Goal: Task Accomplishment & Management: Complete application form

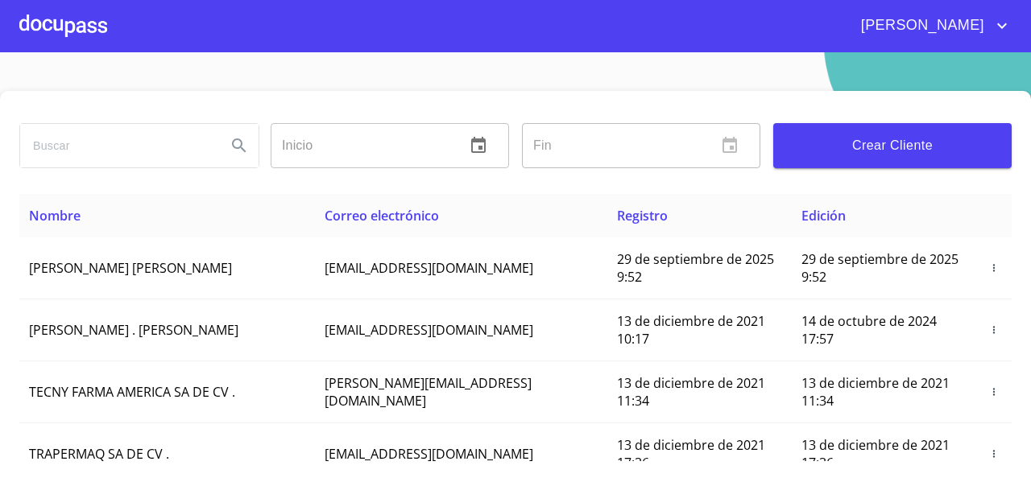
click at [106, 135] on input "search" at bounding box center [116, 145] width 193 height 43
type input "[PERSON_NAME]"
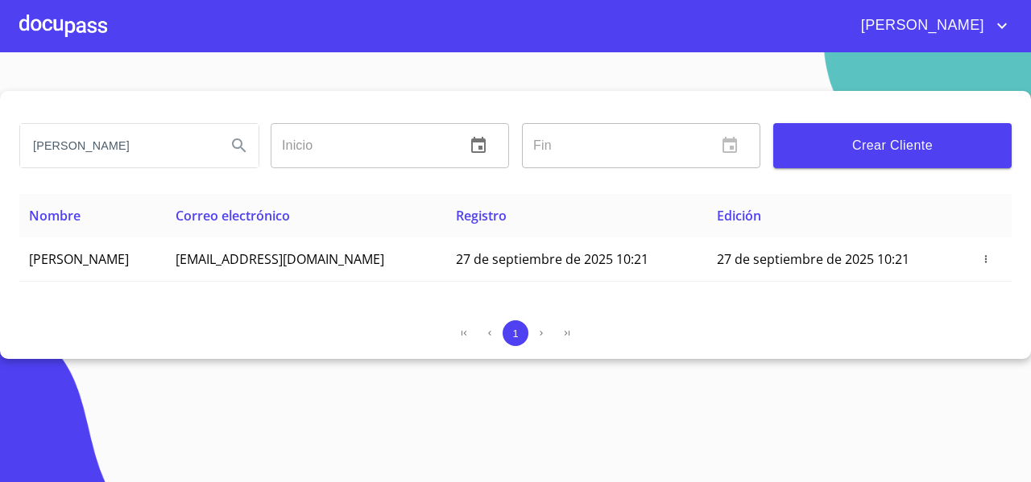
click at [85, 18] on div at bounding box center [63, 26] width 88 height 52
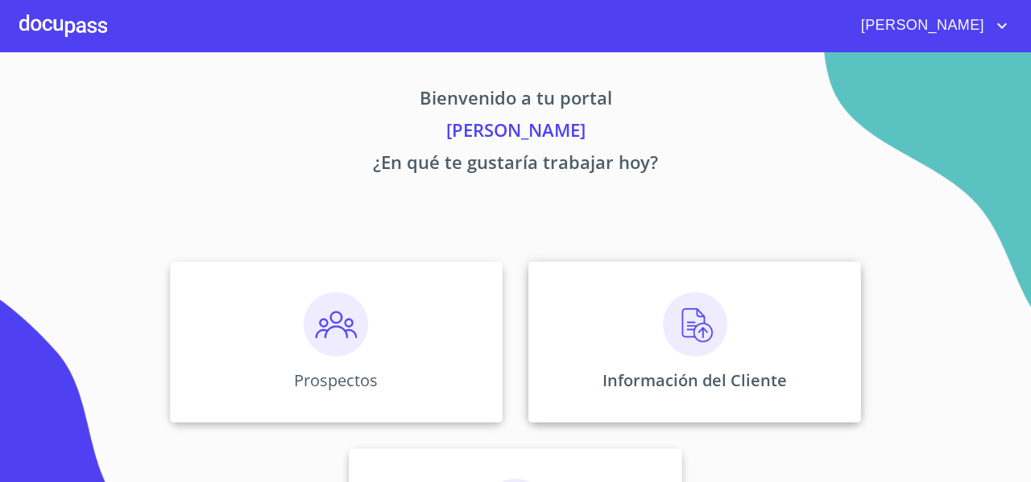
click at [603, 288] on div "Información del Cliente" at bounding box center [694, 342] width 333 height 161
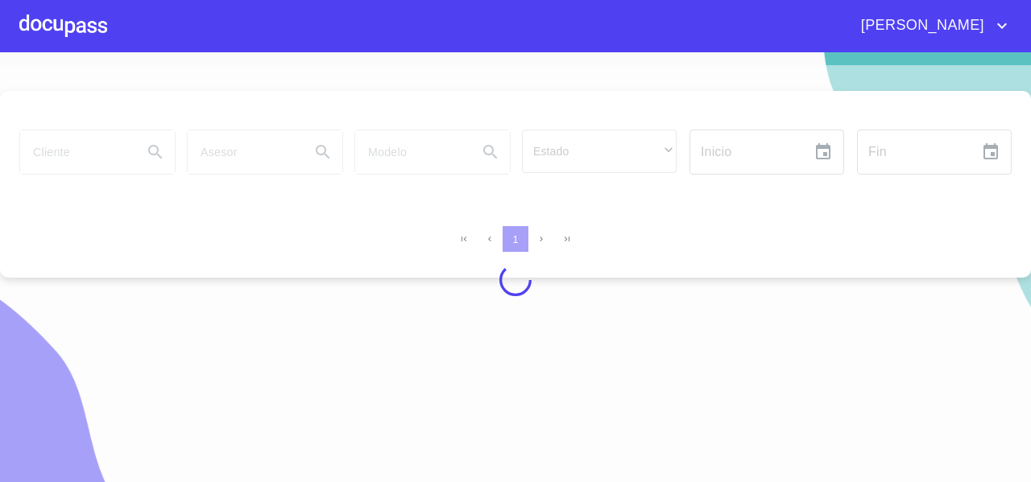
click at [97, 160] on div at bounding box center [515, 280] width 1031 height 430
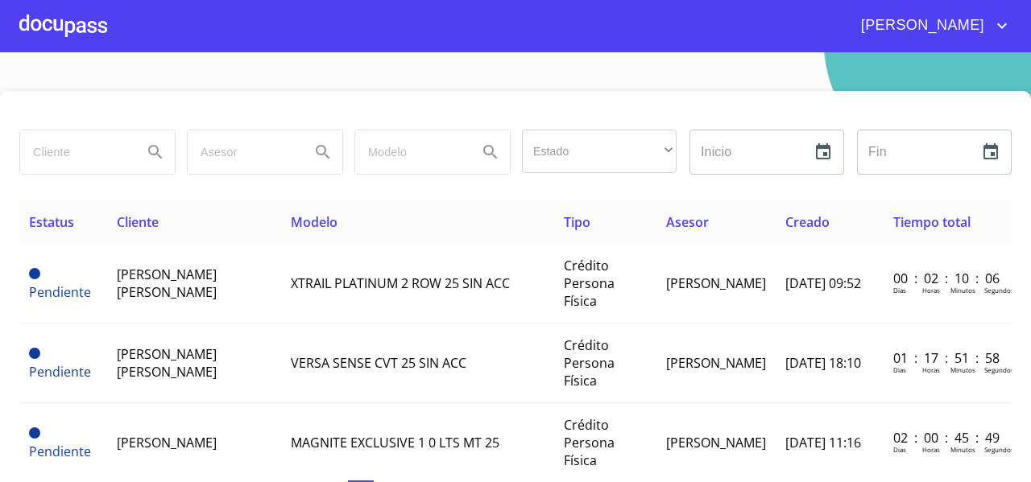
click at [97, 160] on input "search" at bounding box center [75, 151] width 110 height 43
click at [98, 148] on input "search" at bounding box center [75, 151] width 110 height 43
type input "[PERSON_NAME]"
click at [155, 159] on icon "Search" at bounding box center [155, 152] width 19 height 19
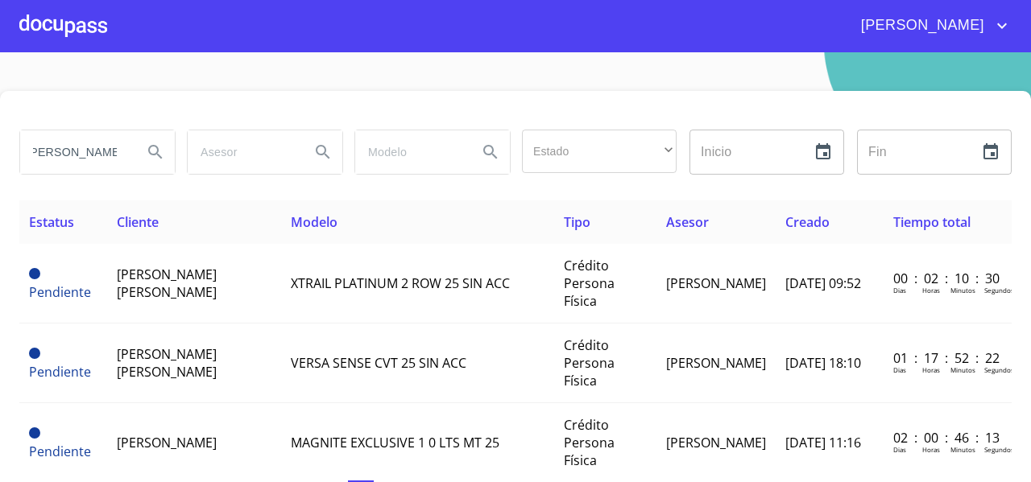
scroll to position [0, 0]
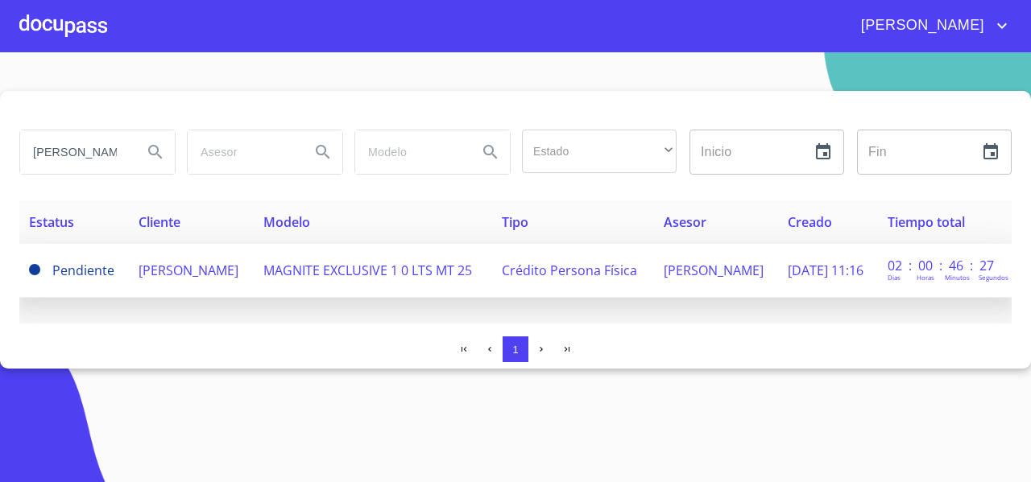
click at [177, 282] on td "[PERSON_NAME]" at bounding box center [191, 271] width 125 height 54
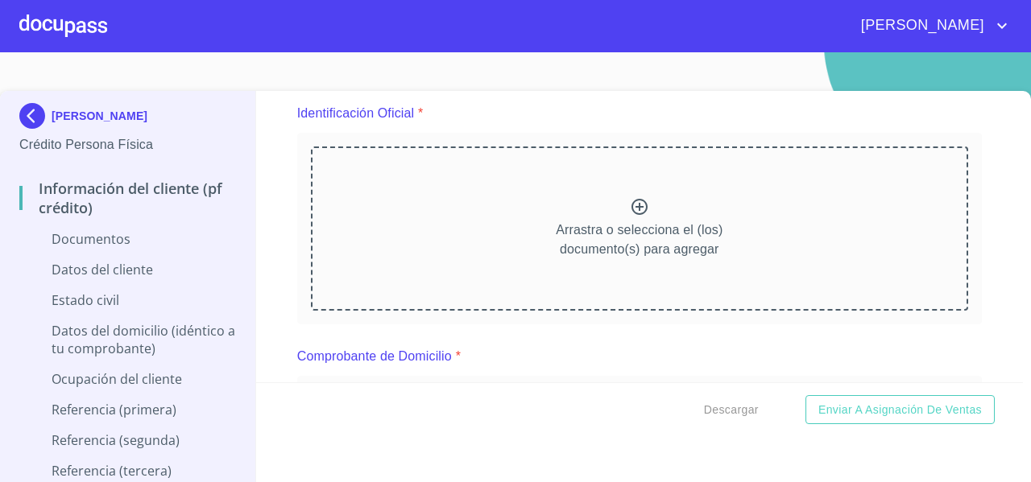
scroll to position [190, 0]
click at [27, 32] on div at bounding box center [63, 26] width 88 height 52
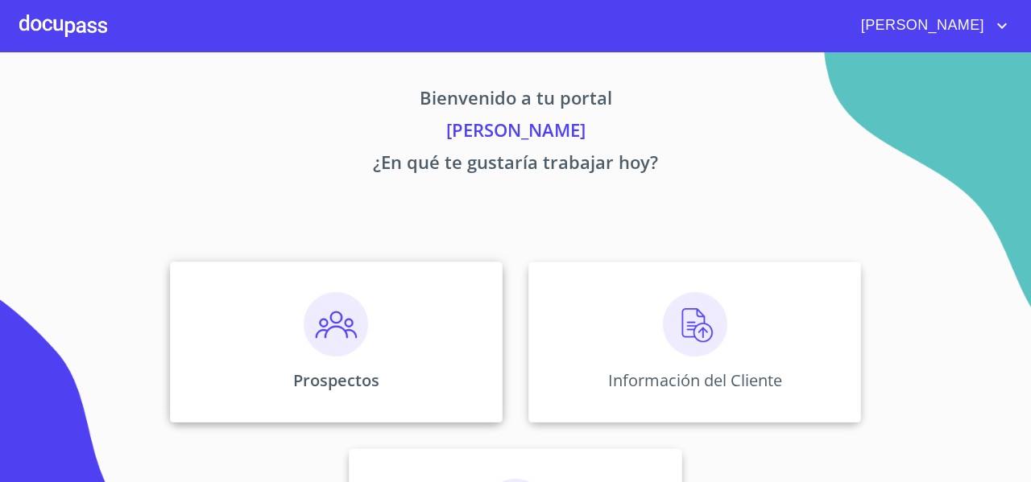
click at [212, 288] on div "Prospectos" at bounding box center [336, 342] width 333 height 161
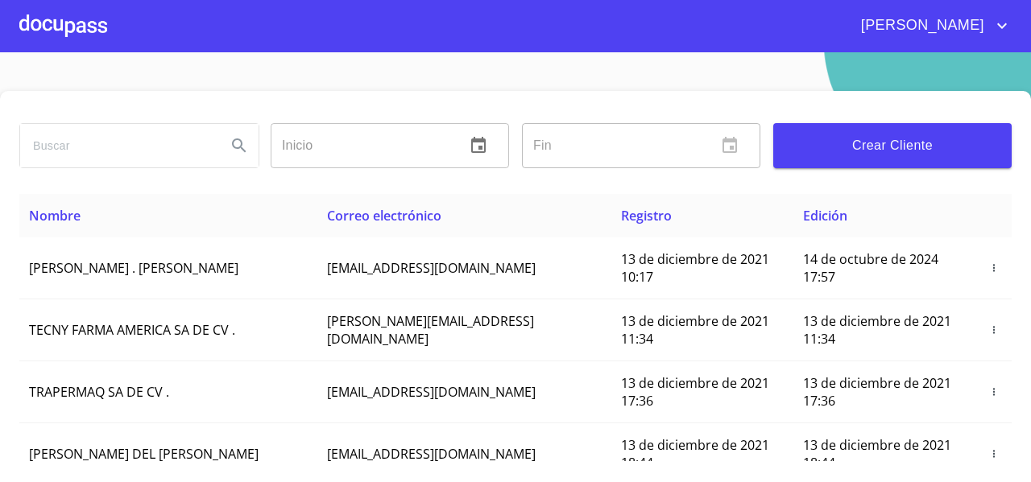
click at [95, 154] on input "search" at bounding box center [116, 145] width 193 height 43
type input "JOEL VILLANUEVA CHAVEZ"
click at [234, 133] on button "Search" at bounding box center [239, 145] width 39 height 39
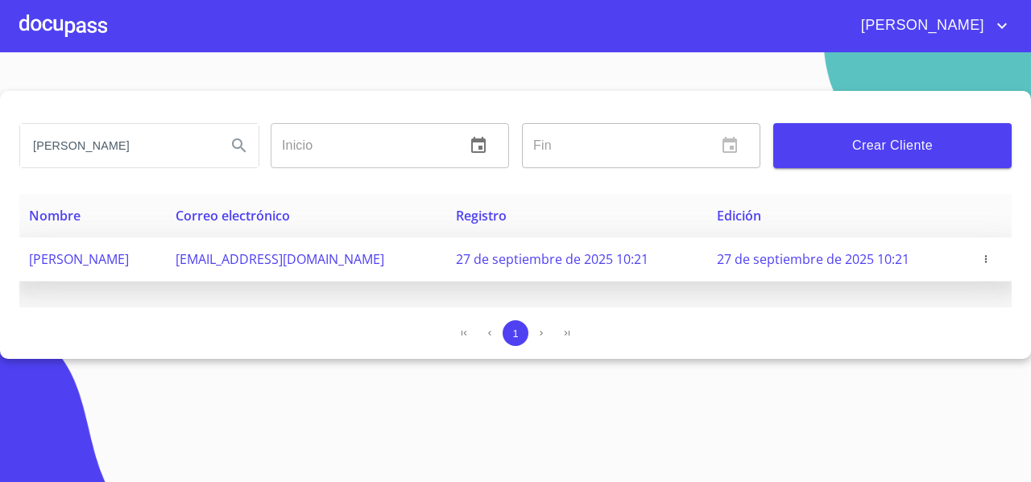
click at [986, 251] on button "button" at bounding box center [986, 259] width 16 height 16
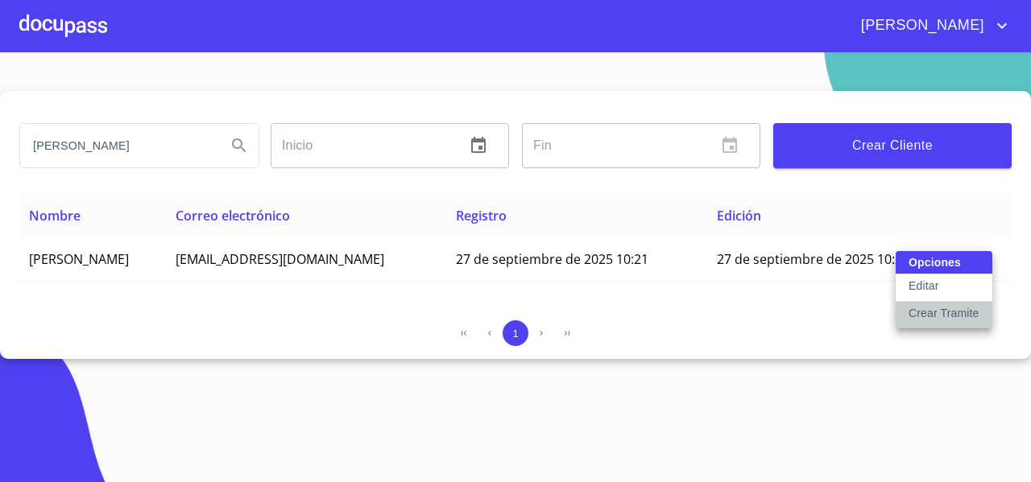
click at [912, 312] on p "Crear Tramite" at bounding box center [944, 313] width 71 height 16
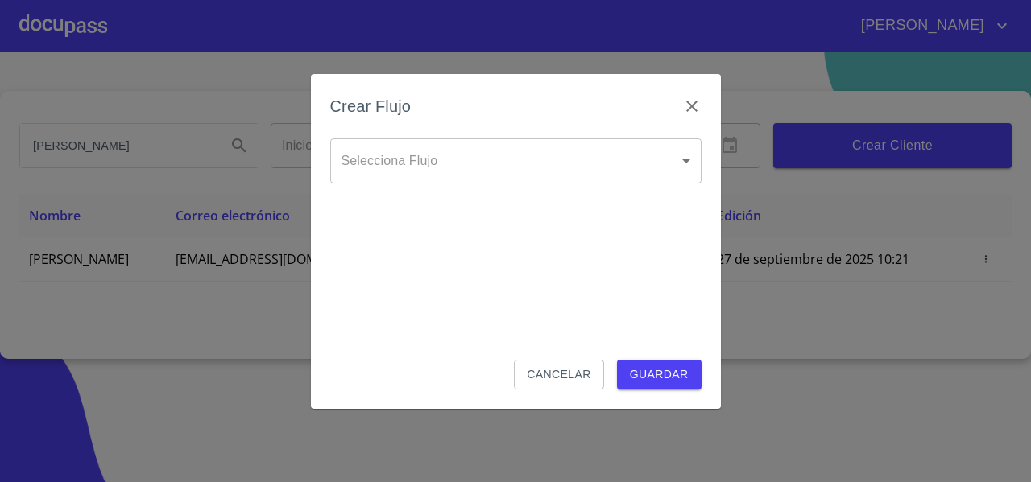
click at [353, 162] on body "FERNANDO JOEL VILLANUEVA CHAVEZ Inicio ​ Fin ​ Crear Cliente Nombre Correo elec…" at bounding box center [515, 241] width 1031 height 482
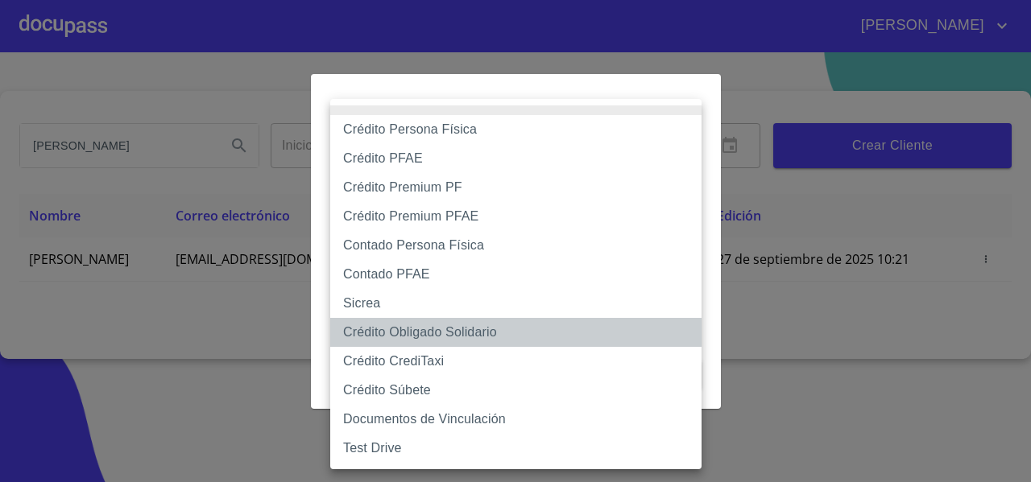
click at [376, 334] on li "Crédito Obligado Solidario" at bounding box center [515, 332] width 371 height 29
type input "61b136159b8c202ad5a12e40"
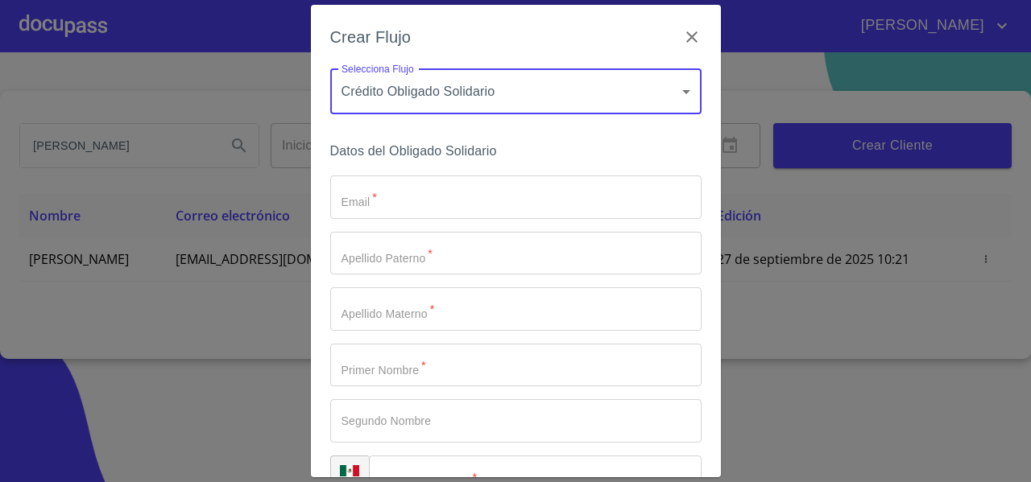
click at [363, 199] on input "Email   *" at bounding box center [515, 197] width 371 height 43
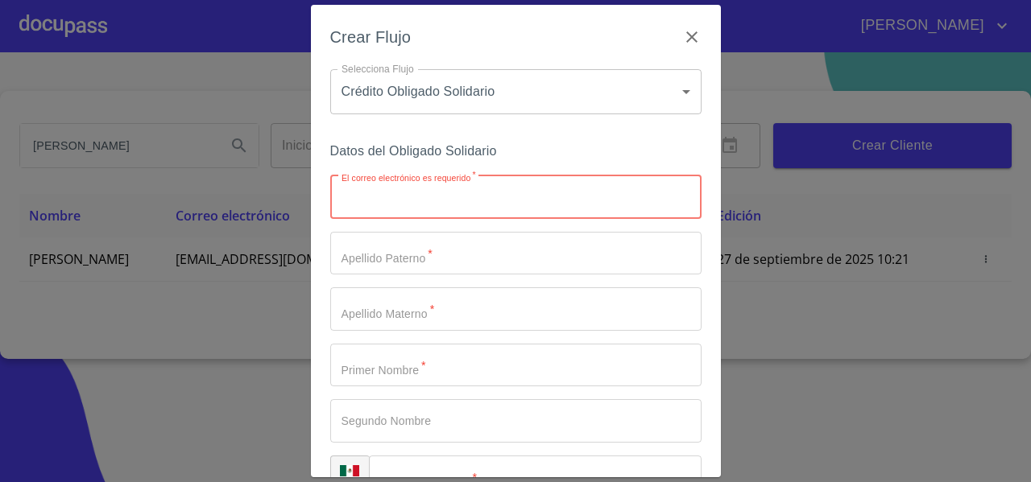
paste input "chio210@hotmail.com"
type input "chio210@hotmail.com"
click at [353, 267] on input "El correo electrónico es requerido   *" at bounding box center [515, 253] width 371 height 43
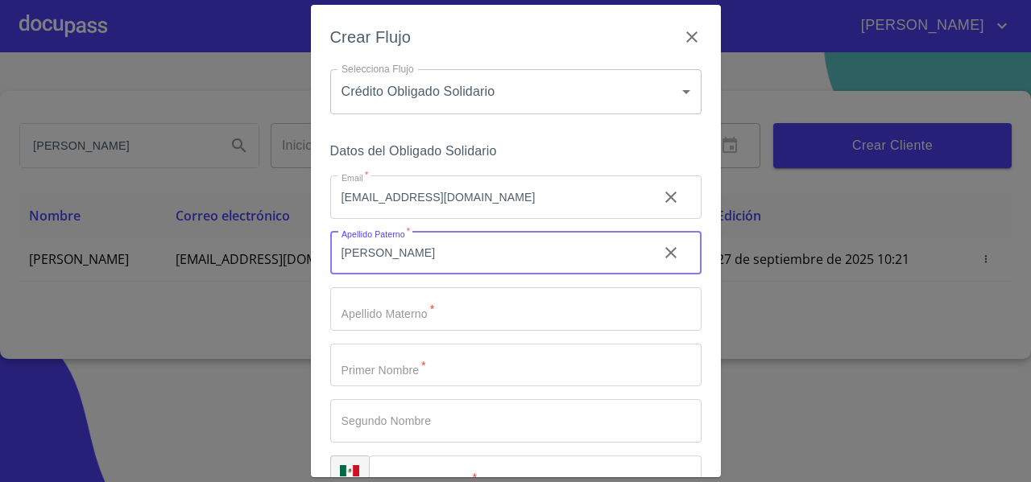
type input "ZEPEDA"
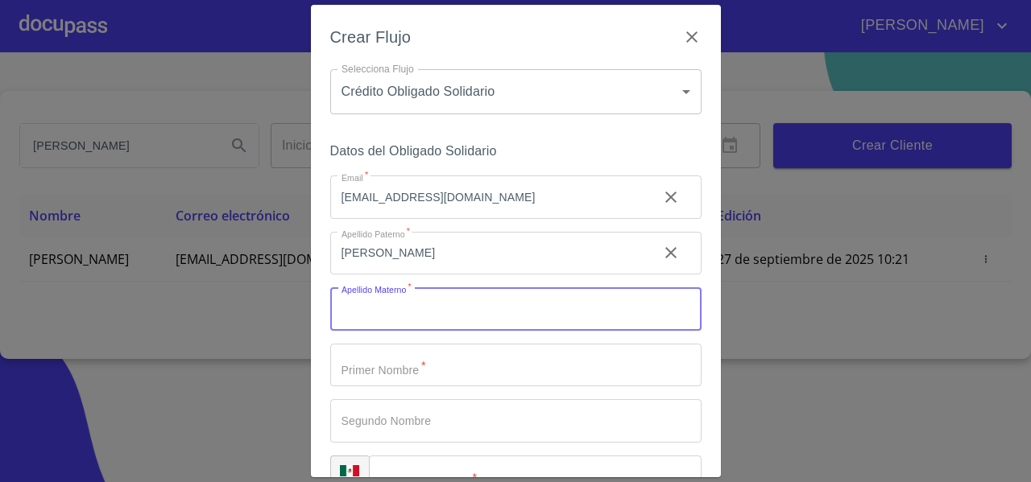
click at [383, 315] on input "Email   *" at bounding box center [515, 309] width 371 height 43
type input "PEÑA"
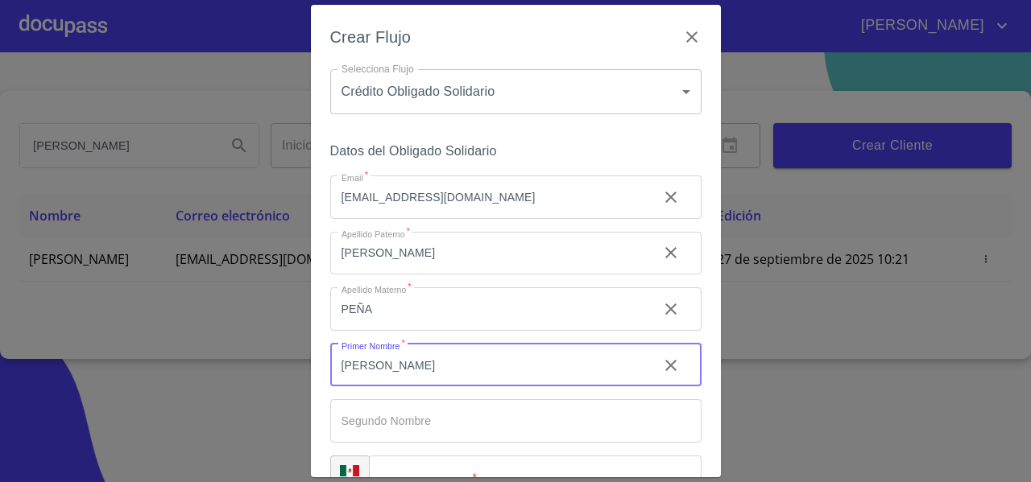
type input "ROCIO"
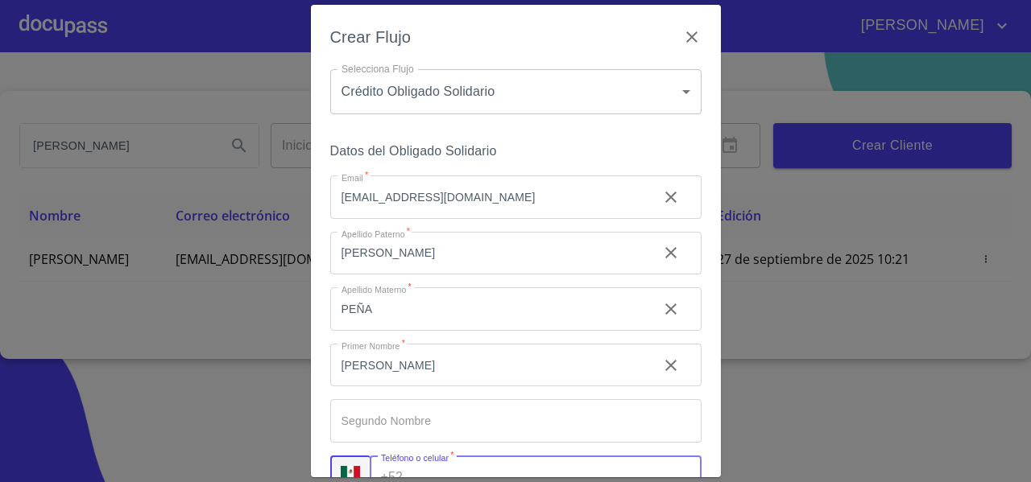
scroll to position [21, 0]
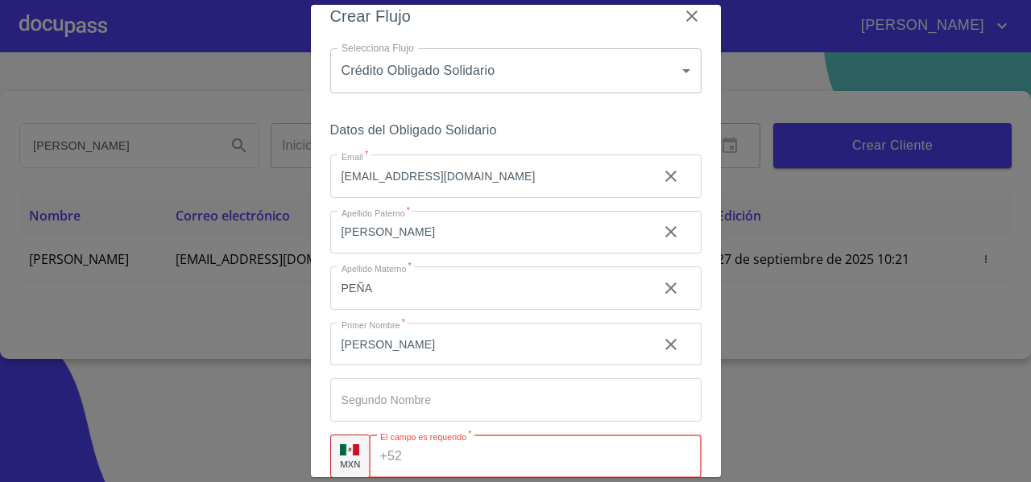
paste input "(33)29352136"
type input "(33)29352136"
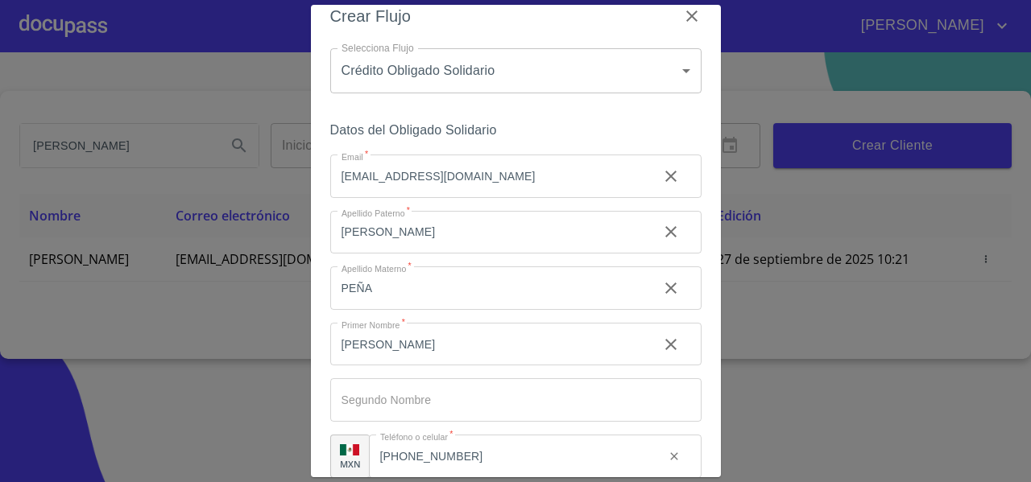
click at [321, 343] on div "Crear Flujo Selecciona Flujo Crédito Obligado Solidario 61b136159b8c202ad5a12e4…" at bounding box center [516, 241] width 410 height 473
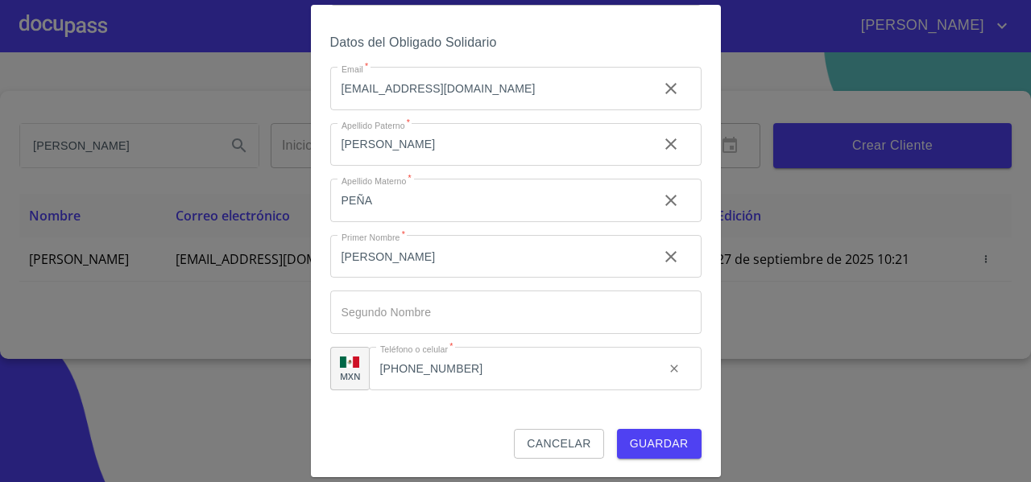
click at [643, 447] on span "Guardar" at bounding box center [659, 444] width 59 height 20
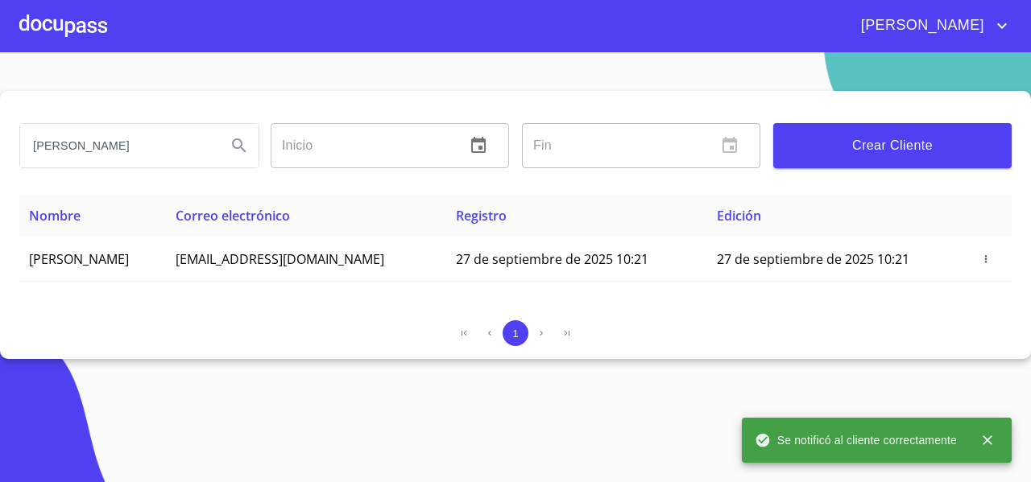
click at [81, 30] on div at bounding box center [63, 26] width 88 height 52
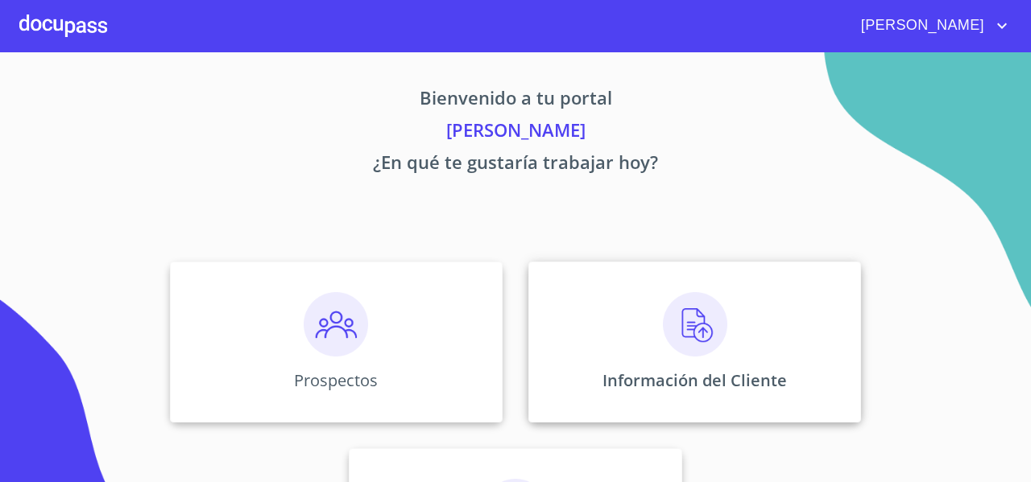
click at [589, 318] on div "Información del Cliente" at bounding box center [694, 342] width 333 height 161
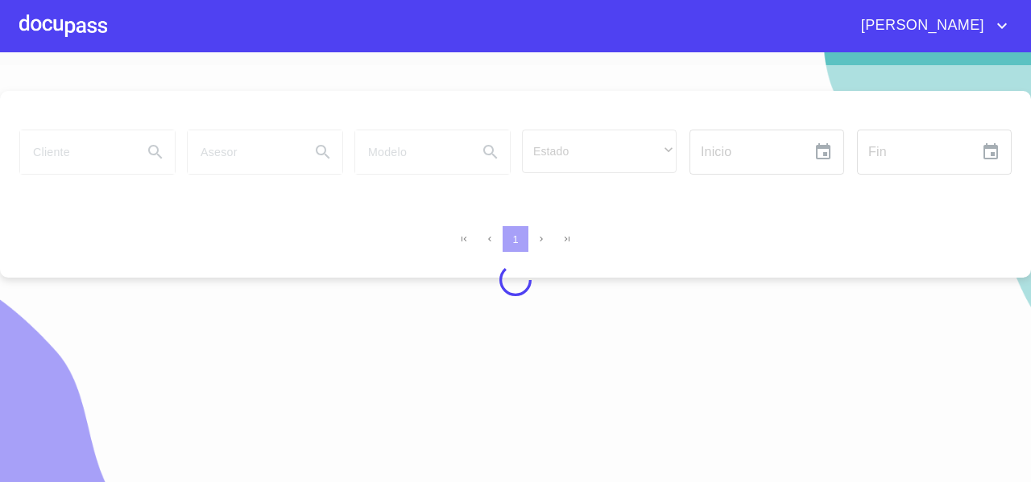
click at [76, 150] on div at bounding box center [515, 280] width 1031 height 430
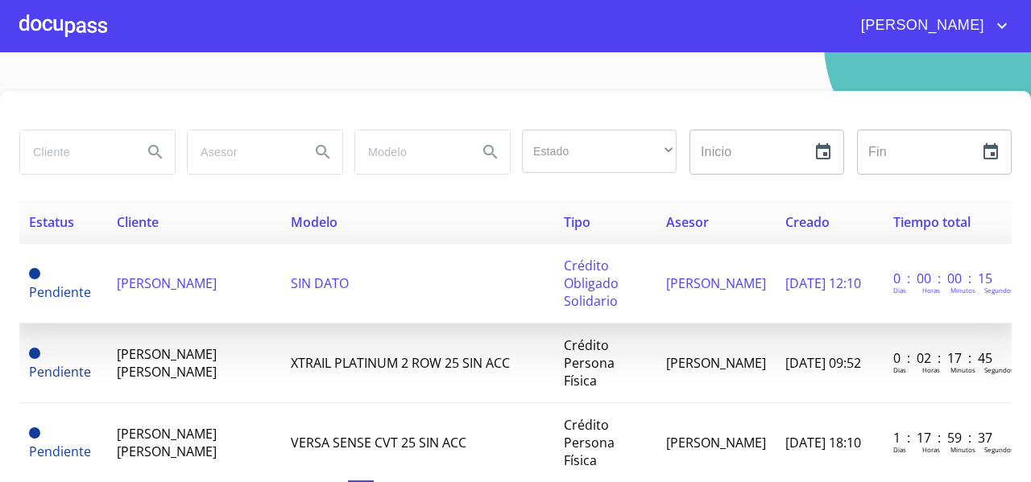
click at [138, 275] on span "JOEL VILLANUEVA CHAVEZ" at bounding box center [167, 284] width 100 height 18
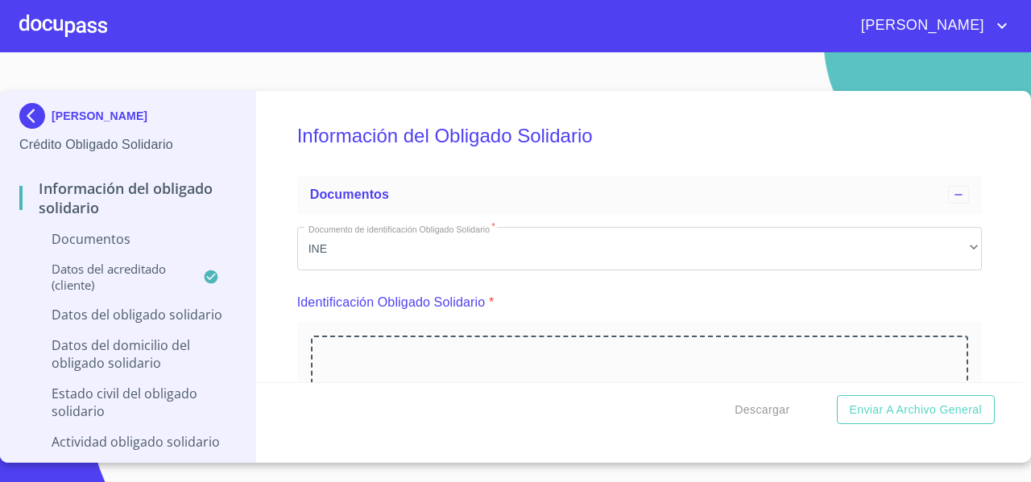
scroll to position [147, 0]
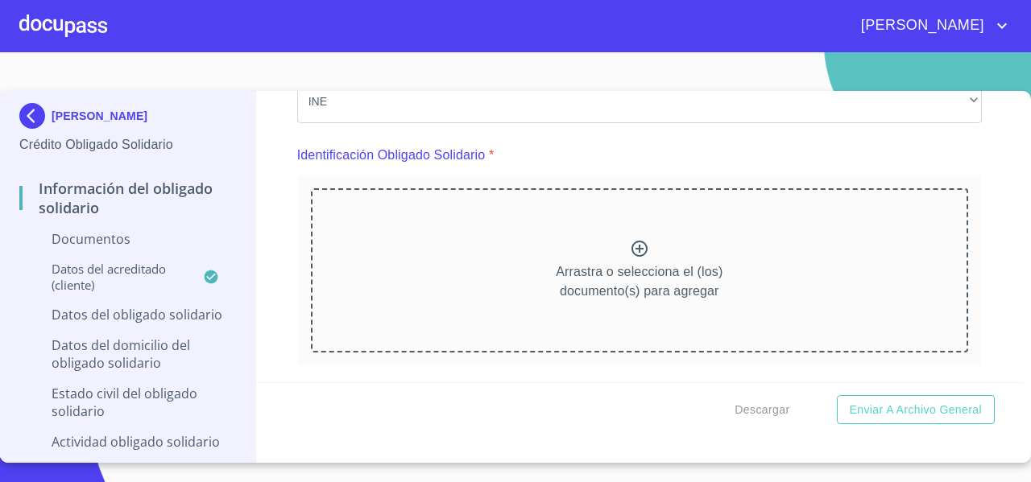
click at [469, 262] on div "Arrastra o selecciona el (los) documento(s) para agregar" at bounding box center [639, 270] width 657 height 164
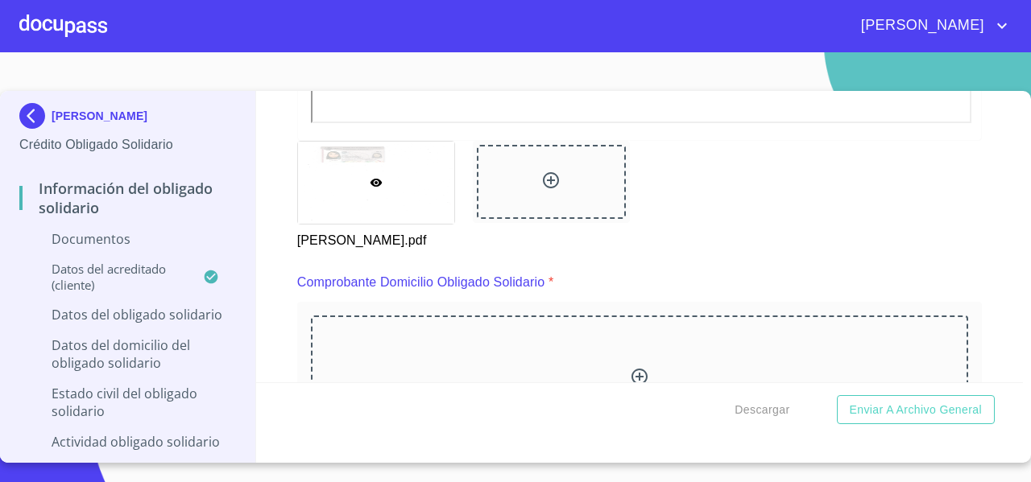
scroll to position [822, 0]
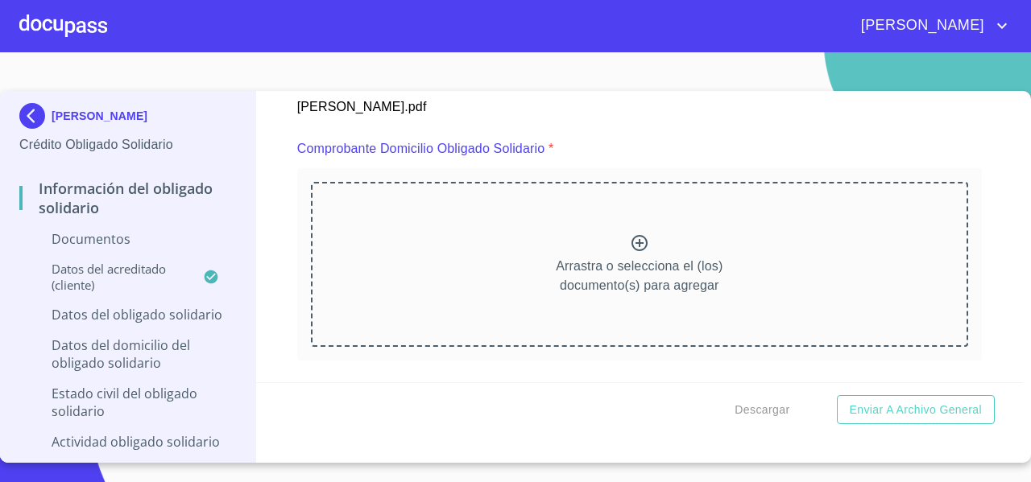
click at [474, 209] on div "Arrastra o selecciona el (los) documento(s) para agregar" at bounding box center [639, 264] width 657 height 164
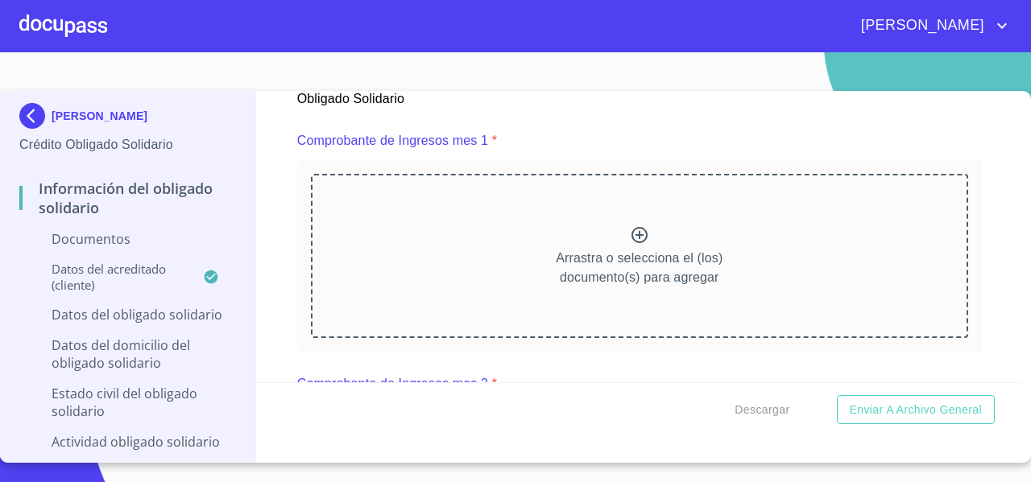
scroll to position [1548, 0]
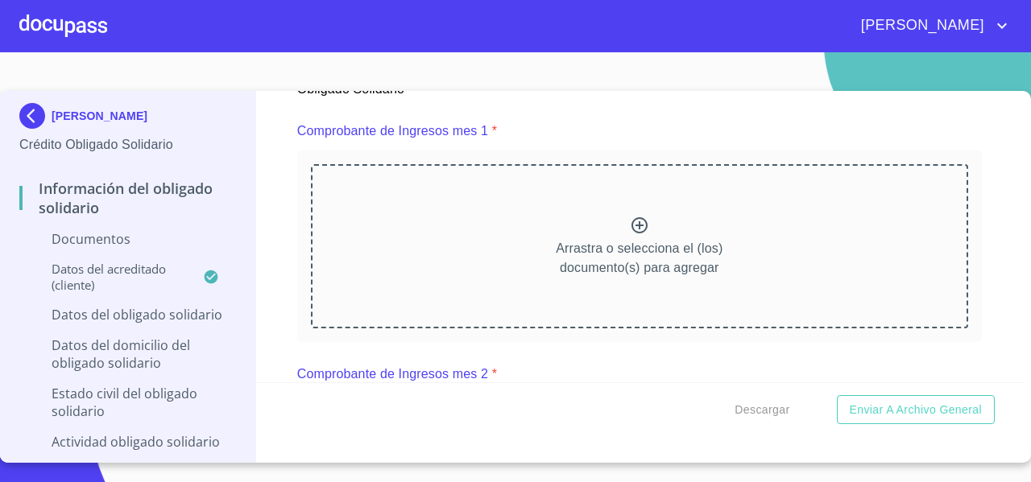
click at [520, 217] on div "Arrastra o selecciona el (los) documento(s) para agregar" at bounding box center [639, 246] width 657 height 164
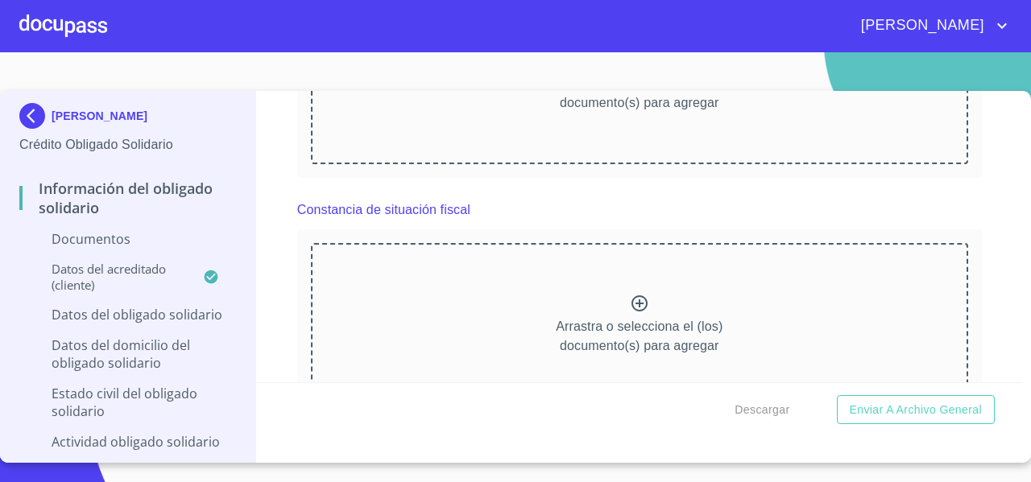
scroll to position [2234, 0]
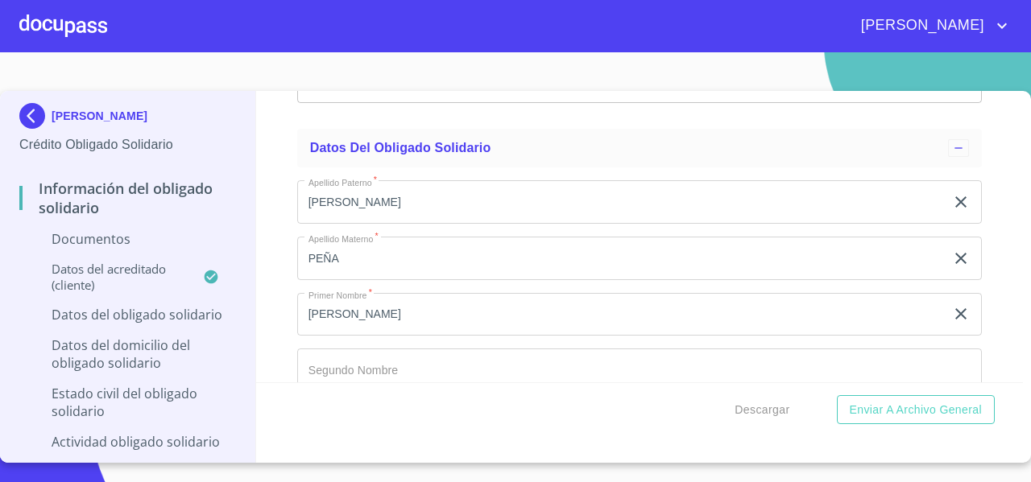
scroll to position [2914, 0]
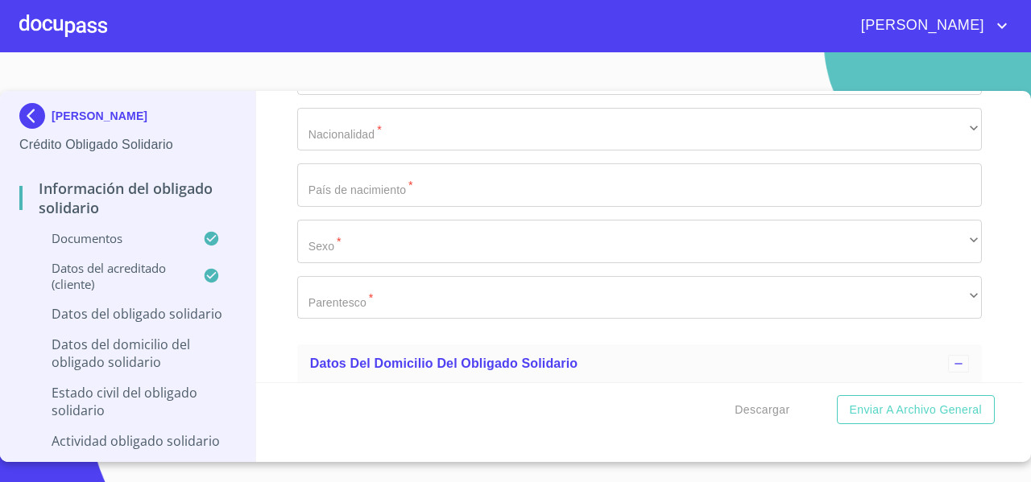
scroll to position [3577, 0]
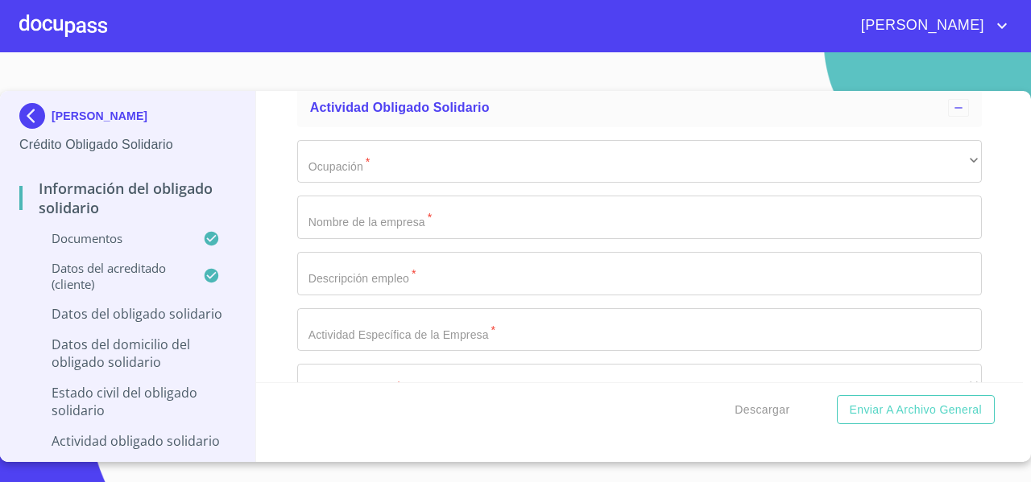
scroll to position [4730, 0]
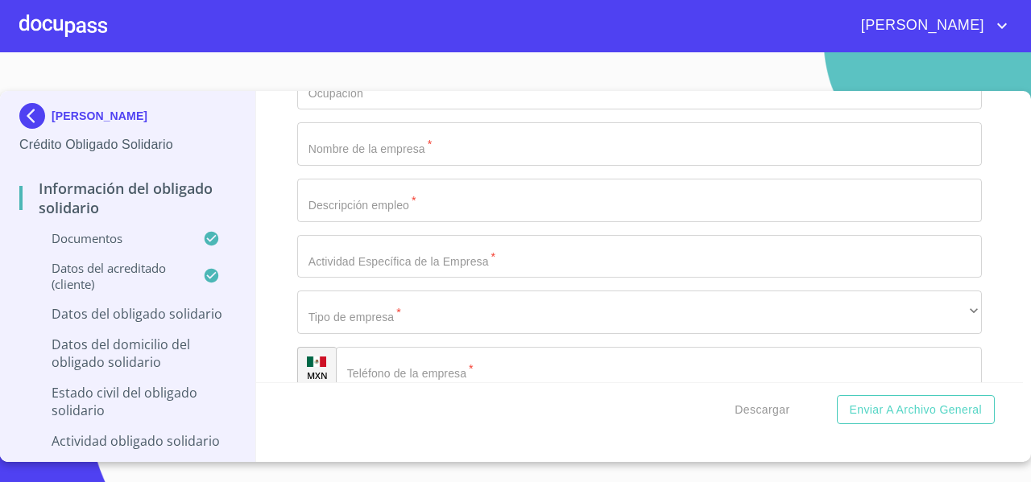
drag, startPoint x: 379, startPoint y: 210, endPoint x: 592, endPoint y: 184, distance: 215.0
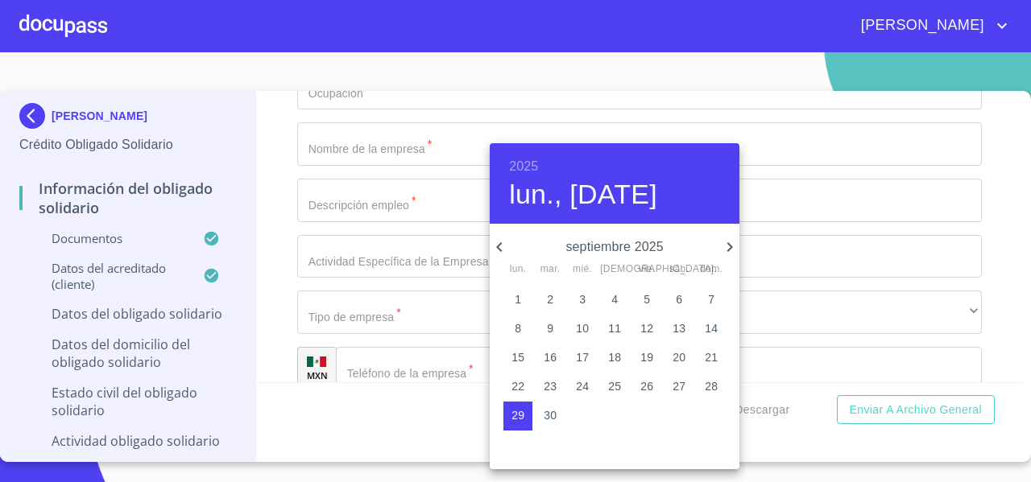
click at [525, 162] on h6 "2025" at bounding box center [523, 166] width 29 height 23
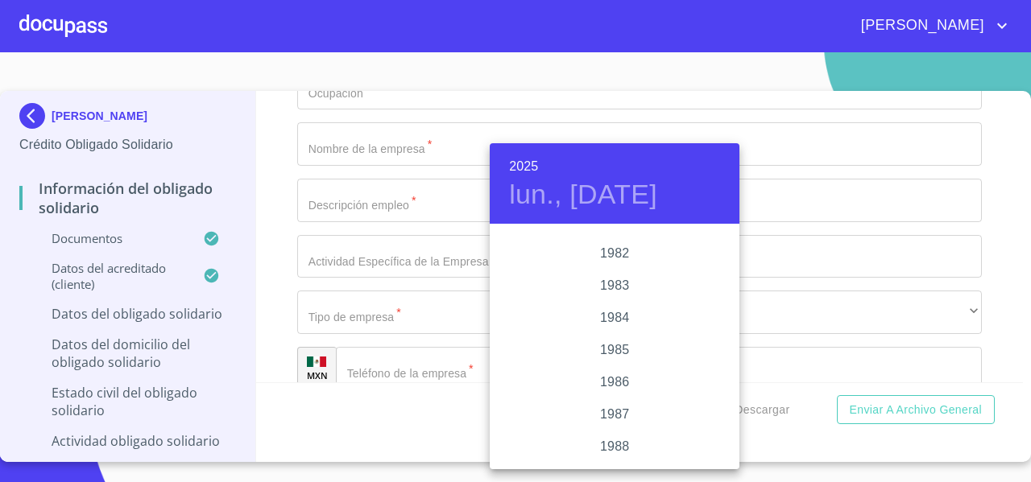
scroll to position [1729, 0]
click at [612, 373] on div "1983" at bounding box center [615, 382] width 250 height 32
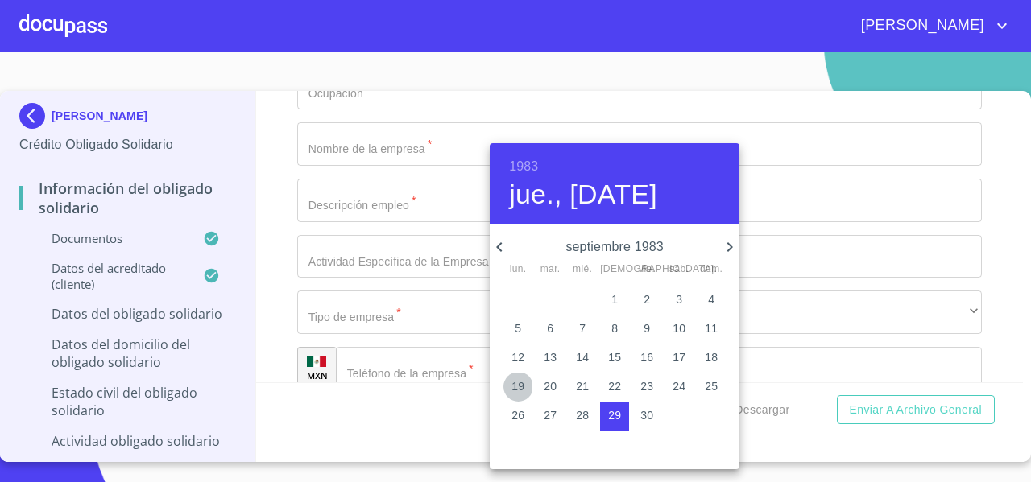
click at [515, 389] on p "19" at bounding box center [517, 387] width 13 height 16
type input "19 de sep. de 1983"
click at [295, 314] on div at bounding box center [515, 241] width 1031 height 482
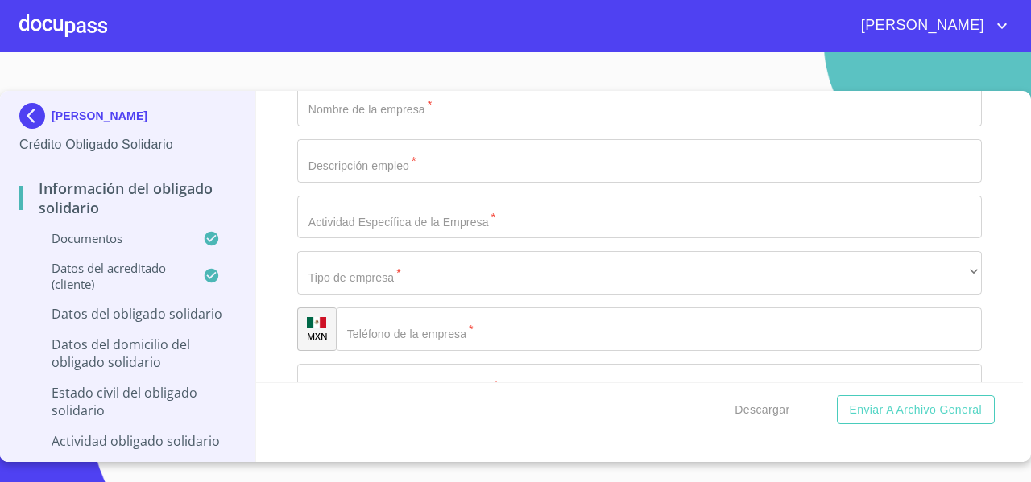
scroll to position [4770, 0]
paste input "ZEPR830919MJCPXC04"
type input "ZEPR830919MJCPXC04"
paste input "ZEPR830919TL4"
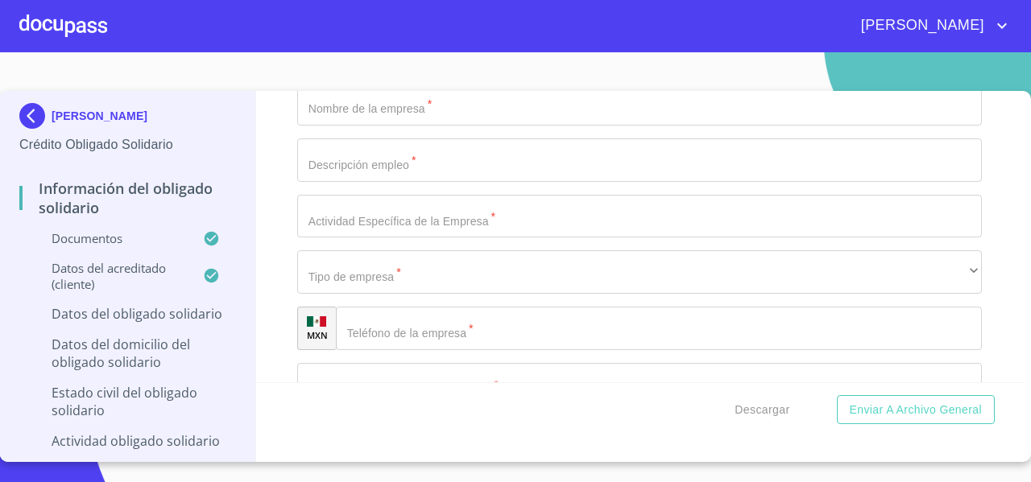
type input "ZEPR830919TL4"
click at [293, 313] on div "Información del Obligado Solidario Documentos Documento de identificación Oblig…" at bounding box center [640, 237] width 768 height 292
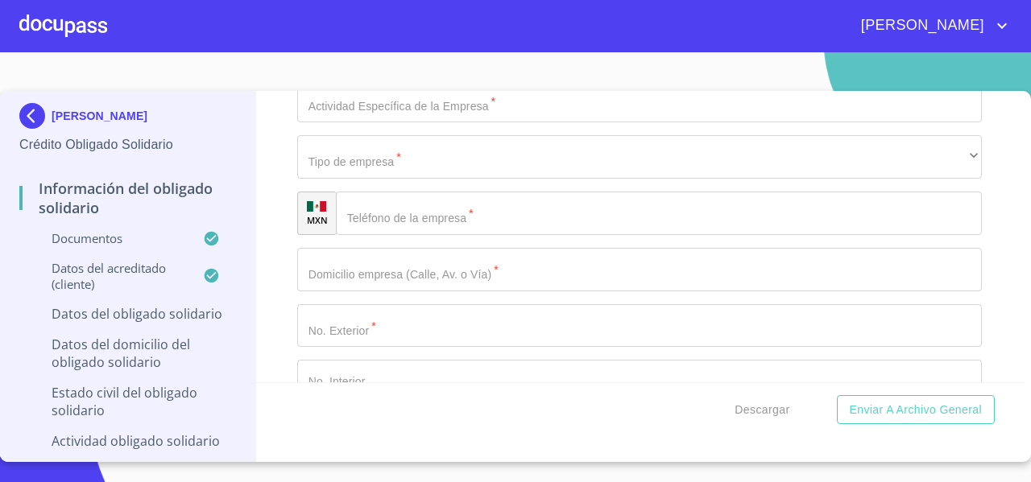
paste input "2634828669"
type input "2634828669"
click at [281, 249] on div "Información del Obligado Solidario Documentos Documento de identificación Oblig…" at bounding box center [640, 237] width 768 height 292
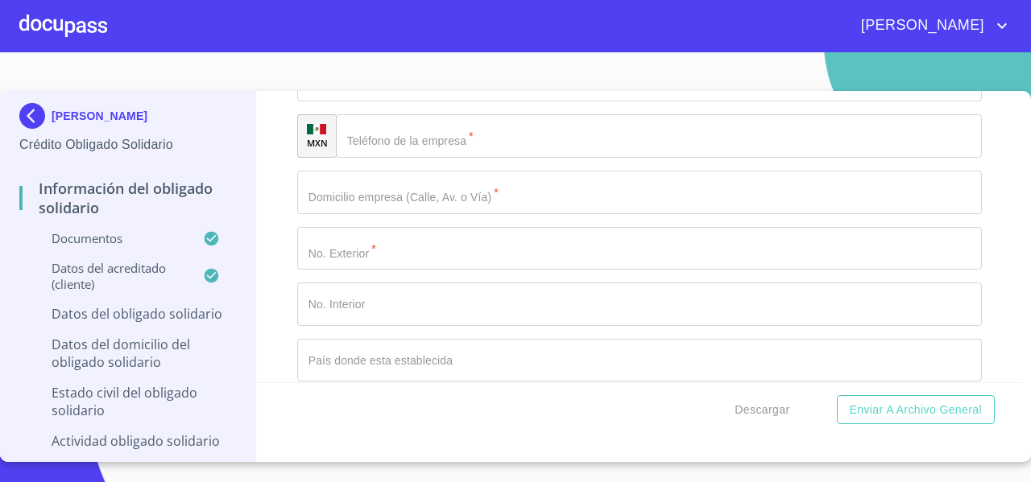
scroll to position [5103, 0]
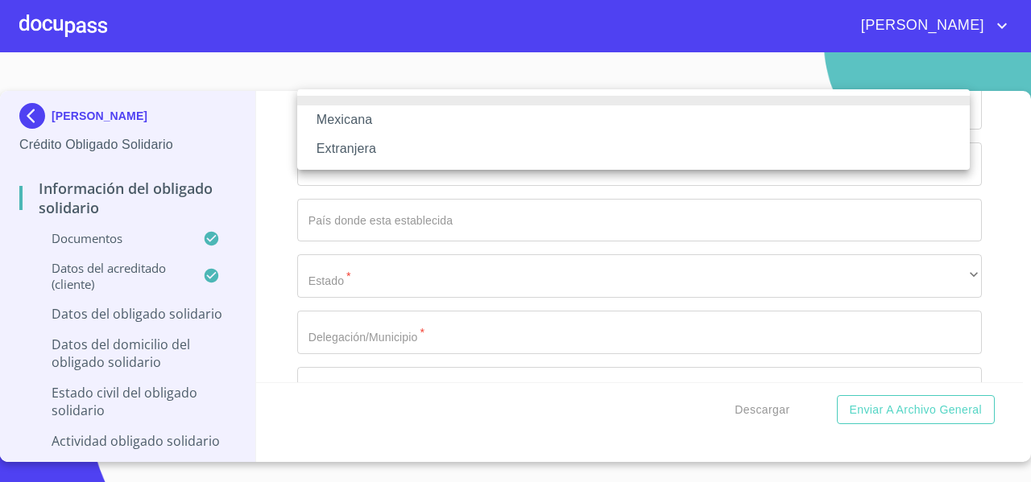
click at [366, 124] on li "Mexicana" at bounding box center [633, 120] width 673 height 29
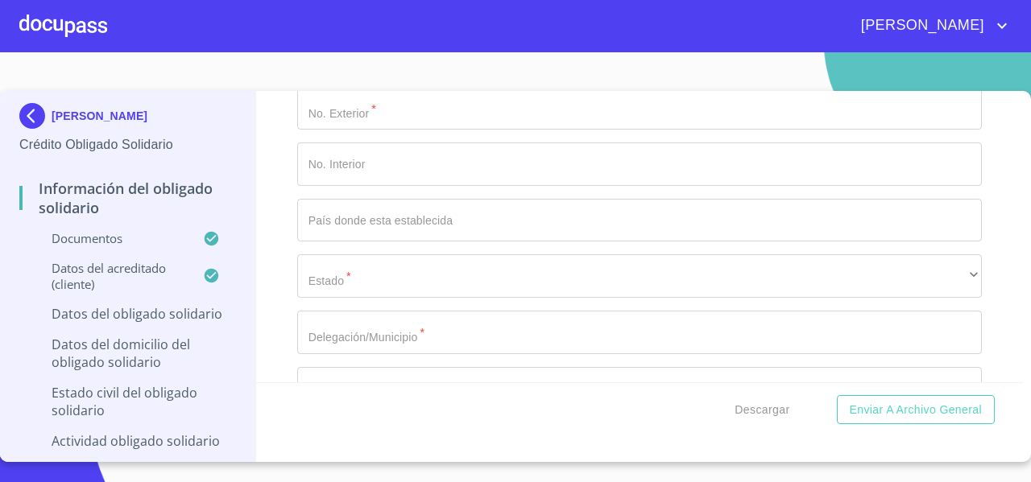
scroll to position [5099, 0]
type input "MEXICO"
click at [274, 227] on div "Información del Obligado Solidario Documentos Documento de identificación Oblig…" at bounding box center [640, 237] width 768 height 292
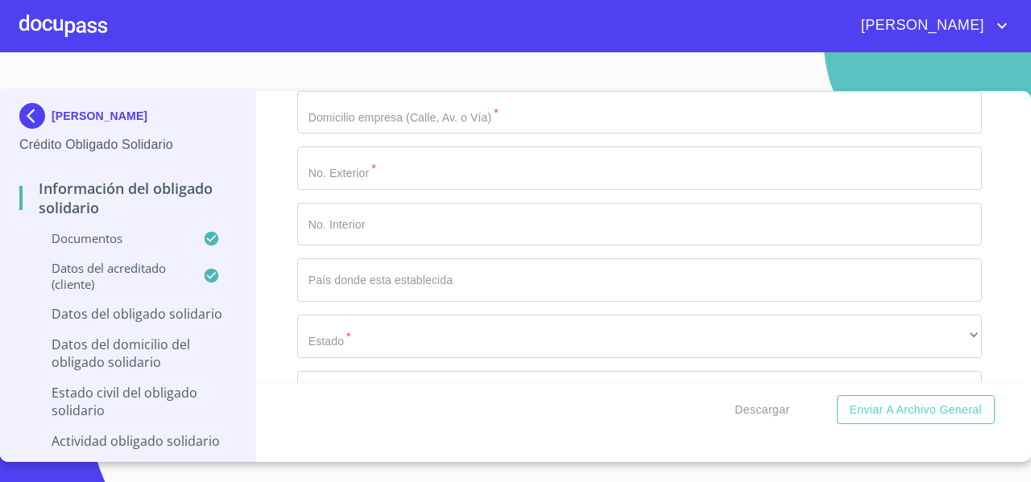
type input "JALISCO"
click at [288, 218] on div "Información del Obligado Solidario Documentos Documento de identificación Oblig…" at bounding box center [640, 237] width 768 height 292
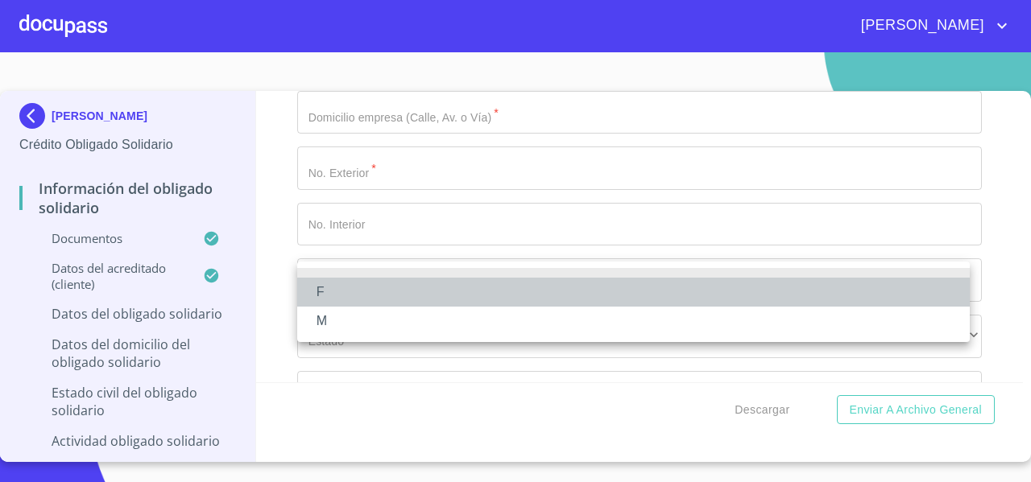
click at [346, 285] on li "F" at bounding box center [633, 292] width 673 height 29
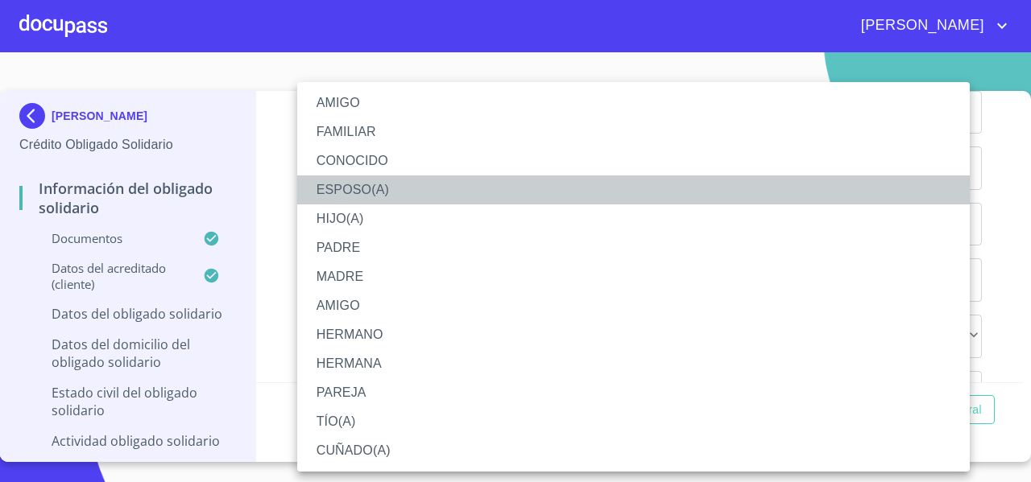
click at [365, 184] on li "ESPOSO(A)" at bounding box center [633, 190] width 673 height 29
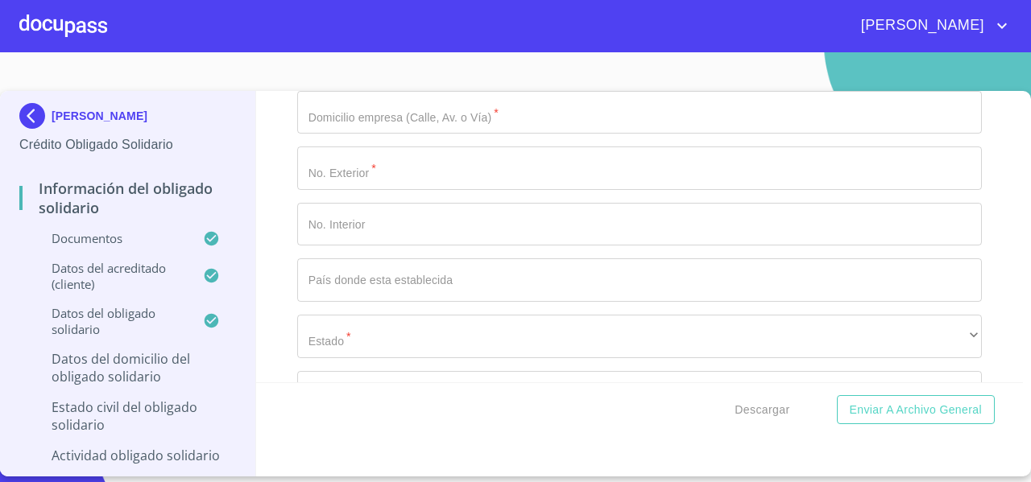
click at [286, 242] on div "Información del Obligado Solidario Documentos Documento de identificación Oblig…" at bounding box center [640, 237] width 768 height 292
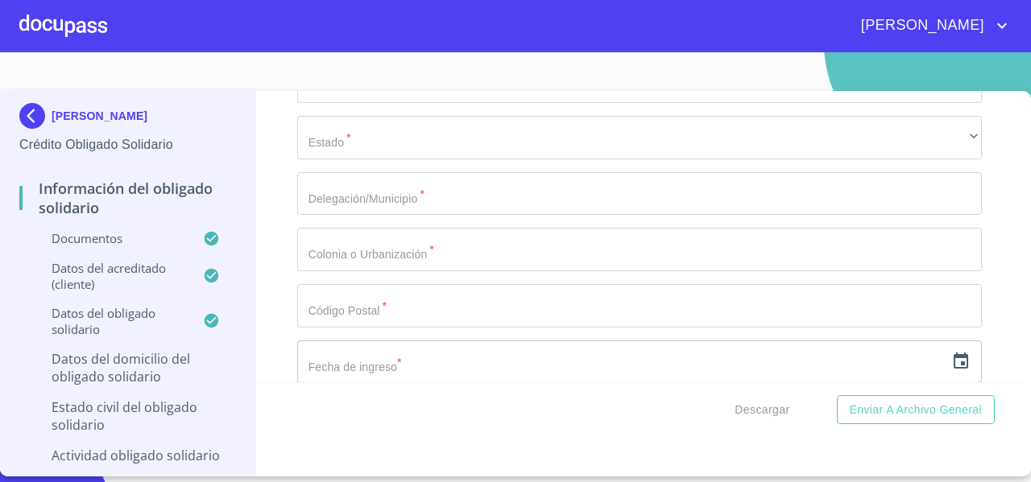
scroll to position [5300, 0]
paste input "Prolongación Mariano Otero"
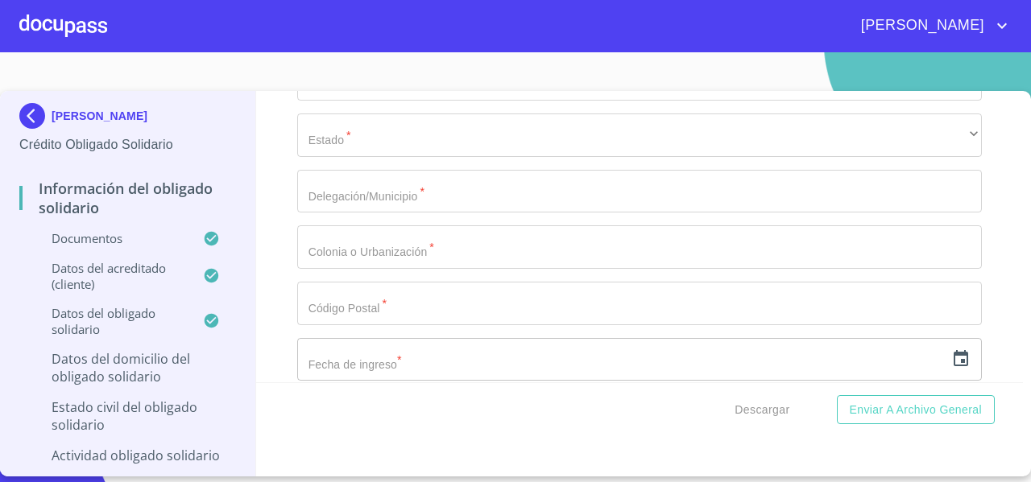
type input "Prolongación Mariano Otero"
paste input "261"
type input "261"
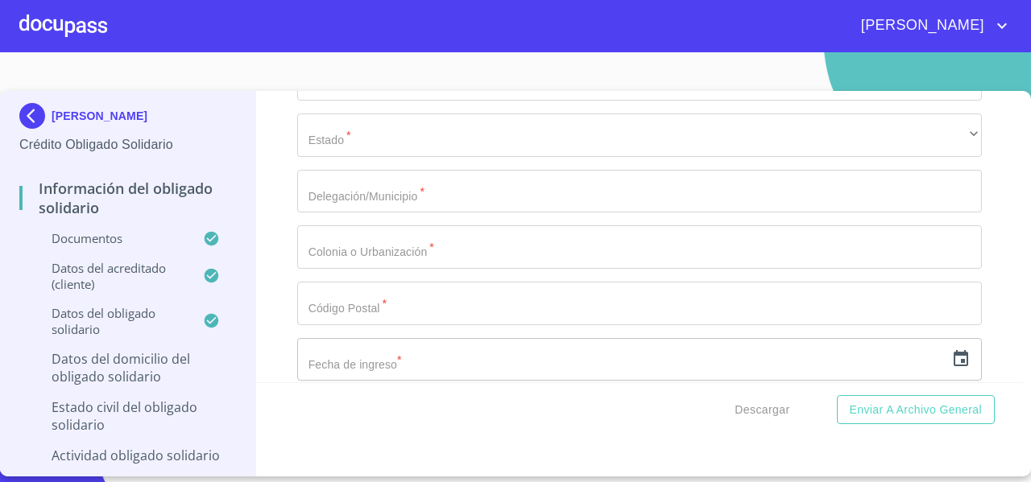
type input "64"
click at [273, 337] on div "Información del Obligado Solidario Documentos Documento de identificación Oblig…" at bounding box center [640, 237] width 768 height 292
paste input "Estación eléctrica y camino real"
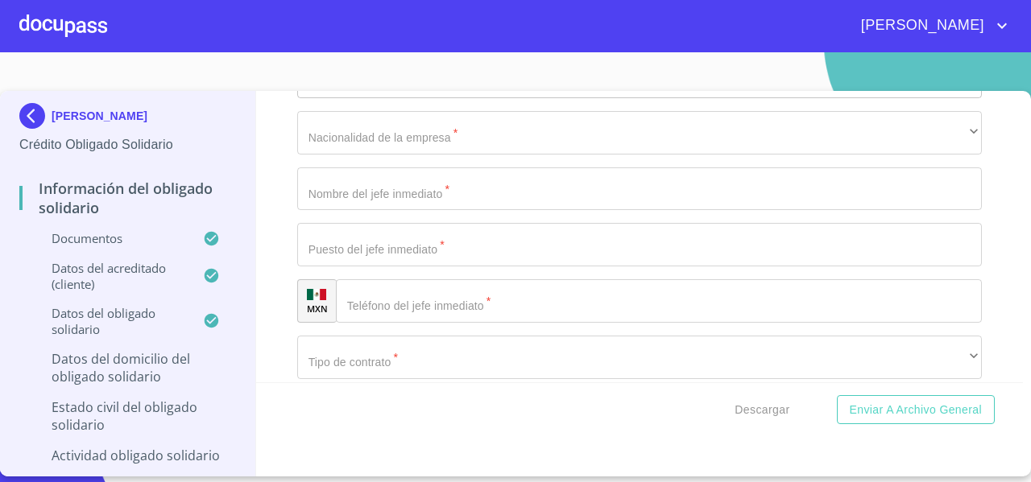
type input "Estación eléctrica y camino real"
click at [273, 193] on div "Información del Obligado Solidario Documentos Documento de identificación Oblig…" at bounding box center [640, 237] width 768 height 292
type input "MEXICO"
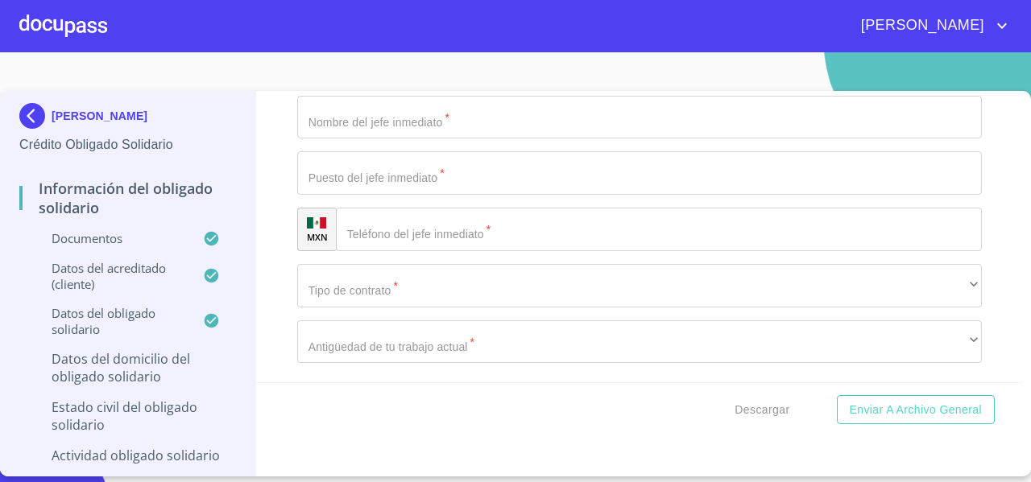
scroll to position [5764, 0]
paste input "San pedro Tlaquepaque"
type input "San pedro Tlaquepaque"
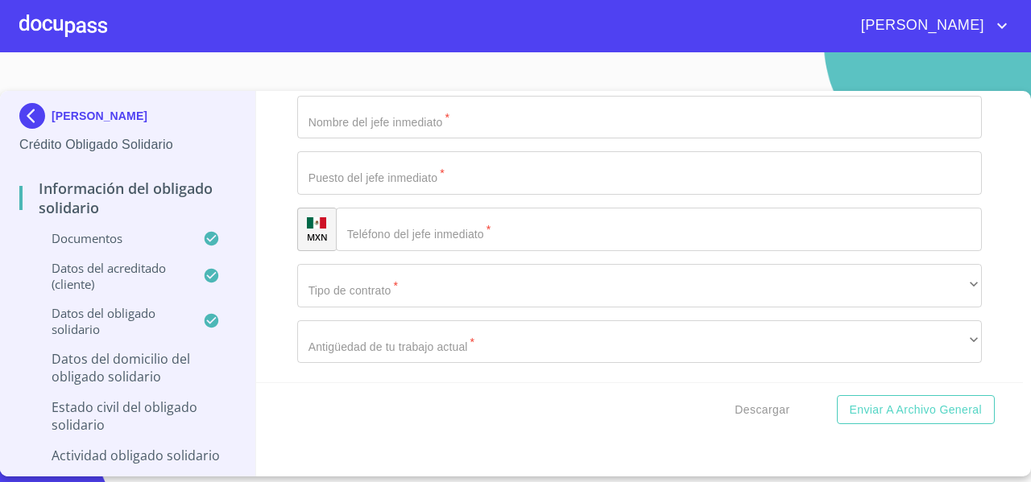
paste input "San pedro Tlaquepaque"
type input "San pedro Tlaquepaque"
type input "EL SERENO"
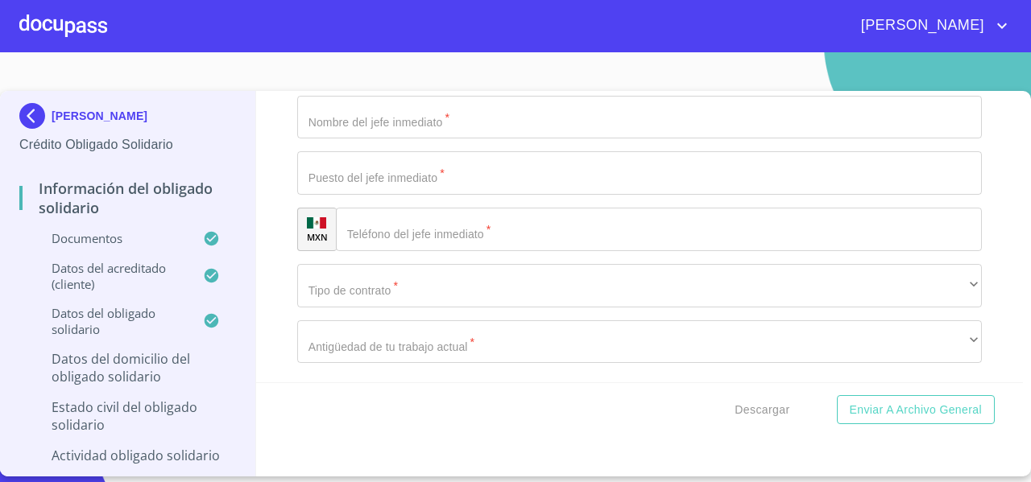
paste input "45602"
type input "45602"
click at [278, 222] on div "Información del Obligado Solidario Documentos Documento de identificación Oblig…" at bounding box center [640, 237] width 768 height 292
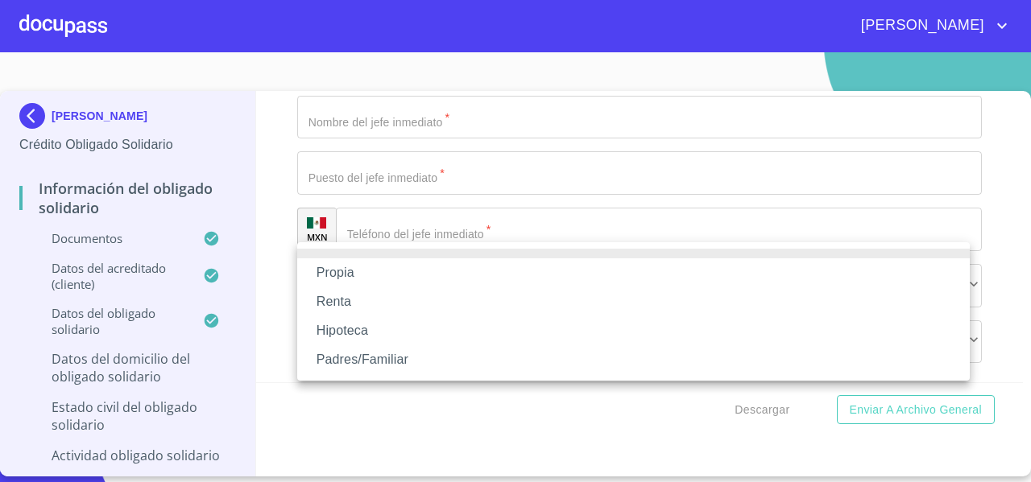
click at [324, 272] on li "Propia" at bounding box center [633, 273] width 673 height 29
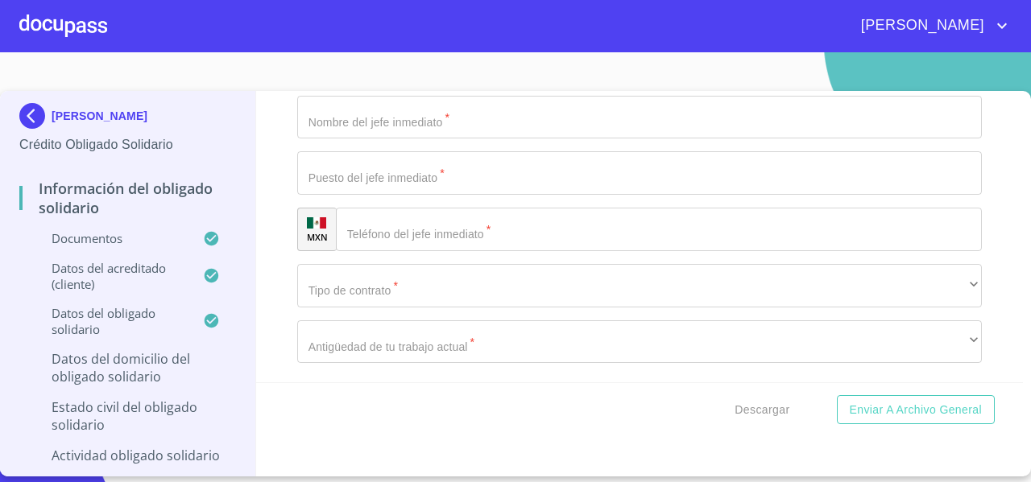
click at [271, 263] on div "Propia Renta Hipoteca Padres/Familiar" at bounding box center [515, 241] width 1031 height 482
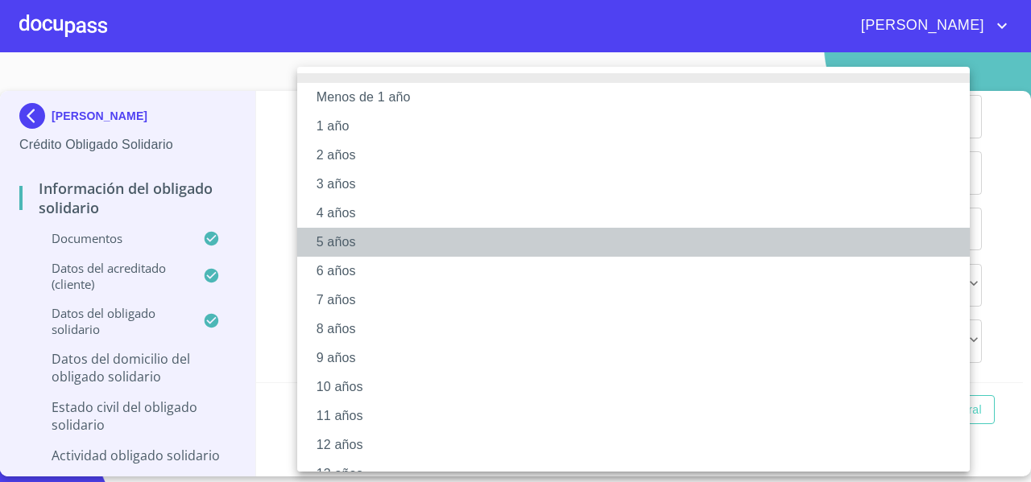
click at [333, 238] on li "5 años" at bounding box center [639, 242] width 685 height 29
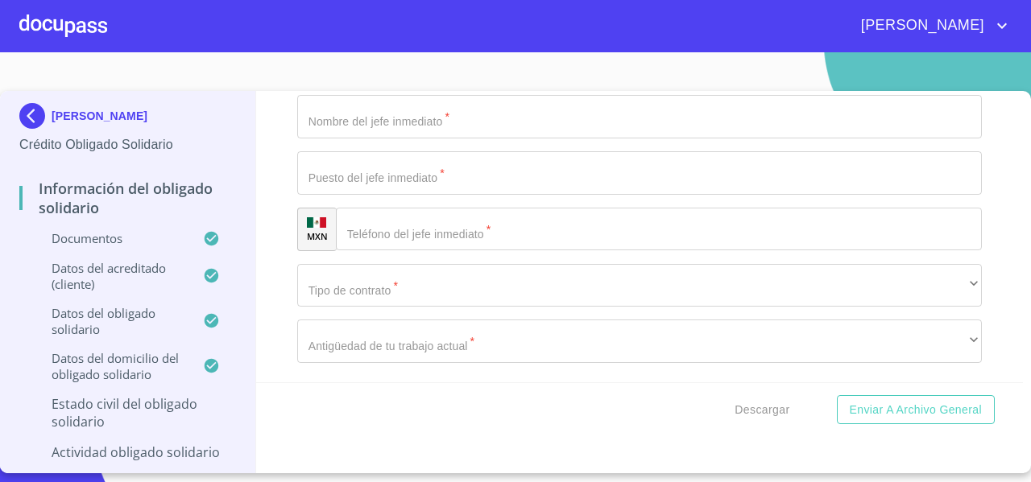
type input "$0"
type input "$2,000,000"
click at [285, 252] on div "Información del Obligado Solidario Documentos Documento de identificación Oblig…" at bounding box center [640, 237] width 768 height 292
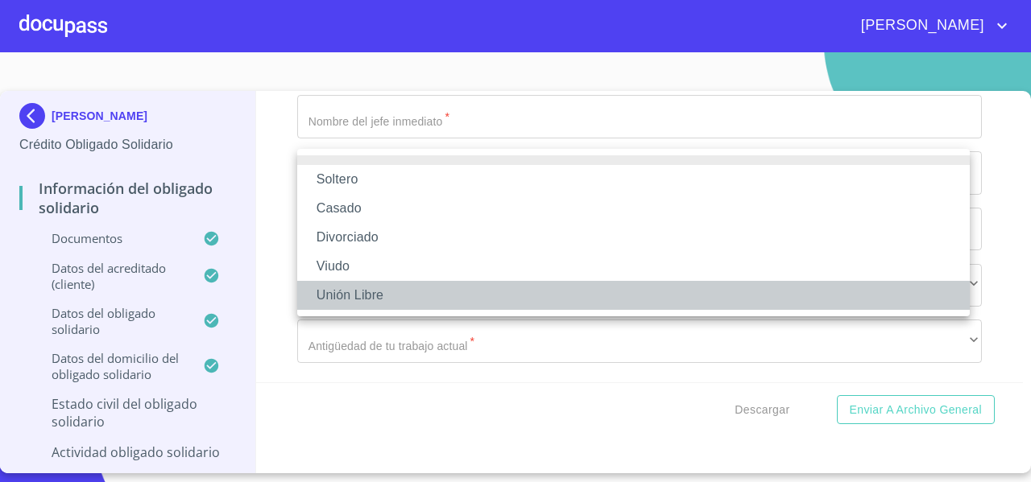
click at [345, 295] on li "Unión Libre" at bounding box center [633, 295] width 673 height 29
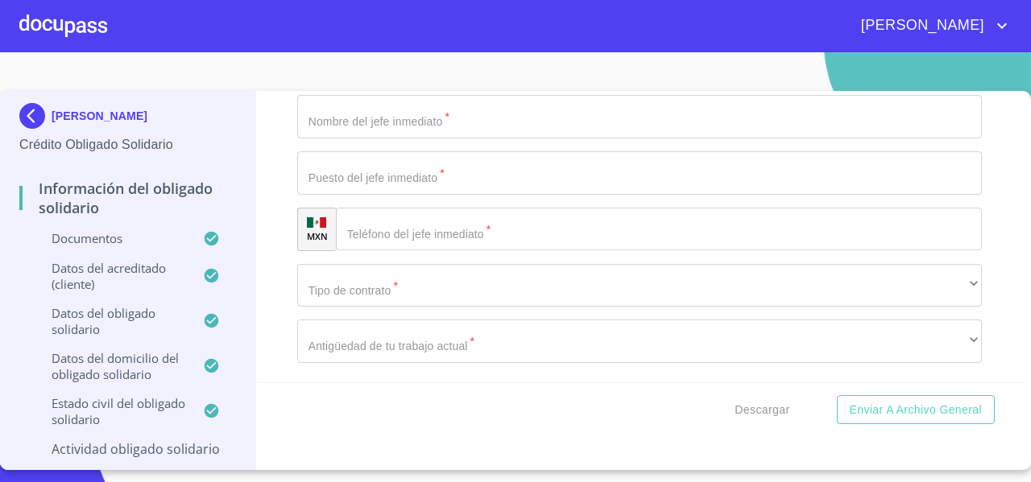
click at [284, 184] on div "Información del Obligado Solidario Documentos Documento de identificación Oblig…" at bounding box center [640, 237] width 768 height 292
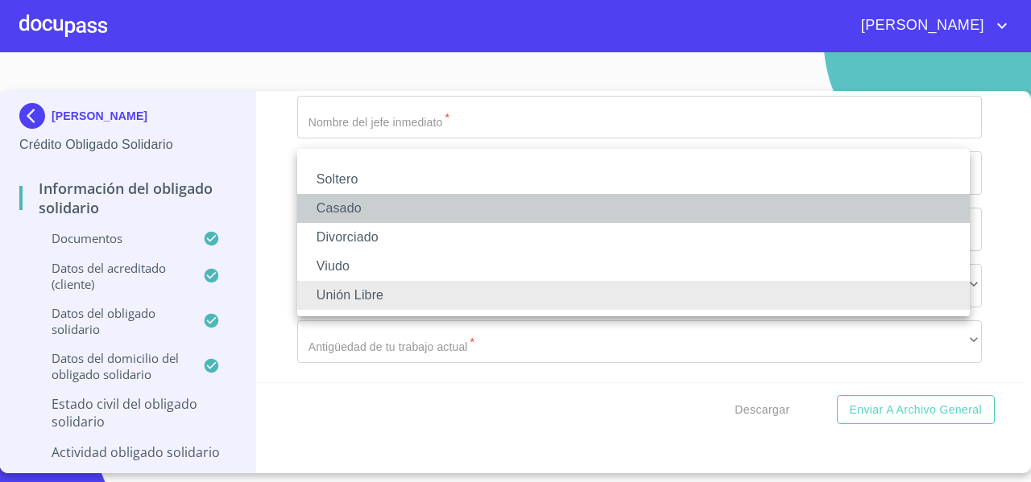
click at [324, 208] on li "Casado" at bounding box center [633, 208] width 673 height 29
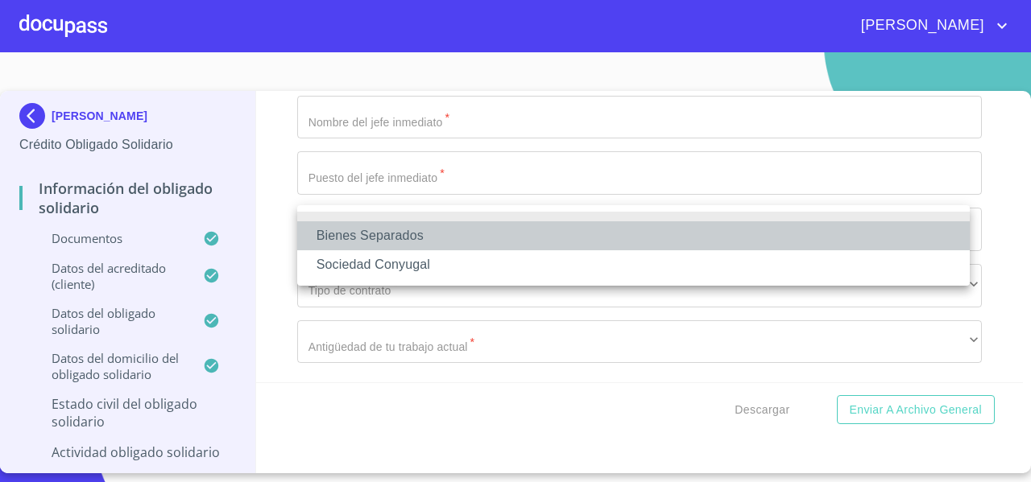
click at [329, 233] on li "Bienes Separados" at bounding box center [633, 236] width 673 height 29
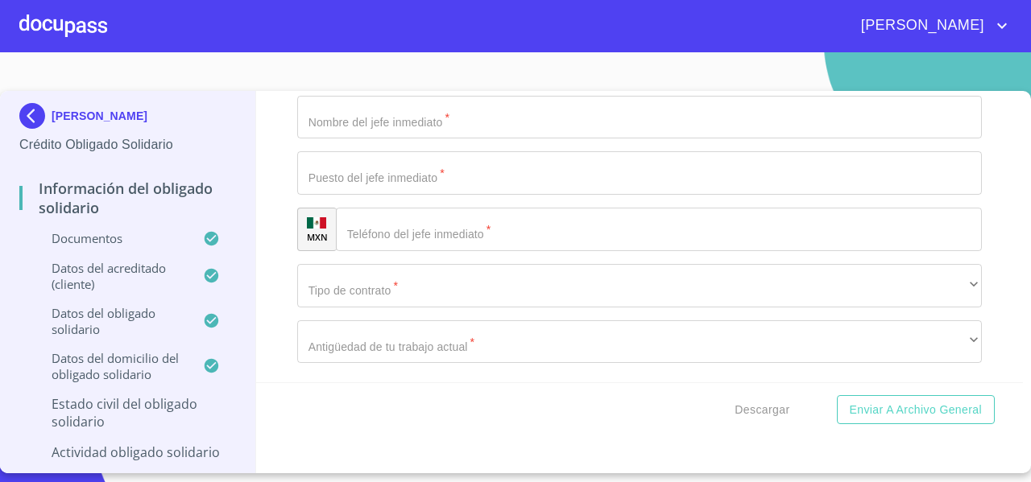
click at [279, 229] on div "Información del Obligado Solidario Documentos Documento de identificación Oblig…" at bounding box center [640, 237] width 768 height 292
type input "ROCIO"
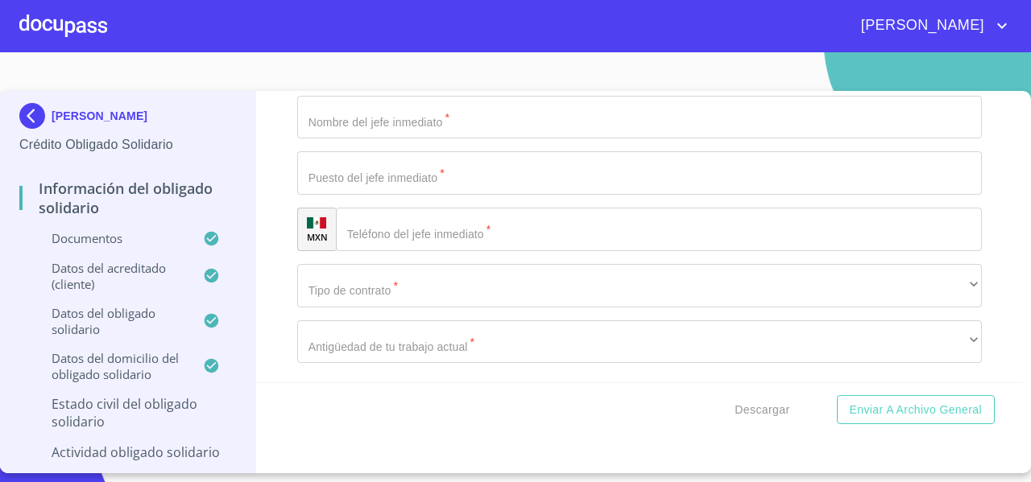
type input "ZEPEDA"
type input "PEÑA"
click at [287, 291] on div "Información del Obligado Solidario Documentos Documento de identificación Oblig…" at bounding box center [640, 237] width 768 height 292
drag, startPoint x: 379, startPoint y: 268, endPoint x: 261, endPoint y: 258, distance: 118.1
click at [261, 258] on div "Información del Obligado Solidario Documentos Documento de identificación Oblig…" at bounding box center [640, 237] width 768 height 292
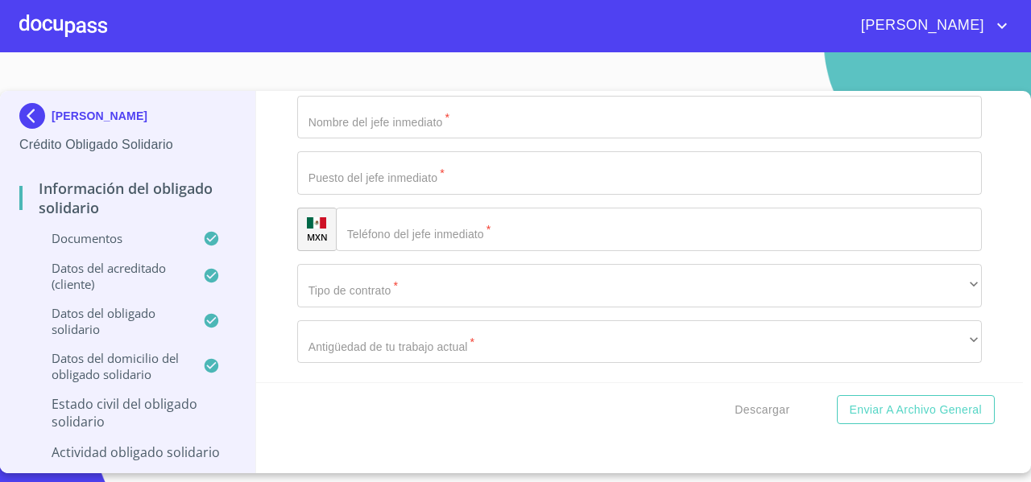
paste input "EL VILLANUEVA CHAVEZ"
drag, startPoint x: 261, startPoint y: 258, endPoint x: 309, endPoint y: 275, distance: 51.5
click at [309, 275] on div "Información del Obligado Solidario Documentos Documento de identificación Oblig…" at bounding box center [640, 237] width 768 height 292
drag, startPoint x: 309, startPoint y: 275, endPoint x: 302, endPoint y: 270, distance: 9.2
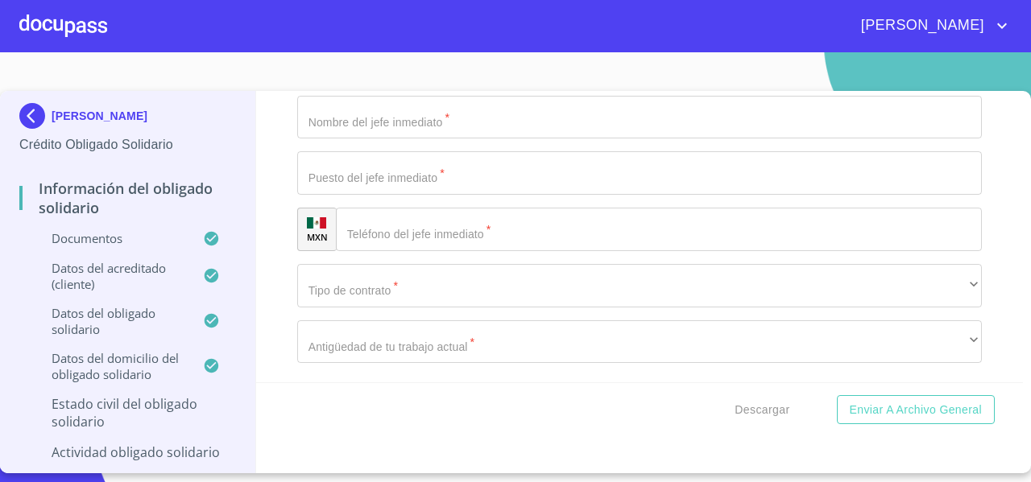
drag, startPoint x: 342, startPoint y: 270, endPoint x: 502, endPoint y: 279, distance: 160.6
type input "JOEL"
drag, startPoint x: 379, startPoint y: 167, endPoint x: 308, endPoint y: 173, distance: 71.2
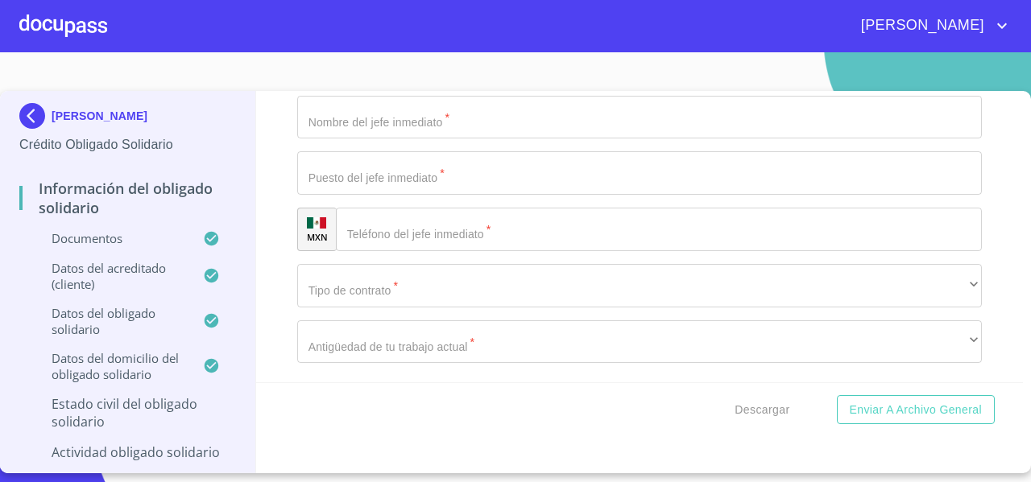
paste input "VILLANUEVA CHAVEZ"
drag, startPoint x: 383, startPoint y: 161, endPoint x: 462, endPoint y: 165, distance: 79.8
type input "VILLANUEVA"
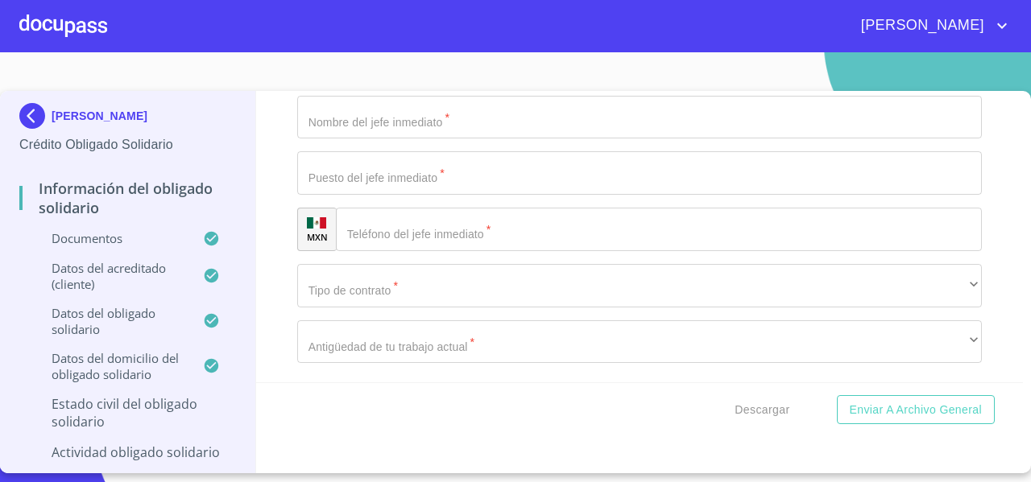
paste input "CHAVEZ"
type input "CHAVEZ"
click at [275, 217] on div "Información del Obligado Solidario Documentos Documento de identificación Oblig…" at bounding box center [640, 237] width 768 height 292
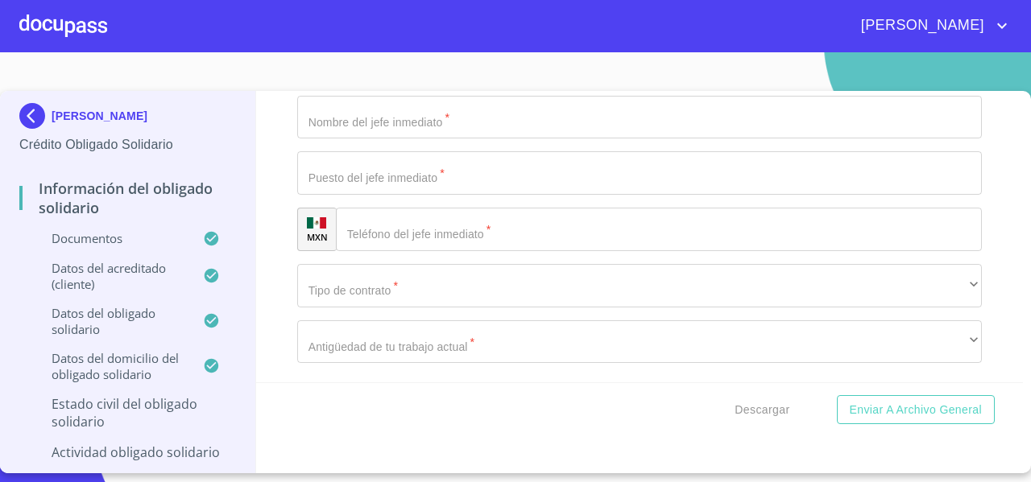
type input "2"
click at [290, 239] on div "Información del Obligado Solidario Documentos Documento de identificación Oblig…" at bounding box center [640, 237] width 768 height 292
type input "1"
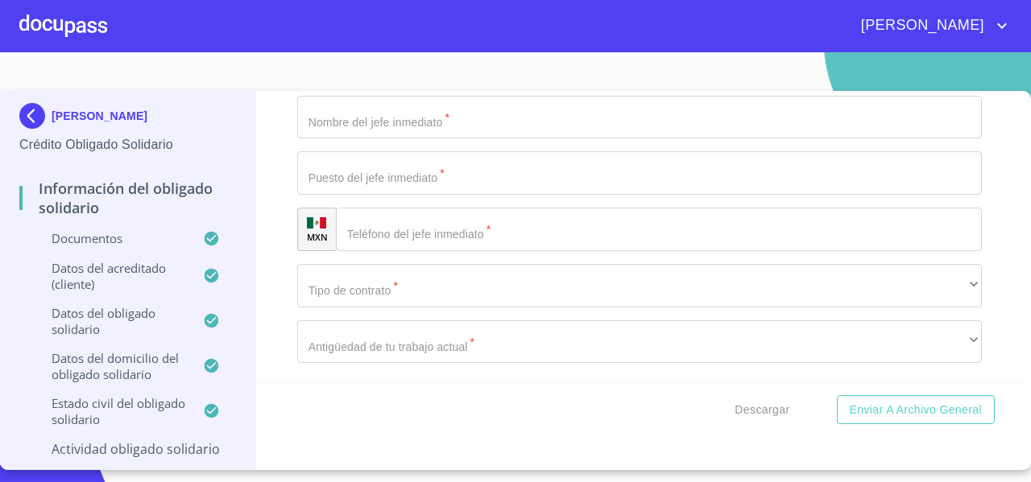
type input "4"
click at [278, 282] on div "Información del Obligado Solidario Documentos Documento de identificación Oblig…" at bounding box center [640, 237] width 768 height 292
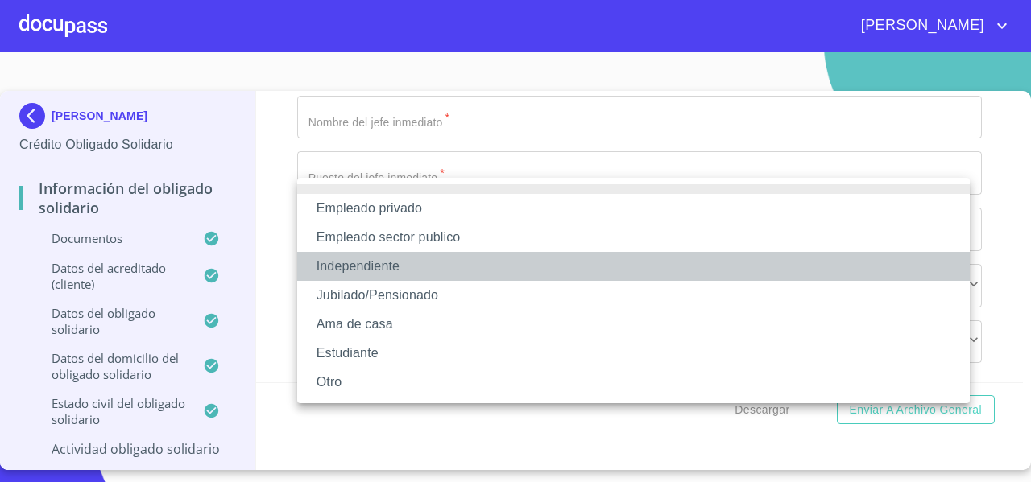
click at [352, 266] on li "Independiente" at bounding box center [633, 266] width 673 height 29
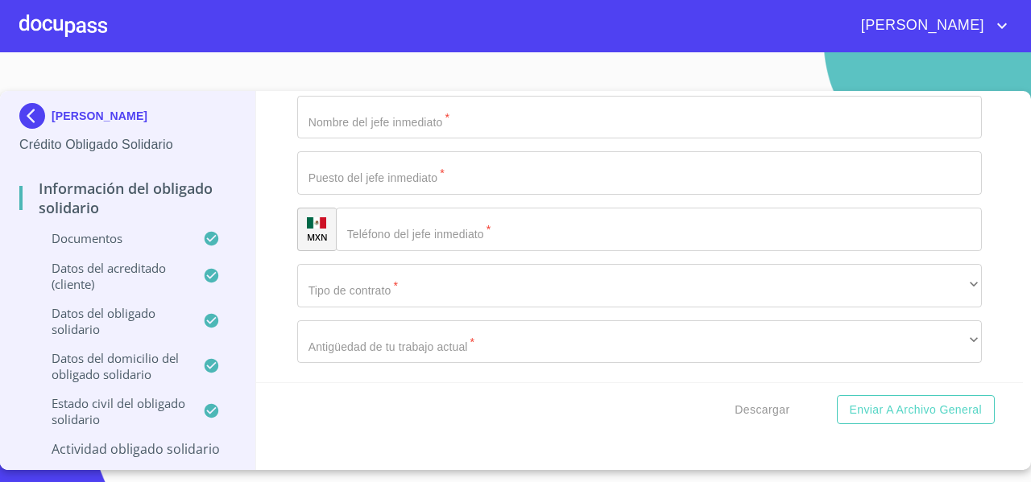
paste input "[PERSON_NAME]"
type input "[PERSON_NAME]"
click at [284, 305] on div "Información del Obligado Solidario Documentos Documento de identificación Oblig…" at bounding box center [640, 237] width 768 height 292
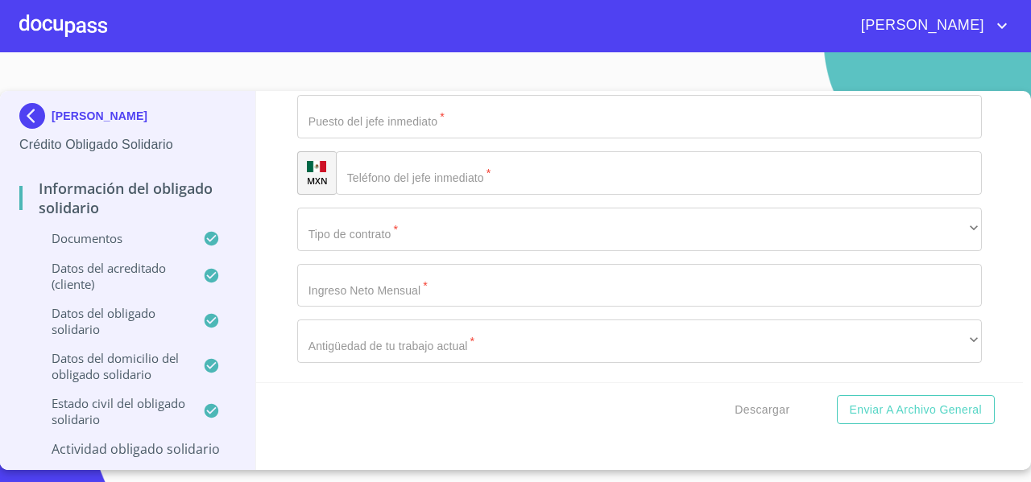
type input "COMPRA VENTA DE ESPECIAS"
click at [261, 252] on div "Información del Obligado Solidario Documentos Documento de identificación Oblig…" at bounding box center [640, 237] width 768 height 292
drag, startPoint x: 487, startPoint y: 131, endPoint x: 308, endPoint y: 128, distance: 178.8
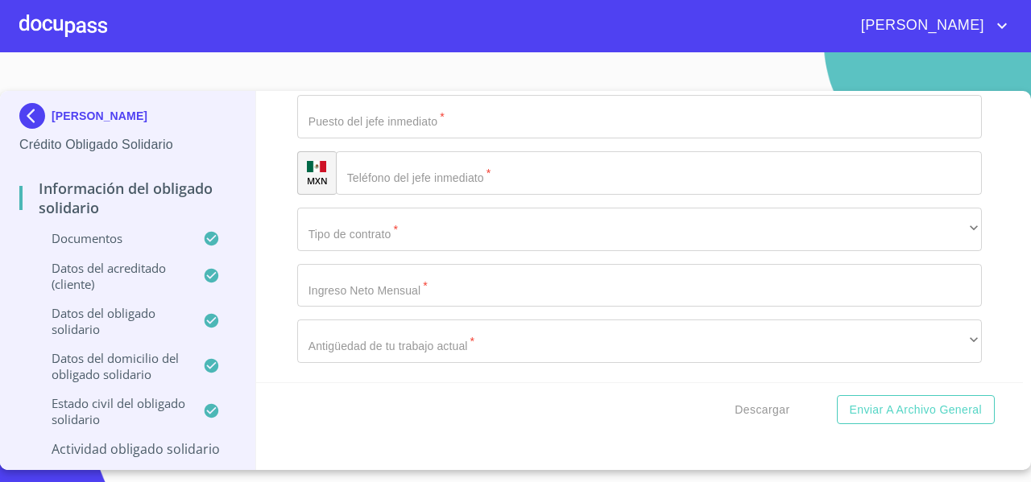
paste input "COMPRA VENTA DE ESPECIAS"
type input "COMPRA VENTA DE ESPECIAS"
type input "DUEÑA DE NEGOCIO"
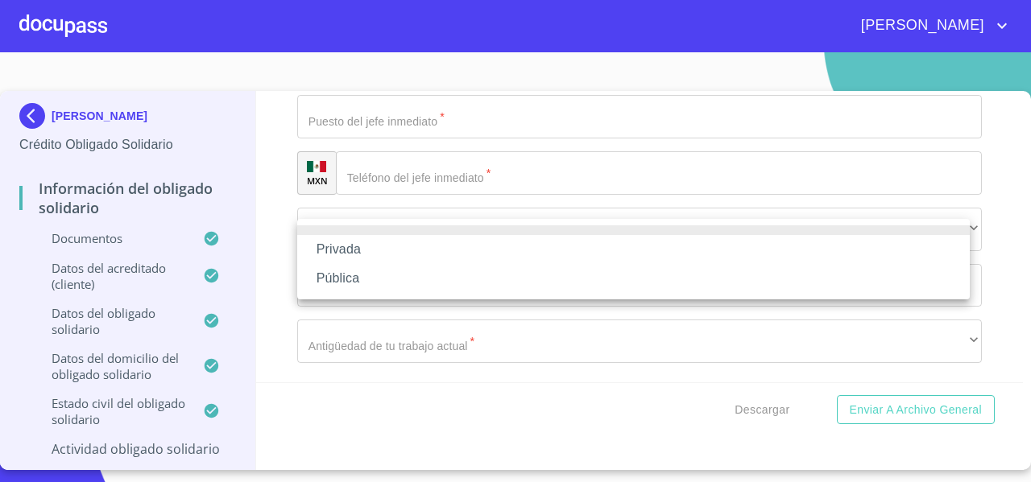
click at [356, 253] on li "Privada" at bounding box center [633, 249] width 673 height 29
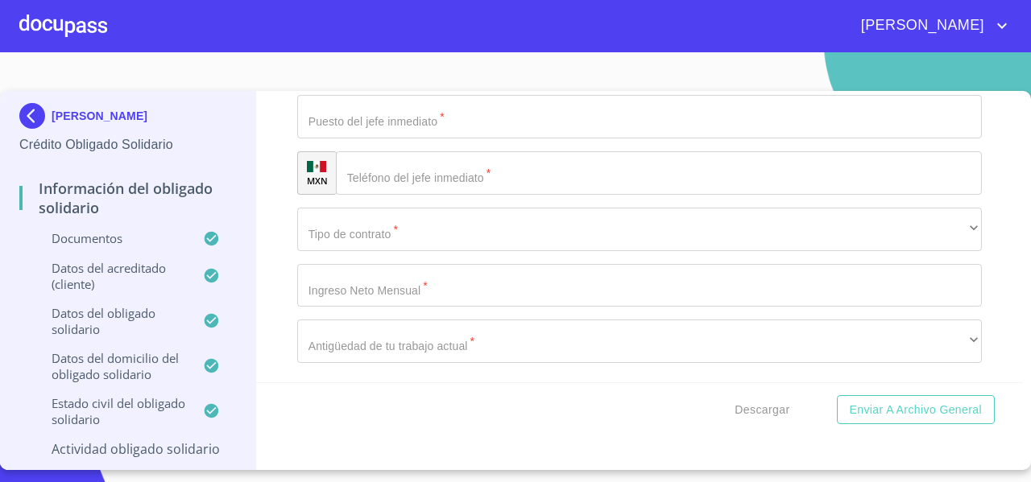
click at [284, 233] on div "Información del Obligado Solidario Documentos Documento de identificación Oblig…" at bounding box center [640, 237] width 768 height 292
paste input "(33)29352136"
type input "(33)29352136"
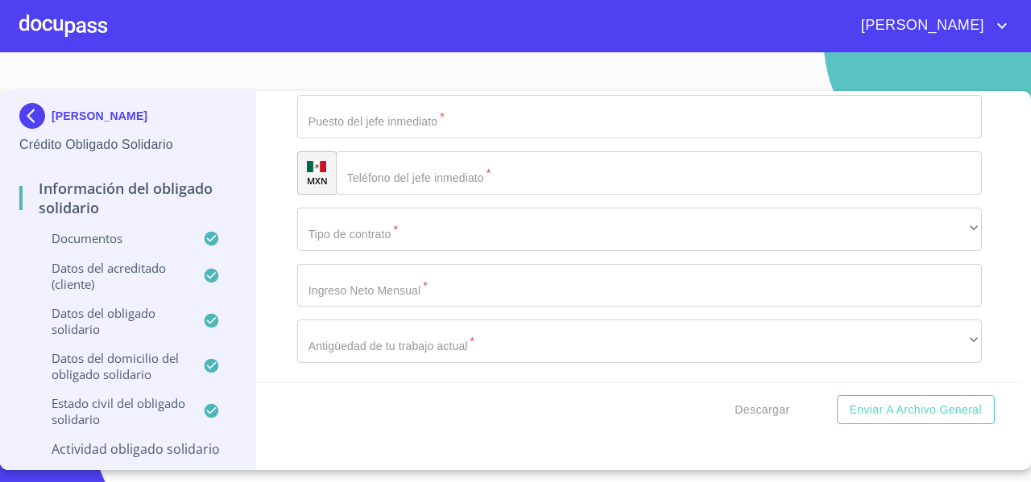
click at [267, 223] on div "Información del Obligado Solidario Documentos Documento de identificación Oblig…" at bounding box center [640, 237] width 768 height 292
click at [275, 251] on div "Información del Obligado Solidario Documentos Documento de identificación Oblig…" at bounding box center [640, 237] width 768 height 292
paste input "Prolongación Mariano Otero"
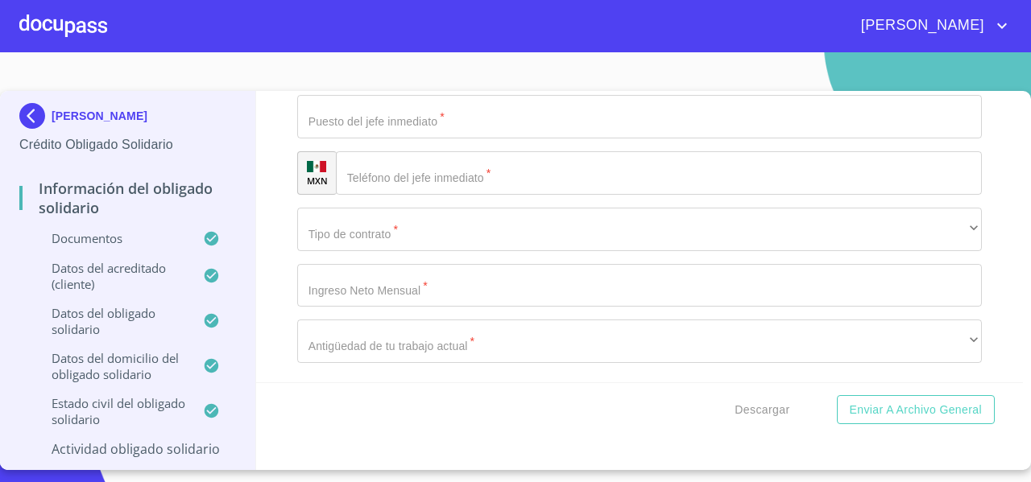
type input "Prolongación Mariano Otero"
paste input "261"
type input "261"
click at [279, 336] on div "Información del Obligado Solidario Documentos Documento de identificación Oblig…" at bounding box center [640, 237] width 768 height 292
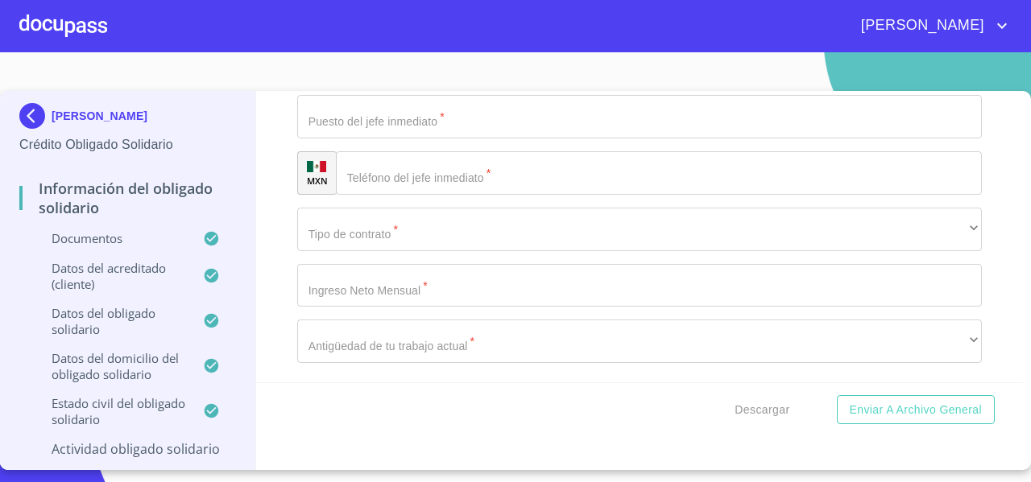
scroll to position [7093, 0]
paste input "64"
type input "64"
click at [283, 255] on div "Información del Obligado Solidario Documentos Documento de identificación Oblig…" at bounding box center [640, 237] width 768 height 292
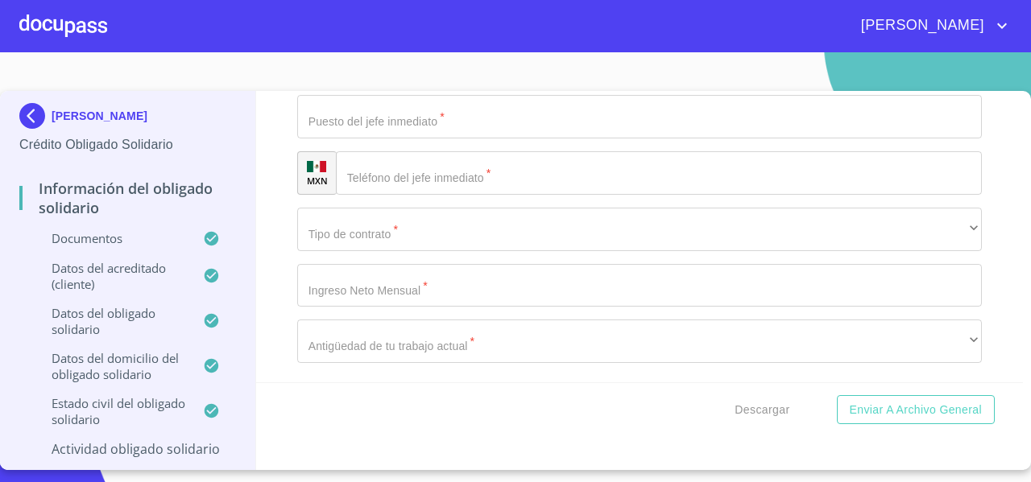
type input "MEXICO"
click at [281, 303] on div "Información del Obligado Solidario Documentos Documento de identificación Oblig…" at bounding box center [640, 237] width 768 height 292
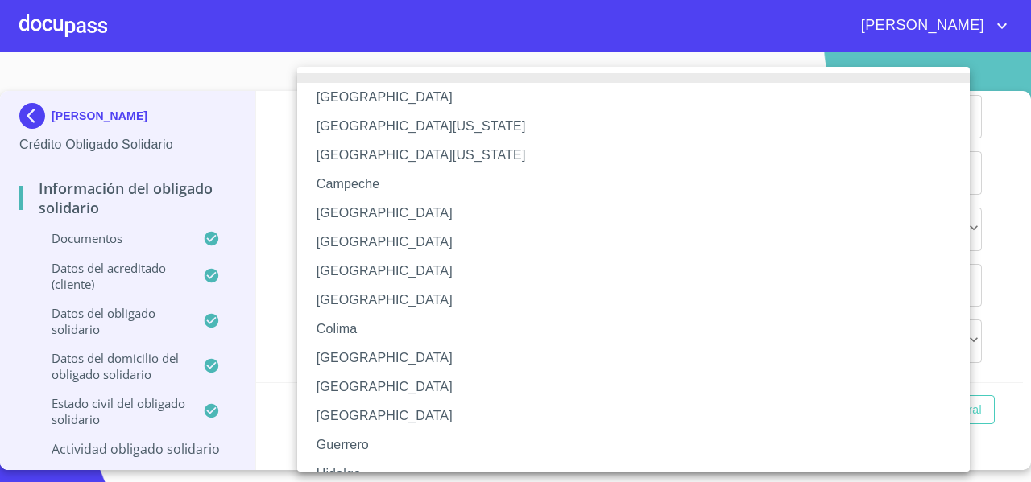
scroll to position [234, 0]
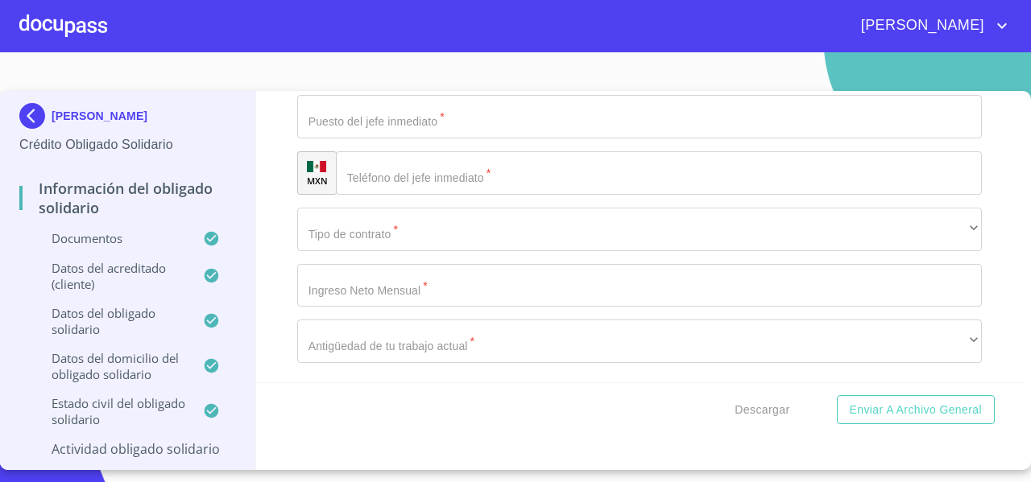
type input "T"
paste input "San pedro Tlaquepaque"
type input "San pedro Tlaquepaque"
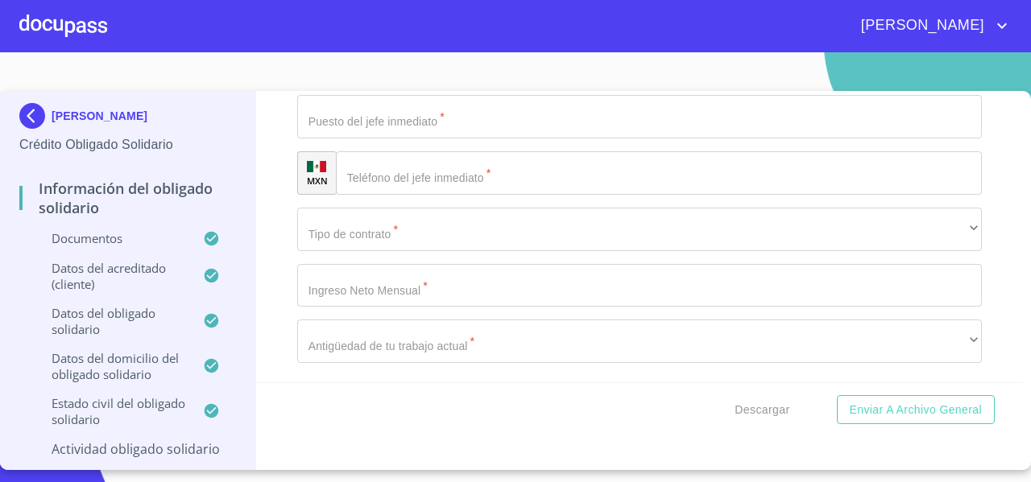
type input "EL SERENO"
click at [280, 342] on div "Información del Obligado Solidario Documentos Documento de identificación Oblig…" at bounding box center [640, 237] width 768 height 292
paste input "45602"
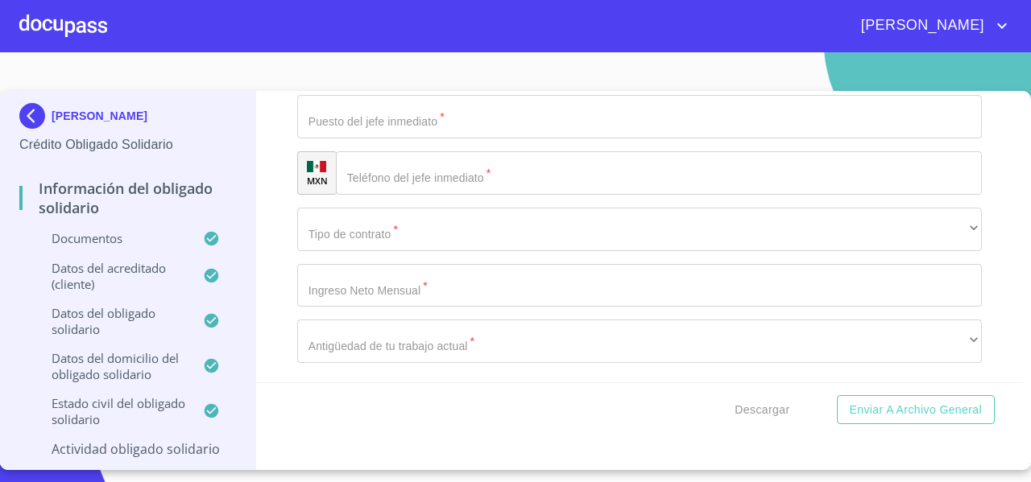
type input "45602"
click at [285, 227] on div "Información del Obligado Solidario Documentos Documento de identificación Oblig…" at bounding box center [640, 237] width 768 height 292
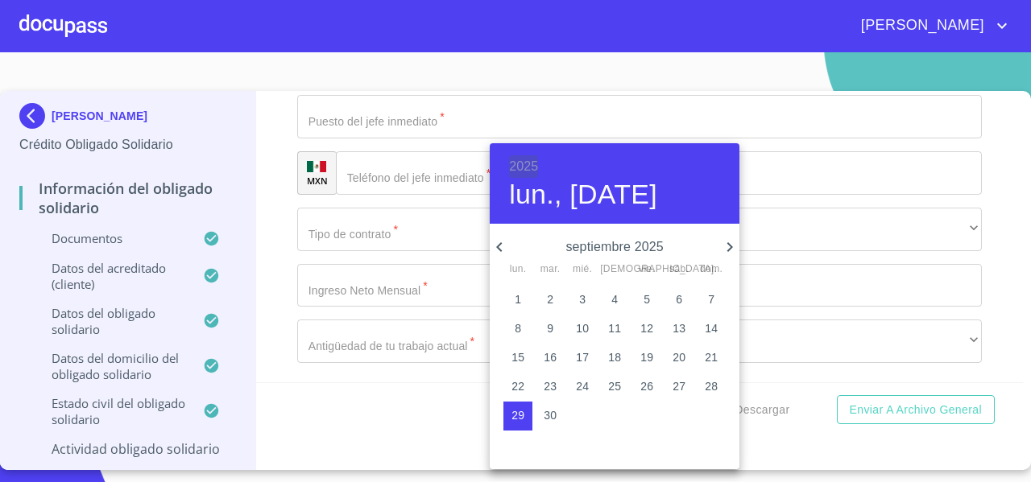
click at [525, 173] on h6 "2025" at bounding box center [523, 166] width 29 height 23
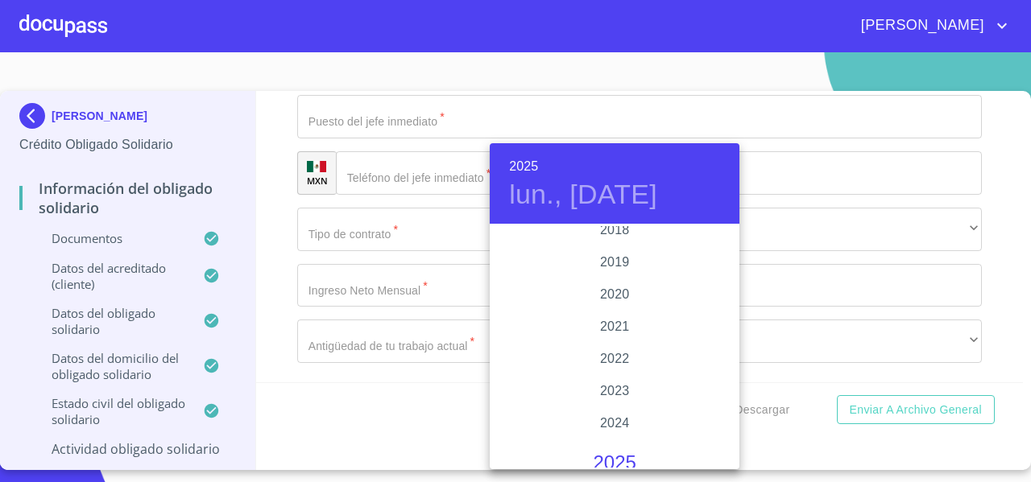
scroll to position [3008, 0]
click at [609, 299] on div "2020" at bounding box center [615, 295] width 250 height 32
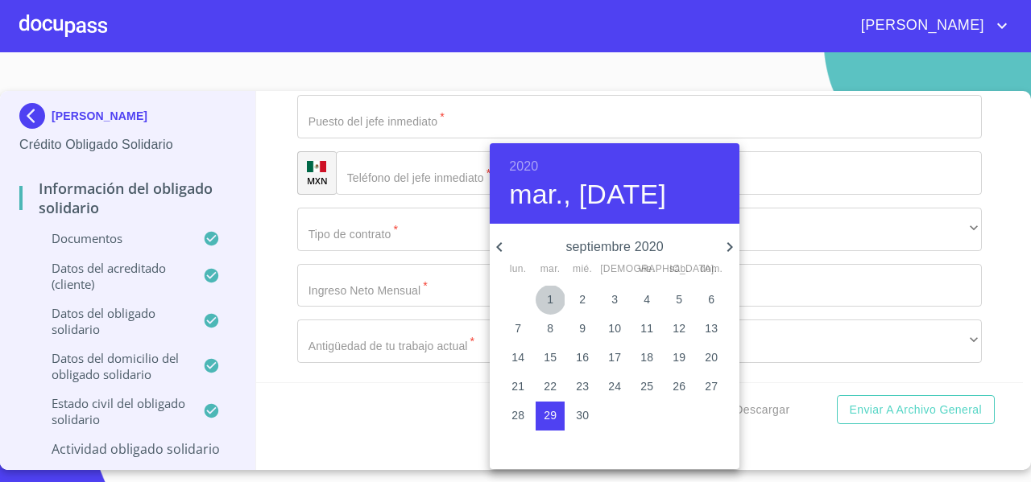
click at [554, 303] on span "1" at bounding box center [550, 300] width 29 height 16
type input "1 de sep. de 2020"
click at [266, 183] on div at bounding box center [515, 241] width 1031 height 482
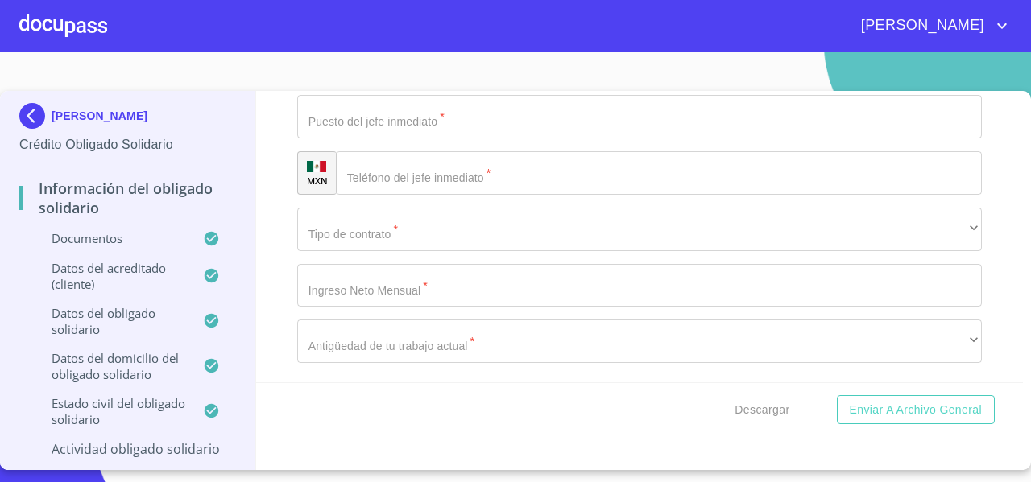
click at [314, 27] on div "​" at bounding box center [639, 4] width 685 height 43
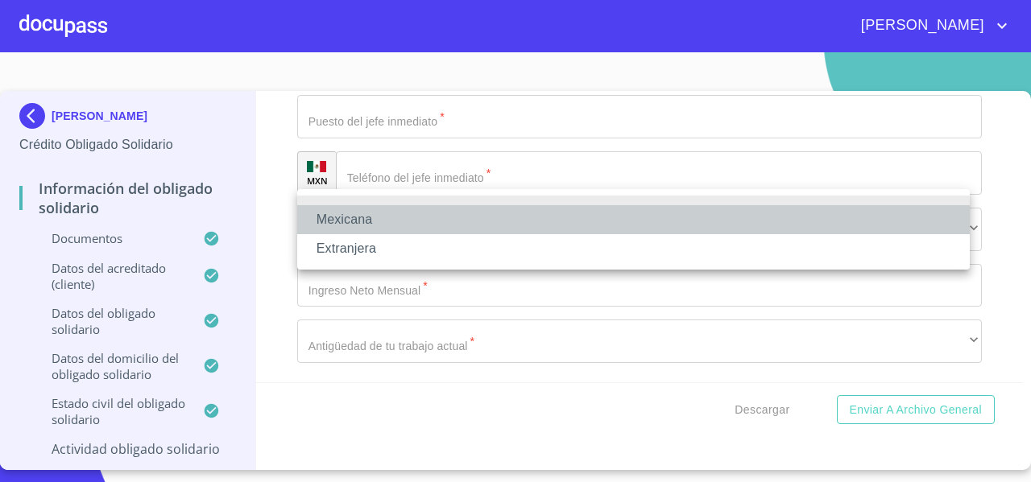
click at [314, 219] on li "Mexicana" at bounding box center [633, 219] width 673 height 29
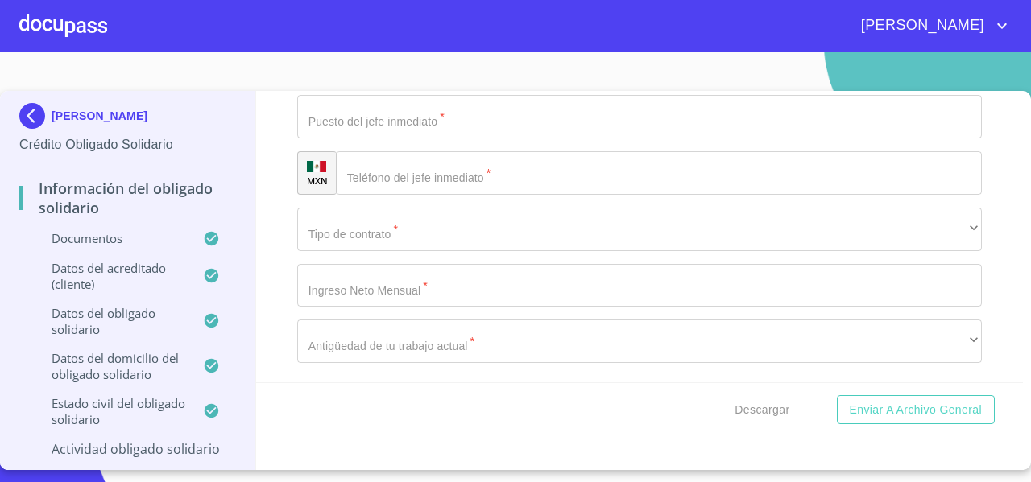
scroll to position [7470, 0]
click at [350, 83] on input "Documento de identificación Obligado Solidario   *" at bounding box center [639, 60] width 685 height 43
type input "[PERSON_NAME]"
click at [329, 139] on input "Documento de identificación Obligado Solidario   *" at bounding box center [639, 116] width 685 height 43
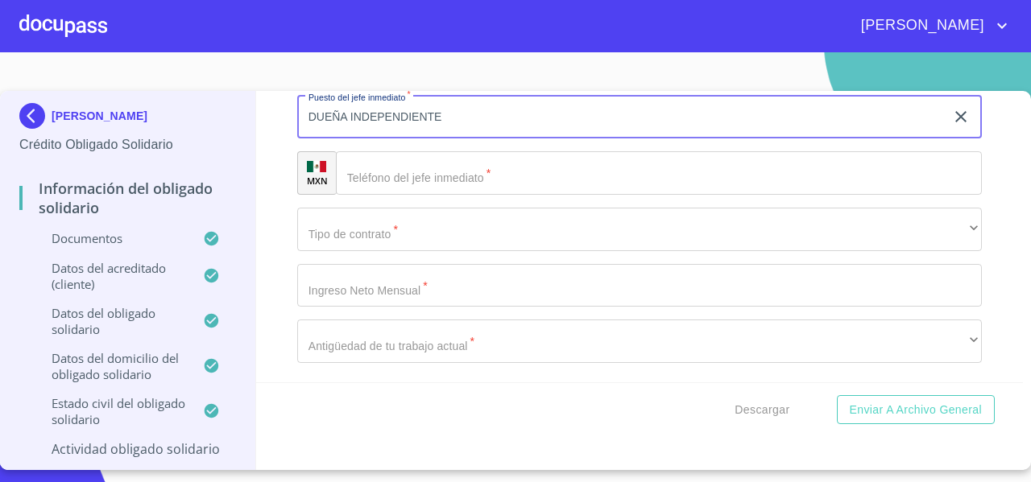
scroll to position [7478, 0]
type input "DUEÑA INDEPENDIENTE"
click at [383, 195] on input "Documento de identificación Obligado Solidario   *" at bounding box center [659, 172] width 646 height 43
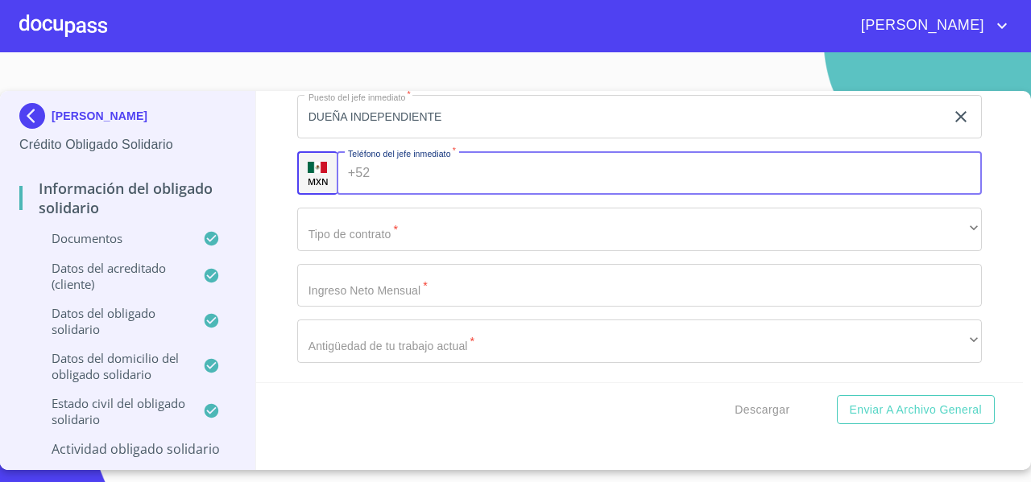
click at [390, 195] on input "Documento de identificación Obligado Solidario   *" at bounding box center [679, 172] width 606 height 43
paste input "(33)29352136"
type input "(33)29352136"
click at [274, 283] on div "Información del Obligado Solidario Documentos Documento de identificación Oblig…" at bounding box center [640, 237] width 768 height 292
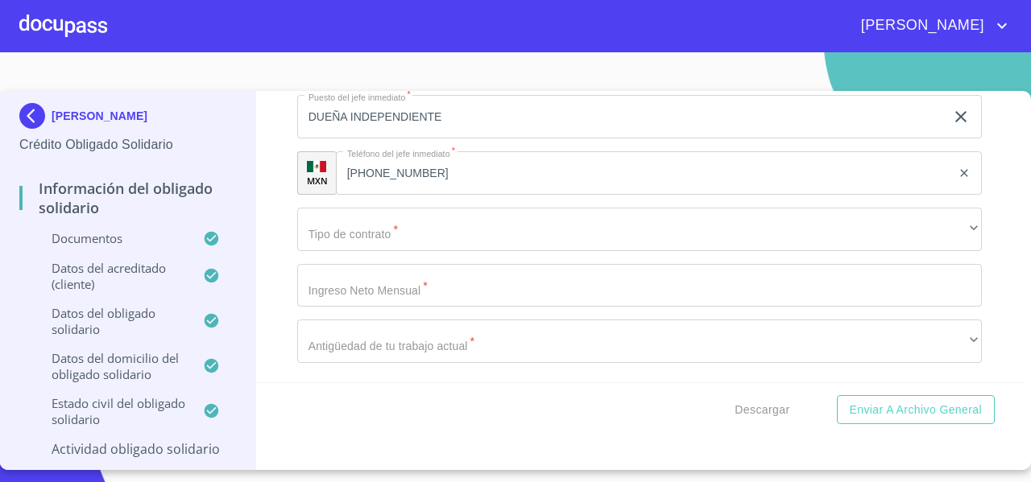
scroll to position [7699, 0]
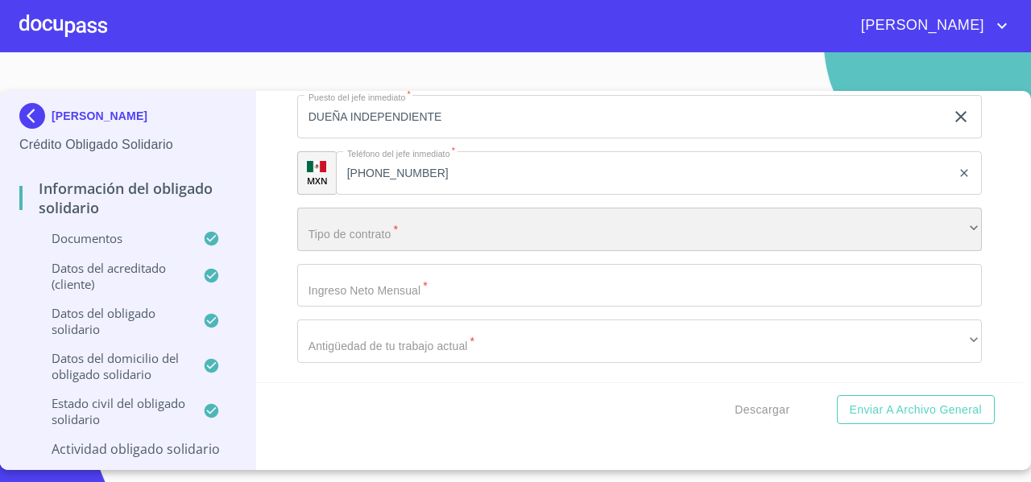
click at [348, 240] on div "​" at bounding box center [639, 229] width 685 height 43
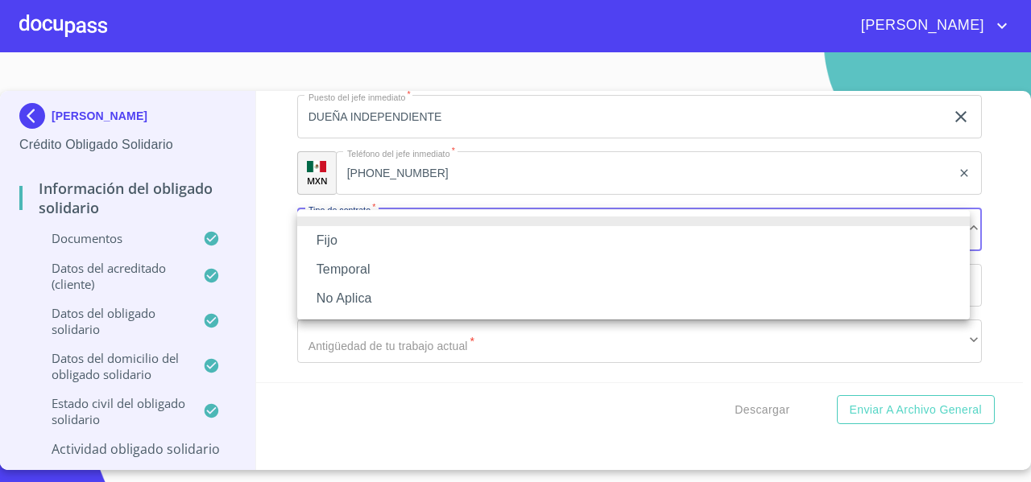
click at [334, 295] on li "No Aplica" at bounding box center [633, 298] width 673 height 29
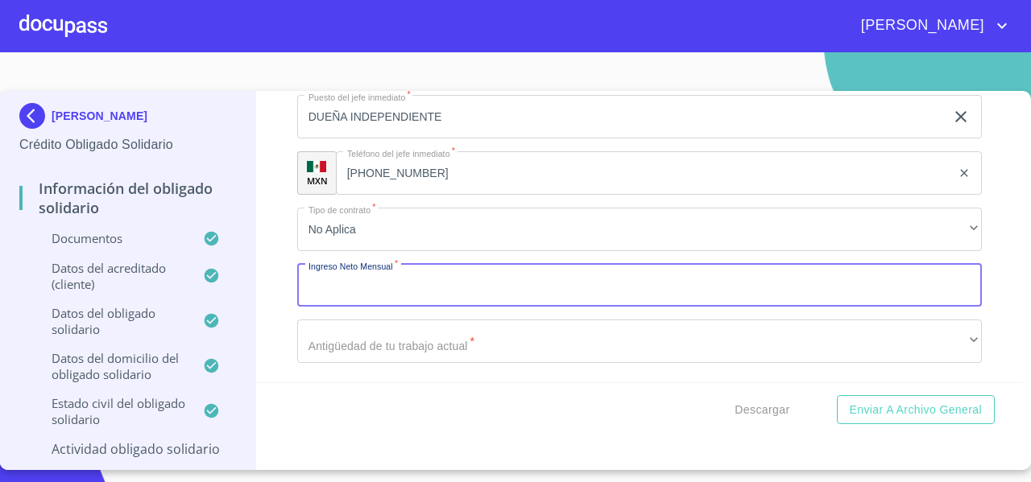
click at [325, 292] on input "Documento de identificación Obligado Solidario   *" at bounding box center [639, 285] width 685 height 43
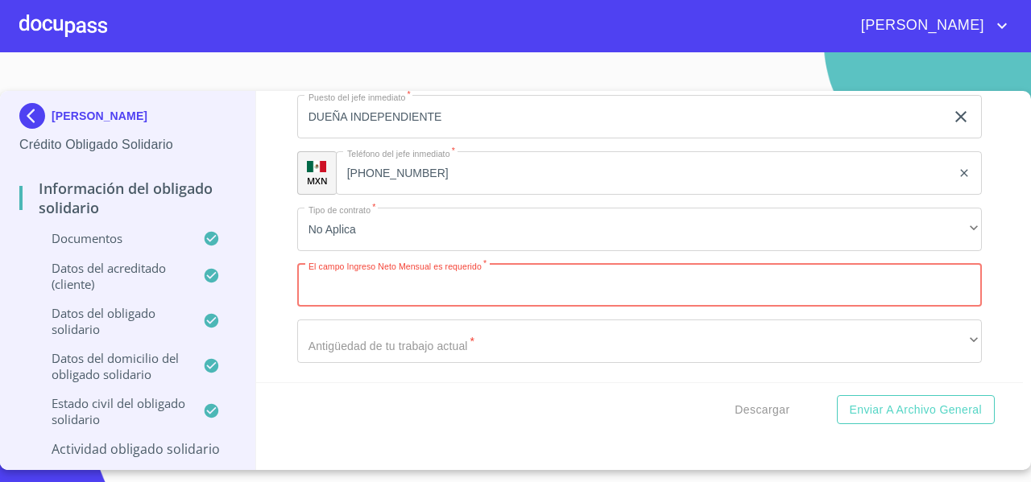
click at [356, 284] on input "Documento de identificación Obligado Solidario   *" at bounding box center [639, 285] width 685 height 43
type input "70000"
click at [285, 328] on div "Información del Obligado Solidario Documentos Documento de identificación Oblig…" at bounding box center [640, 237] width 768 height 292
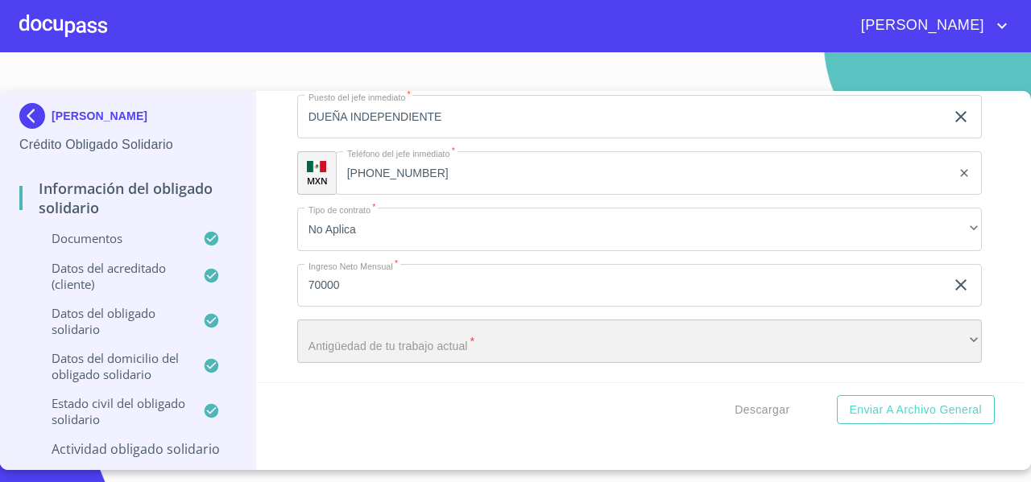
click at [317, 344] on div "​" at bounding box center [639, 341] width 685 height 43
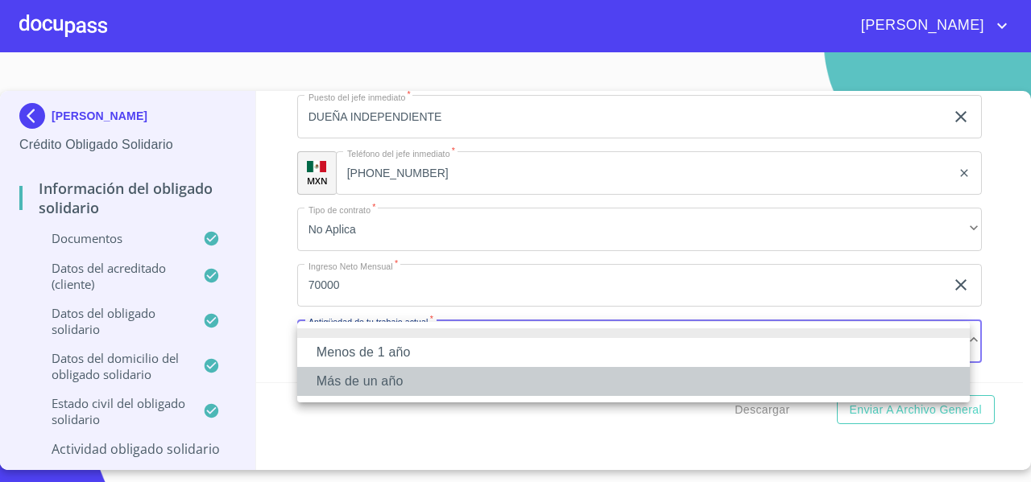
click at [327, 379] on li "Más de un año" at bounding box center [633, 381] width 673 height 29
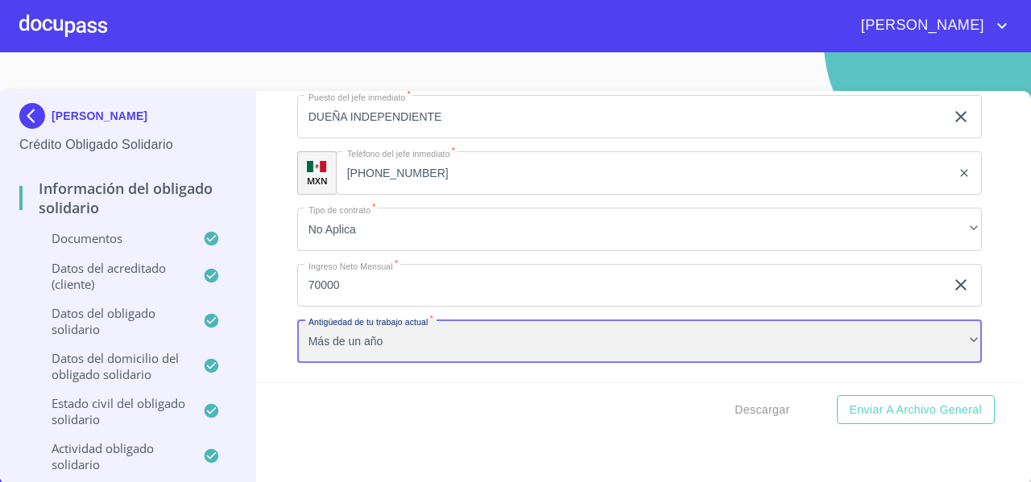
scroll to position [7676, 0]
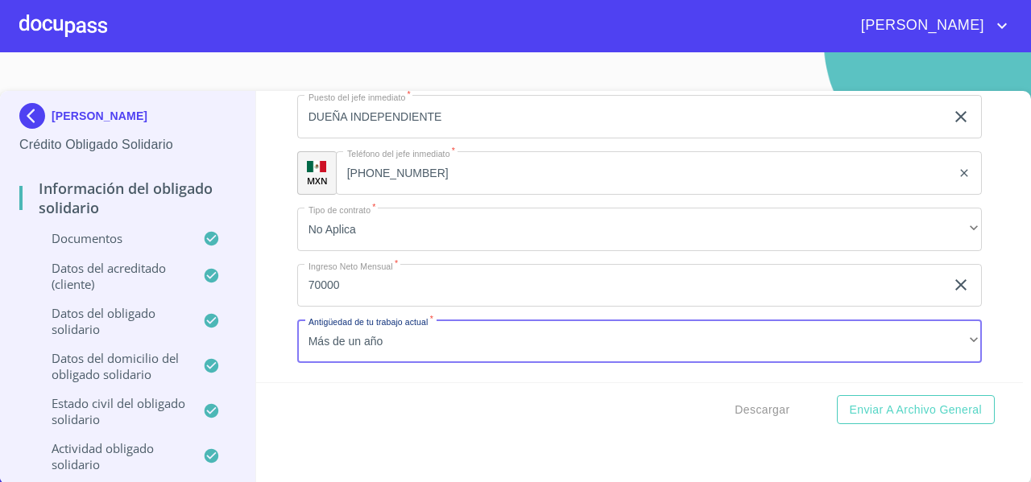
click at [277, 323] on div "Información del Obligado Solidario Documentos Documento de identificación Oblig…" at bounding box center [640, 237] width 768 height 292
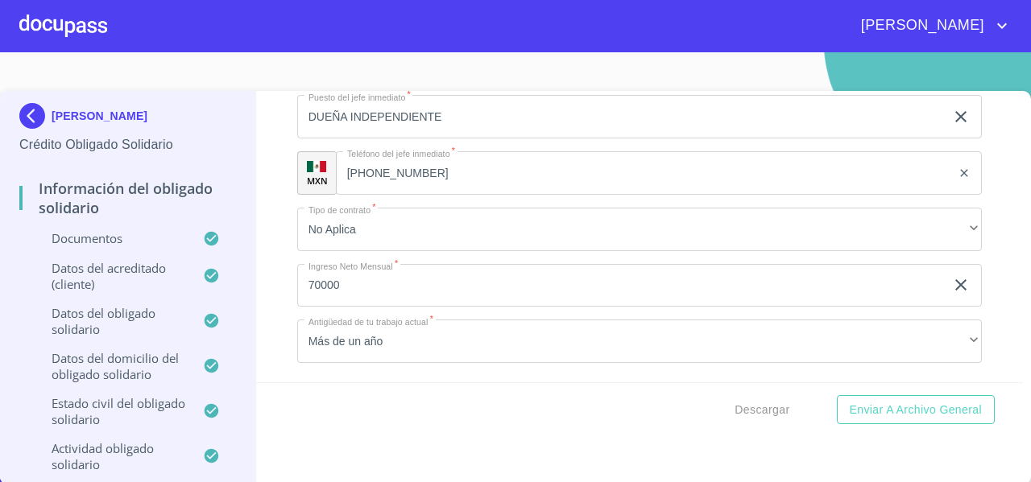
scroll to position [6, 0]
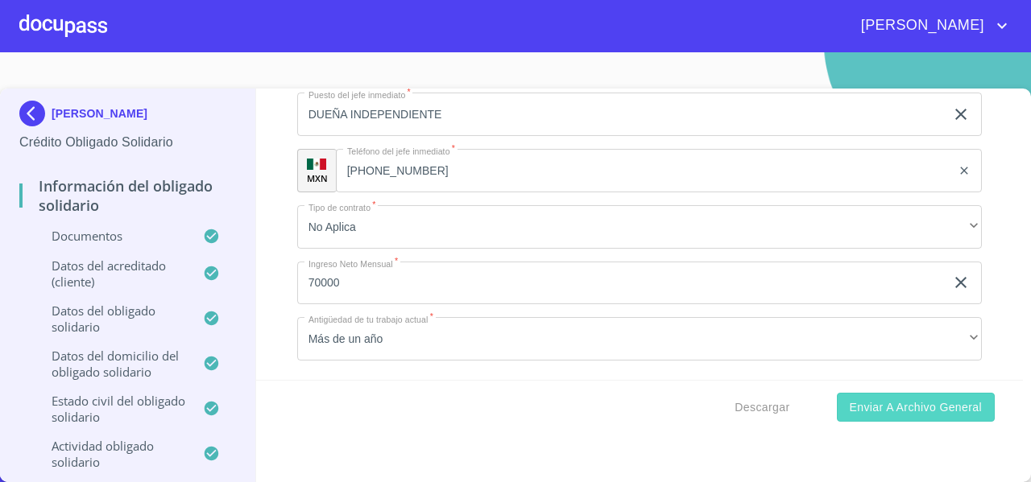
click at [910, 405] on span "Enviar a Archivo General" at bounding box center [916, 408] width 132 height 20
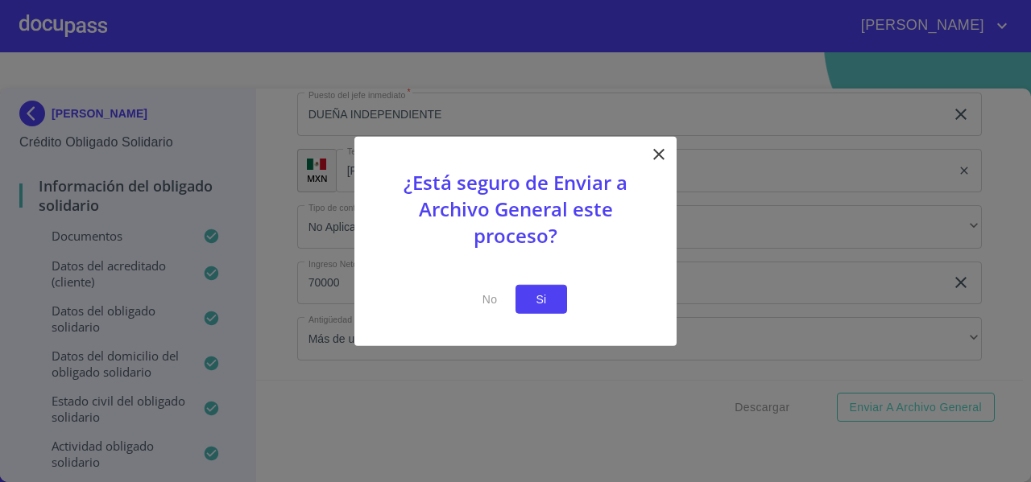
click at [544, 300] on span "Si" at bounding box center [541, 299] width 26 height 20
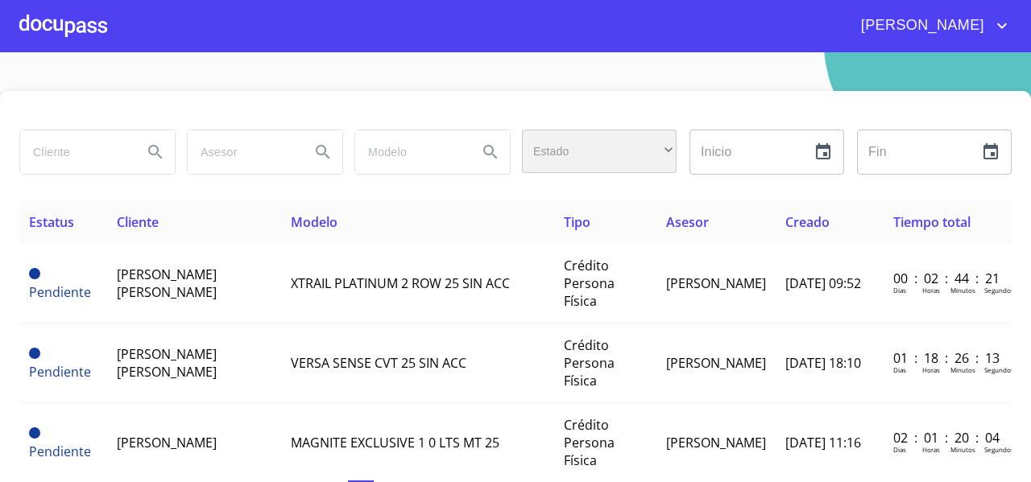
click at [565, 159] on div "​" at bounding box center [599, 151] width 155 height 43
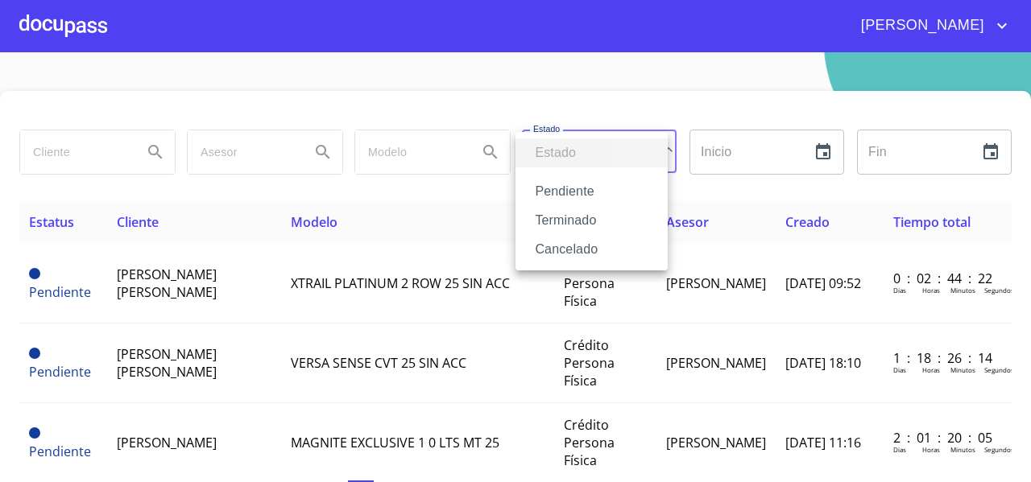
click at [552, 225] on li "Terminado" at bounding box center [591, 220] width 152 height 29
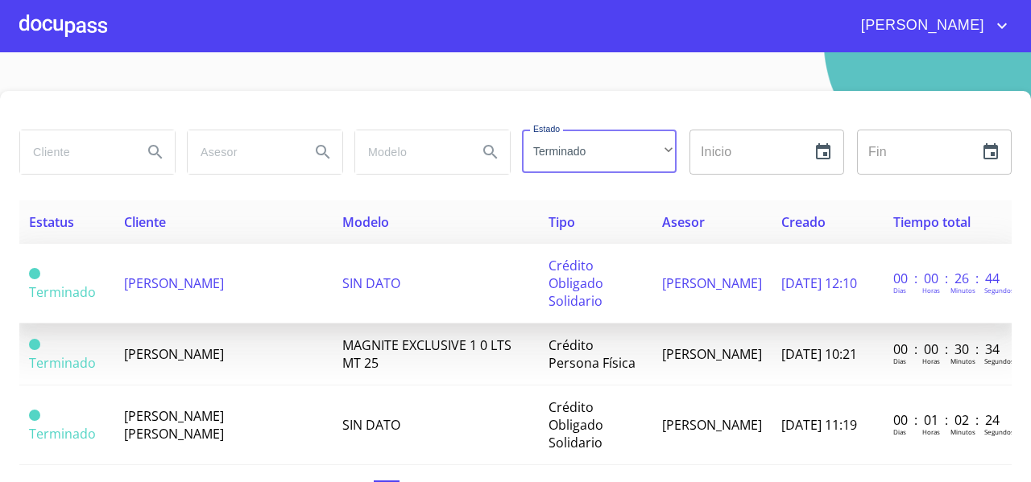
click at [234, 292] on td "JOEL VILLANUEVA CHAVEZ" at bounding box center [223, 284] width 218 height 80
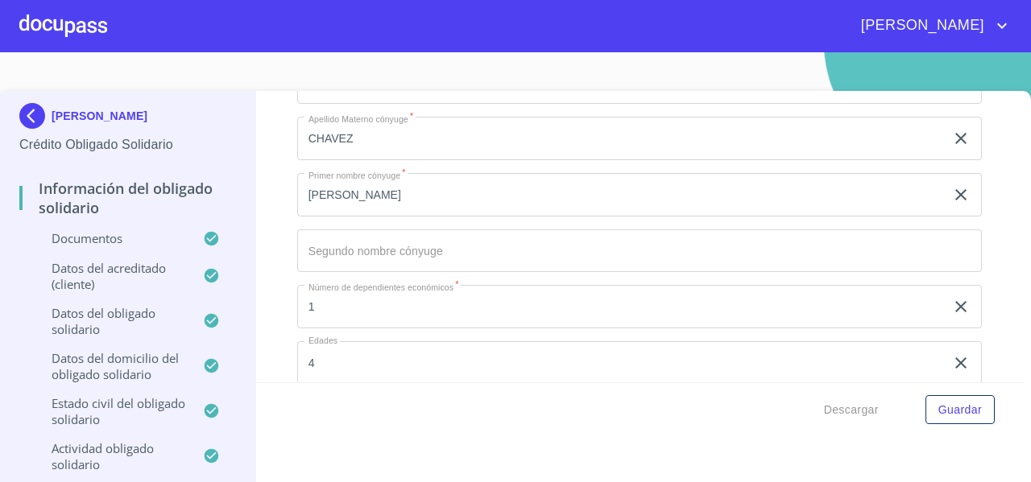
scroll to position [4772, 0]
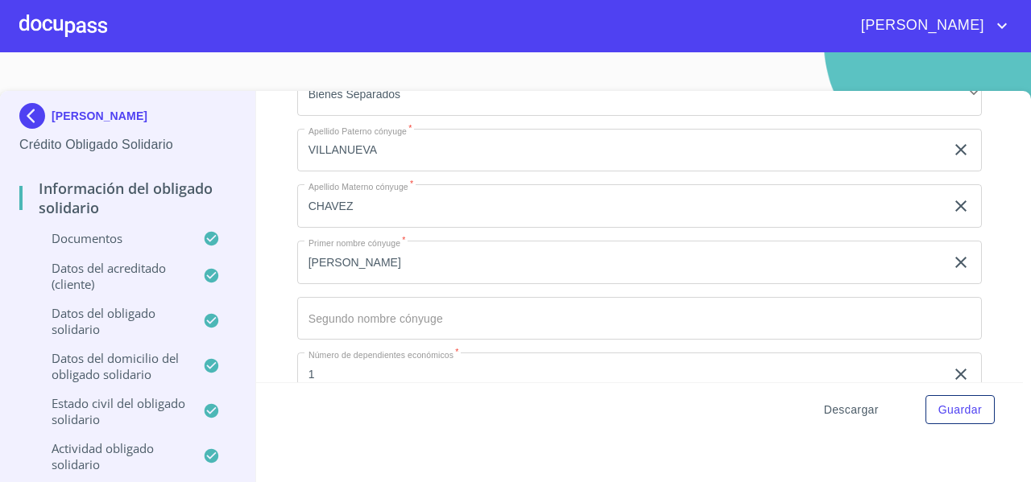
click at [843, 408] on span "Descargar" at bounding box center [851, 410] width 55 height 20
drag, startPoint x: 453, startPoint y: 191, endPoint x: 376, endPoint y: 201, distance: 77.1
click at [29, 115] on img at bounding box center [35, 116] width 32 height 26
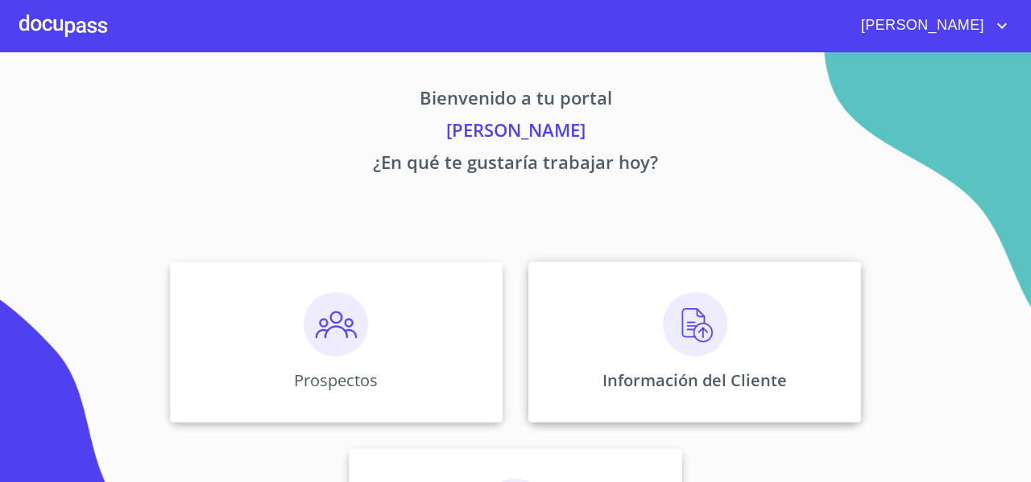
click at [571, 318] on div "Información del Cliente" at bounding box center [694, 342] width 333 height 161
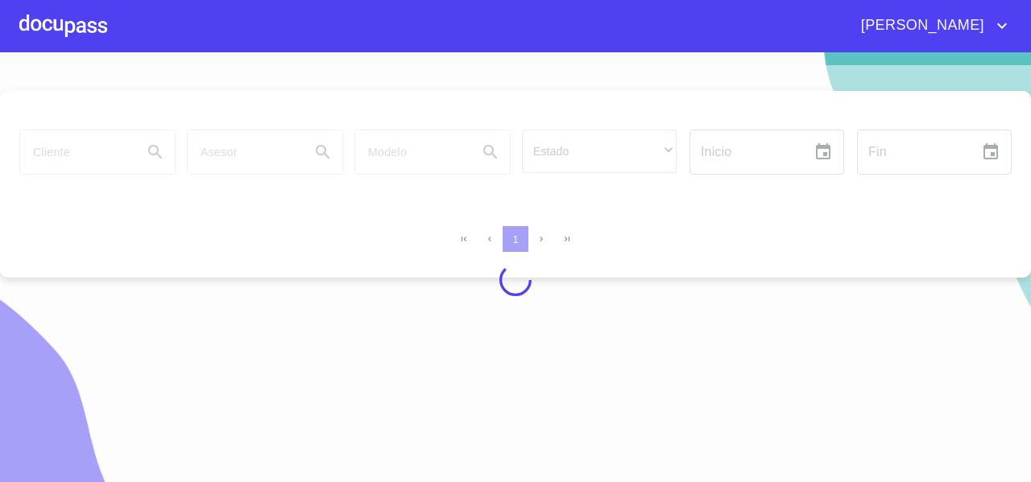
click at [81, 153] on div at bounding box center [515, 280] width 1031 height 430
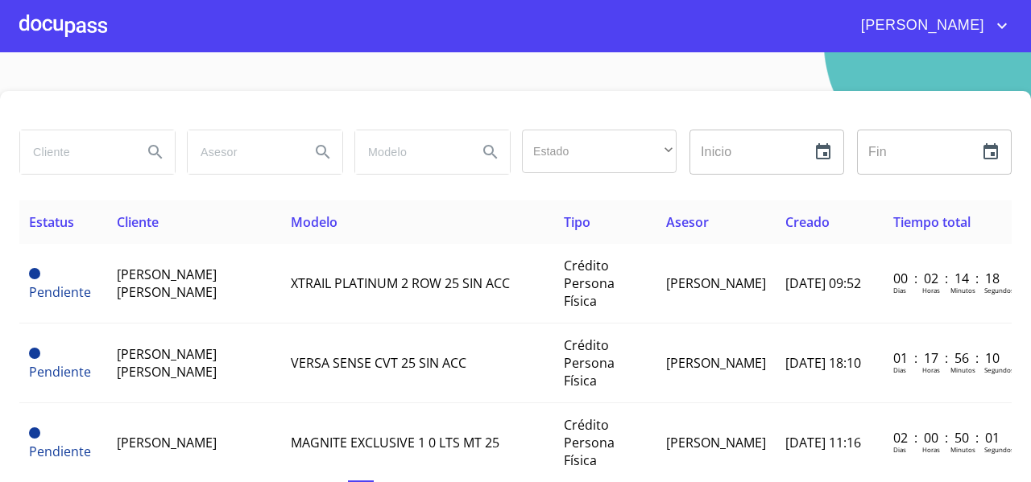
click at [74, 153] on input "search" at bounding box center [75, 151] width 110 height 43
type input "[PERSON_NAME]"
click at [171, 151] on button "Search" at bounding box center [155, 152] width 39 height 39
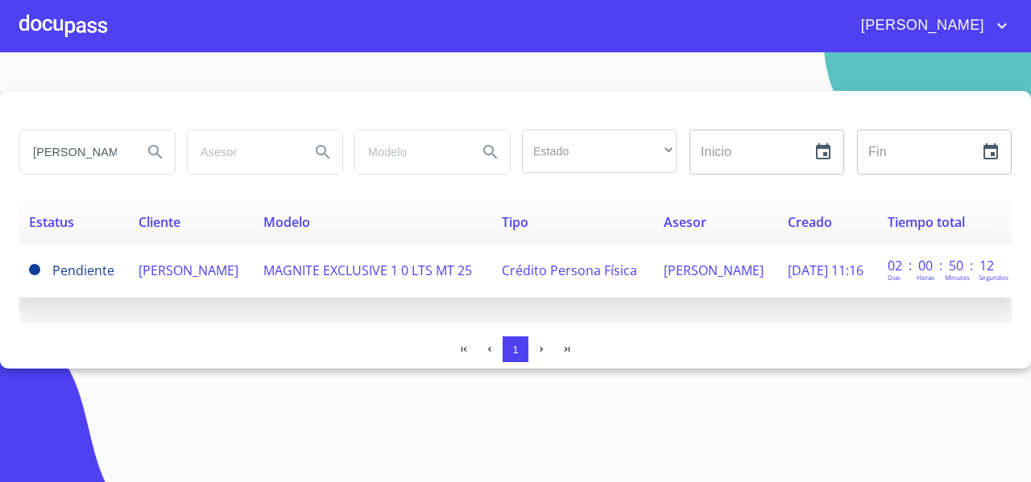
click at [218, 284] on td "[PERSON_NAME]" at bounding box center [191, 271] width 125 height 54
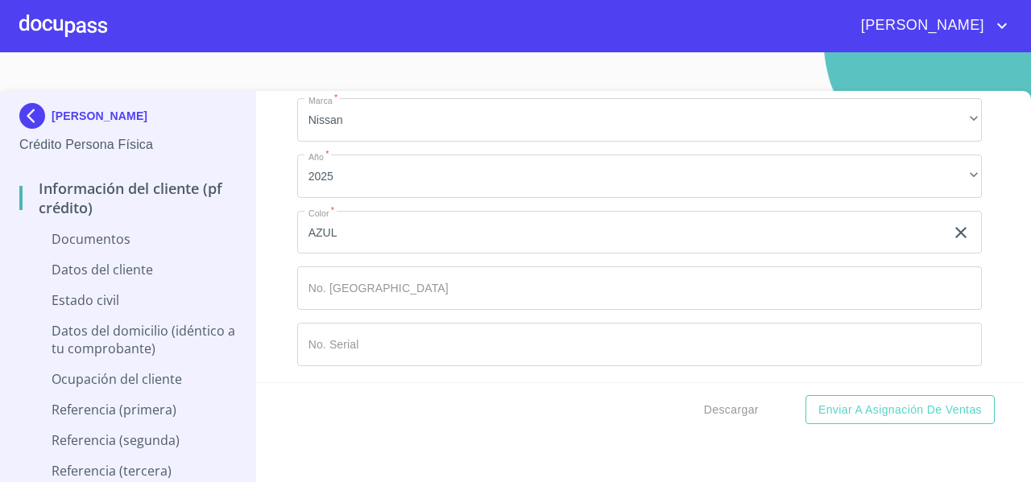
scroll to position [18, 0]
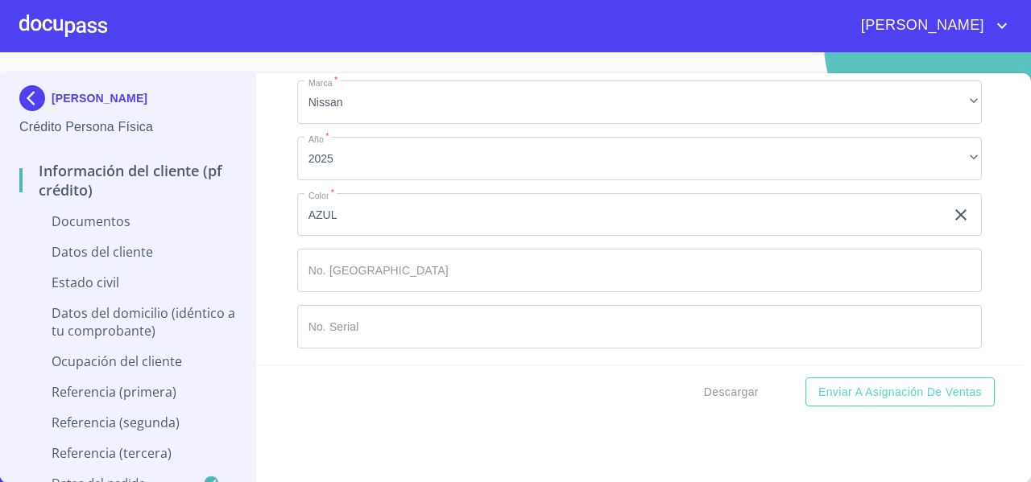
click at [31, 96] on img at bounding box center [35, 98] width 32 height 26
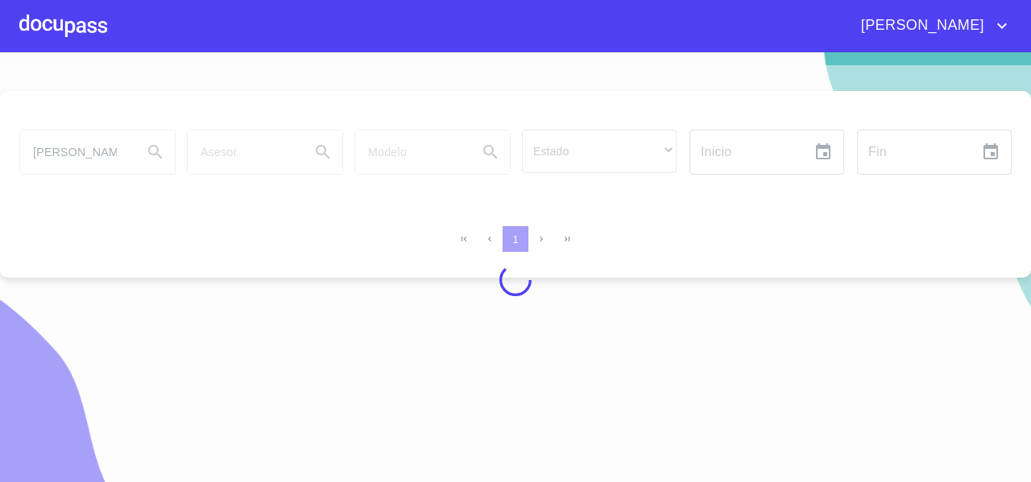
click at [74, 60] on section "ROCIO ZEPEDA Estado ​ ​ Inicio ​ Fin ​ 1" at bounding box center [515, 267] width 1031 height 430
click at [61, 41] on div at bounding box center [63, 26] width 88 height 52
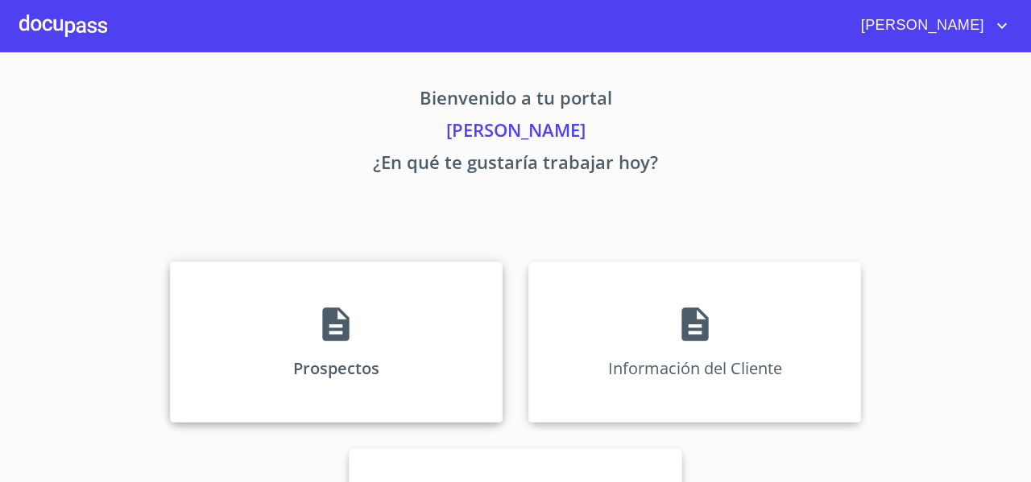
click at [179, 263] on div "Prospectos" at bounding box center [336, 342] width 333 height 161
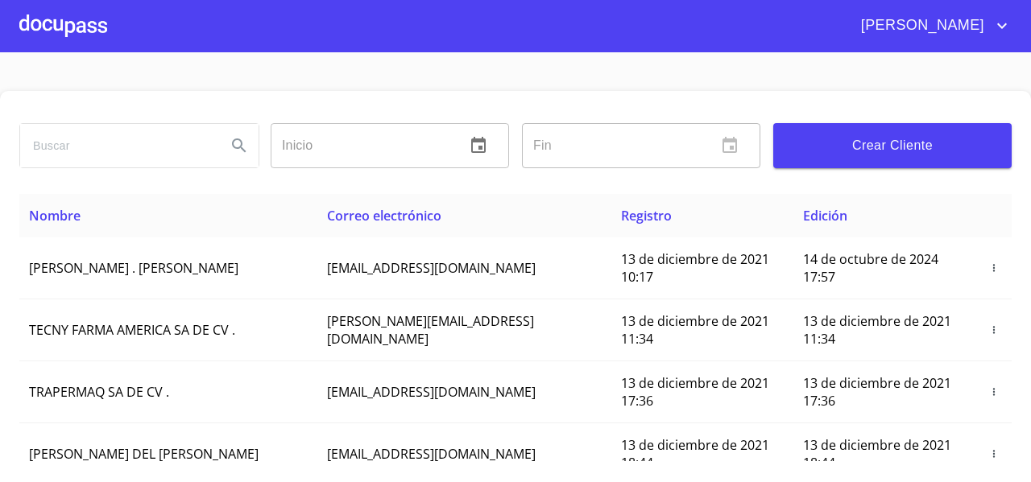
click at [84, 157] on input "search" at bounding box center [116, 145] width 193 height 43
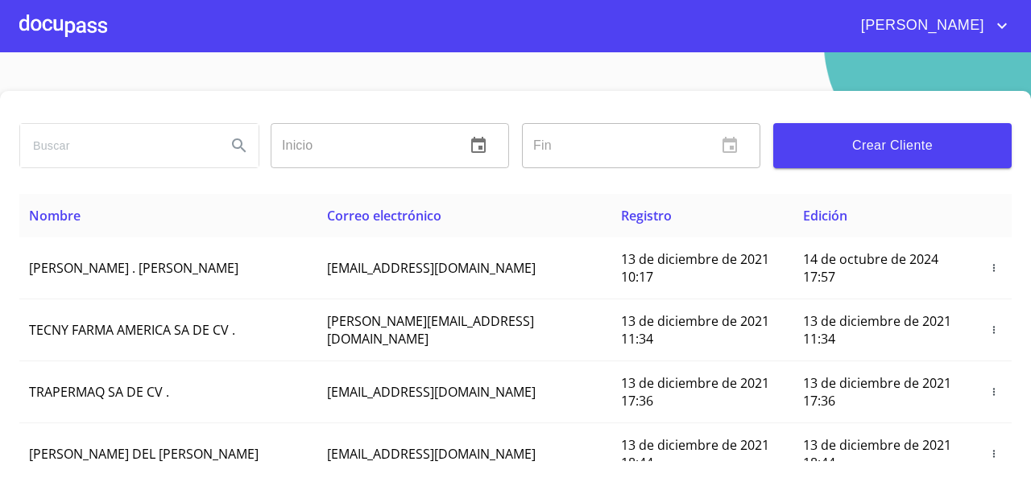
click at [84, 157] on input "search" at bounding box center [116, 145] width 193 height 43
type input "[PERSON_NAME]"
click at [235, 160] on button "Search" at bounding box center [239, 145] width 39 height 39
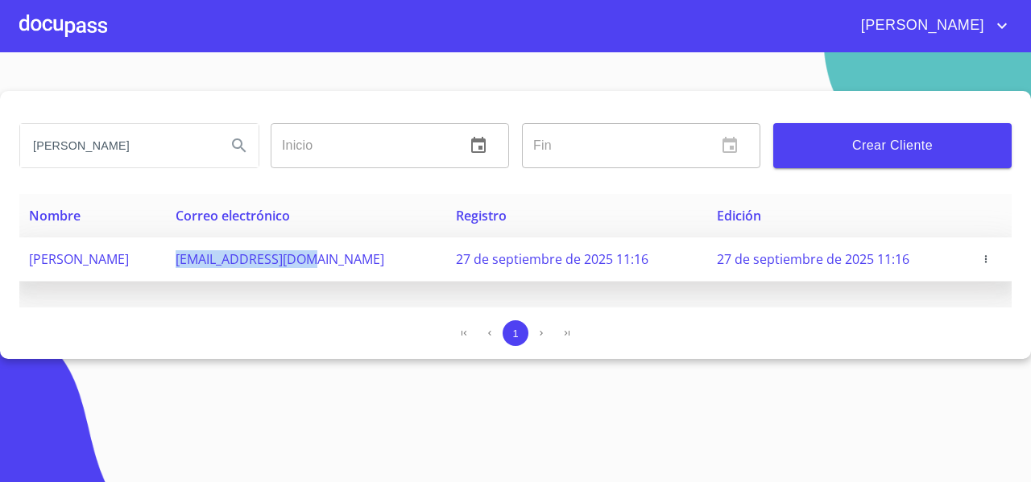
drag, startPoint x: 215, startPoint y: 261, endPoint x: 357, endPoint y: 268, distance: 141.9
click at [357, 268] on td "chio210@hotmail.com" at bounding box center [306, 260] width 280 height 44
copy span "chio210@hotmail.com"
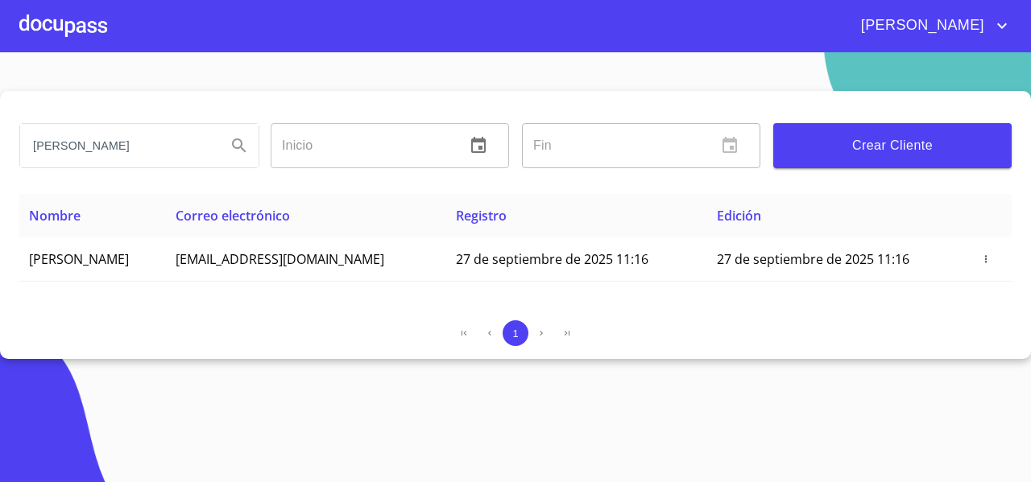
click at [85, 34] on div at bounding box center [63, 26] width 88 height 52
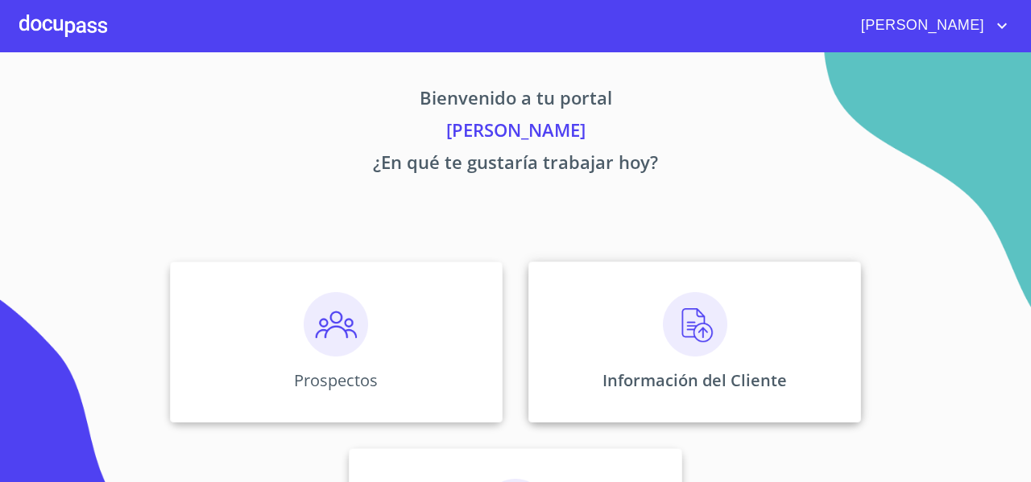
click at [601, 309] on div "Información del Cliente" at bounding box center [694, 342] width 333 height 161
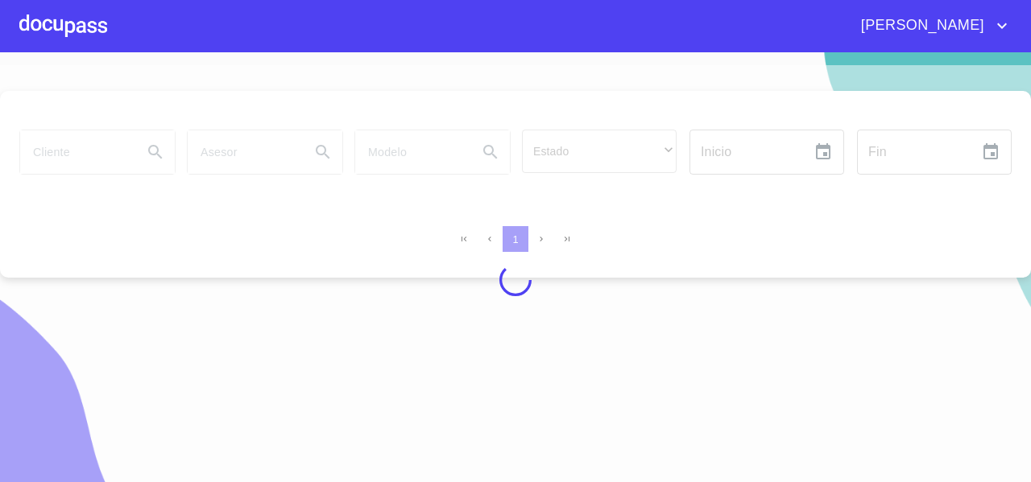
click at [554, 151] on div at bounding box center [515, 280] width 1031 height 430
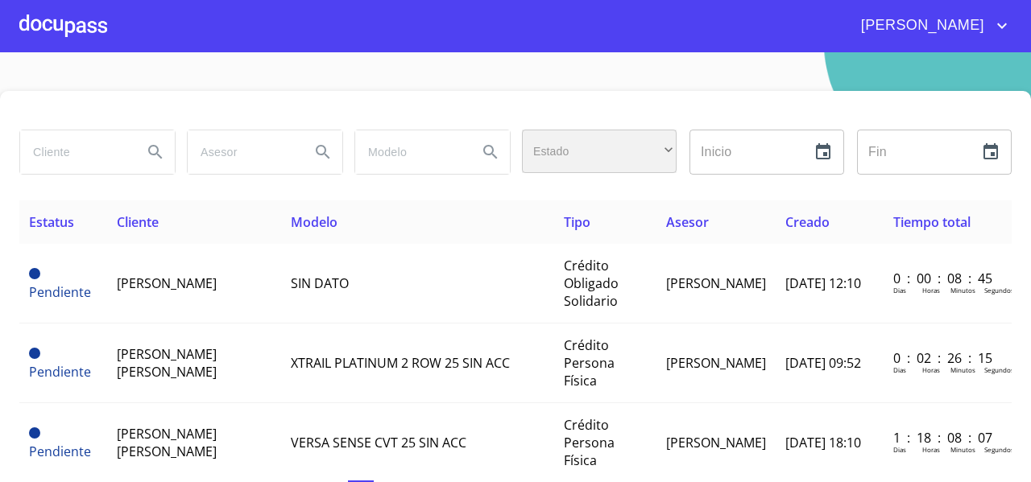
click at [554, 151] on div "​" at bounding box center [599, 151] width 155 height 43
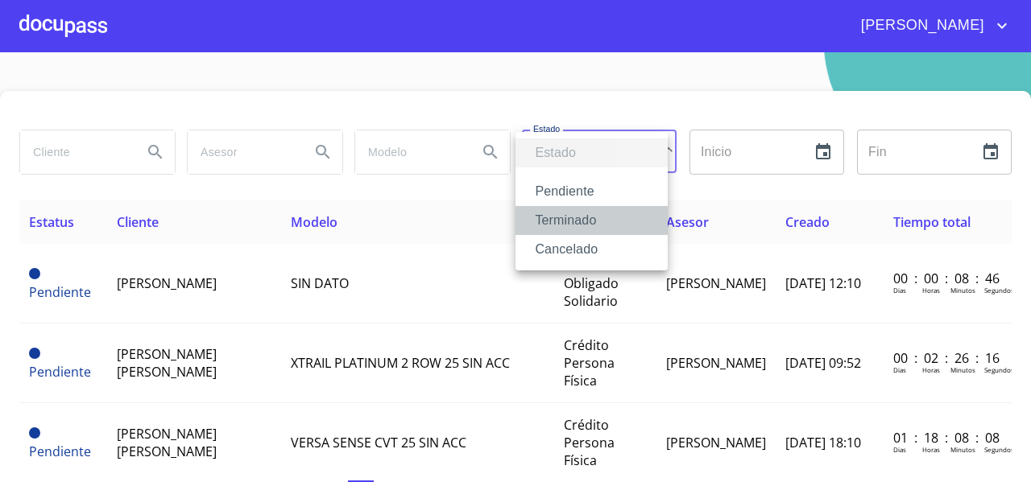
click at [561, 225] on li "Terminado" at bounding box center [591, 220] width 152 height 29
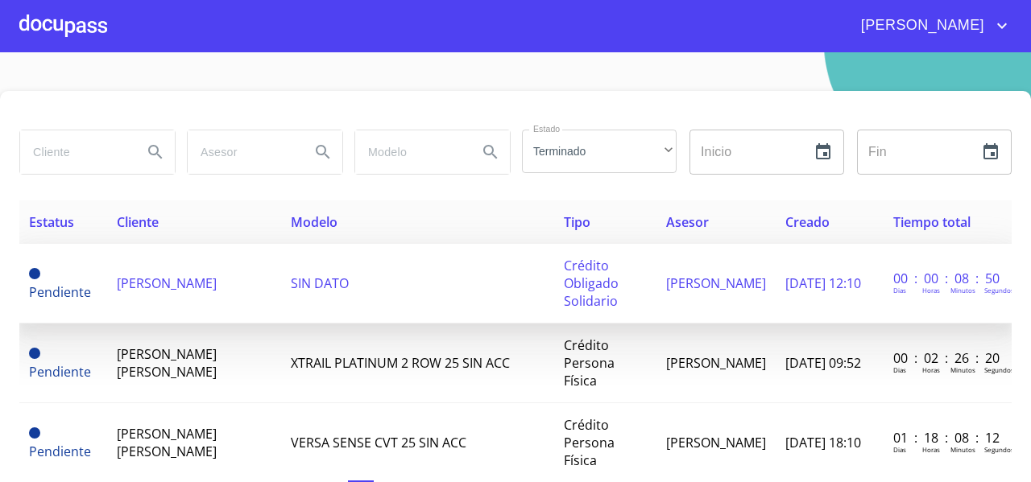
click at [180, 283] on td "JOEL VILLANUEVA CHAVEZ" at bounding box center [194, 284] width 175 height 80
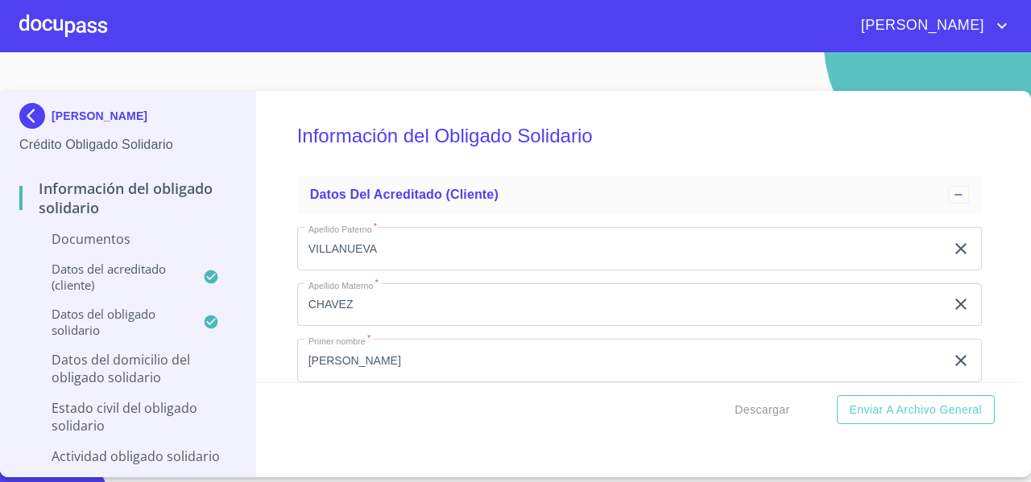
click at [35, 119] on img at bounding box center [35, 116] width 32 height 26
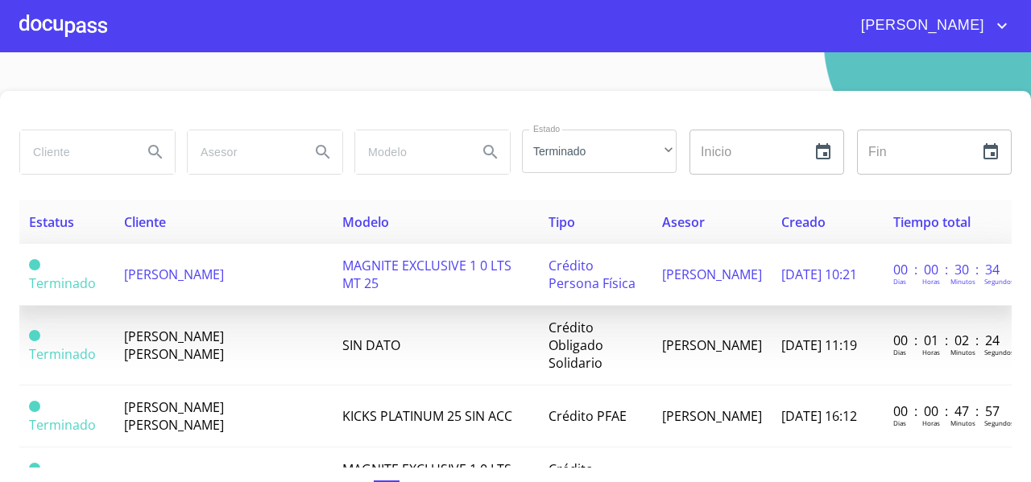
click at [234, 288] on td "JOEL VILLANUEVA CHAVEZ" at bounding box center [223, 275] width 218 height 62
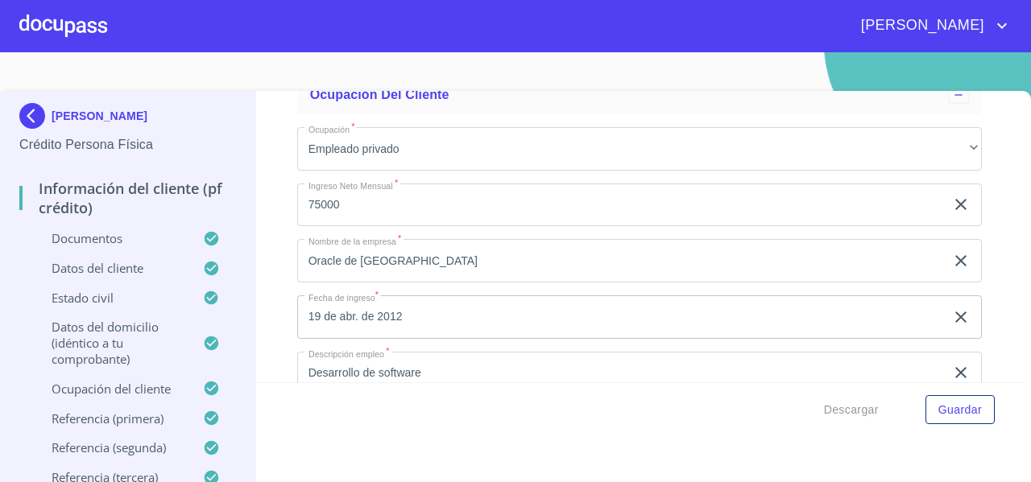
scroll to position [5808, 0]
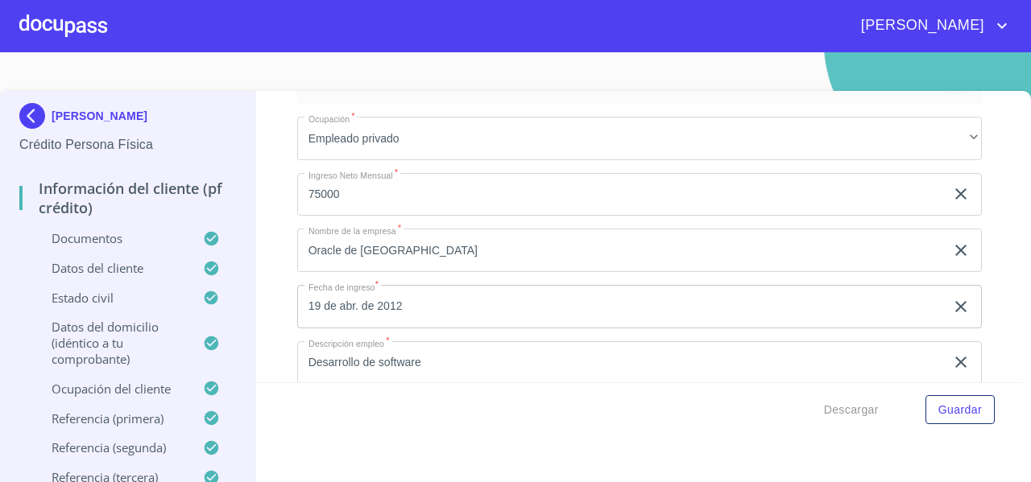
drag, startPoint x: 304, startPoint y: 181, endPoint x: 453, endPoint y: 183, distance: 149.0
drag, startPoint x: 342, startPoint y: 242, endPoint x: 303, endPoint y: 246, distance: 38.8
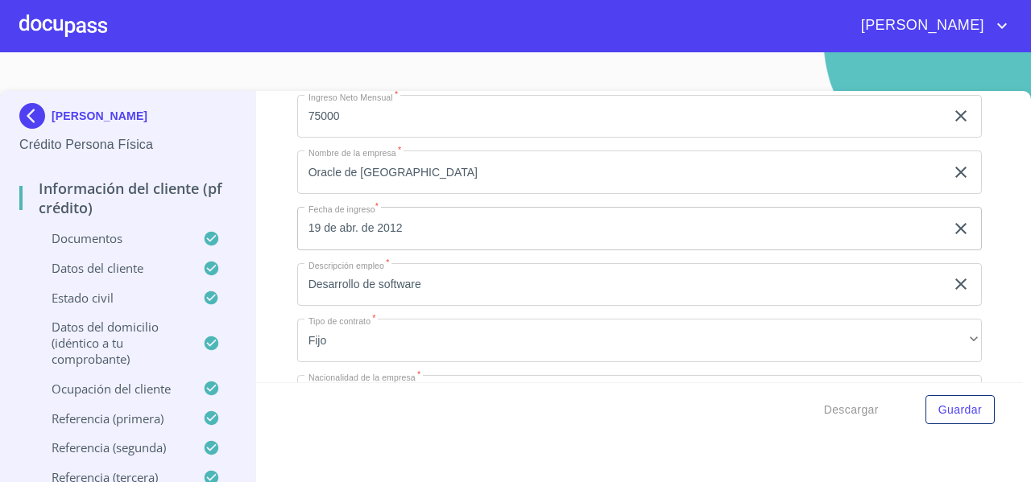
scroll to position [5889, 0]
drag, startPoint x: 302, startPoint y: 266, endPoint x: 477, endPoint y: 272, distance: 174.9
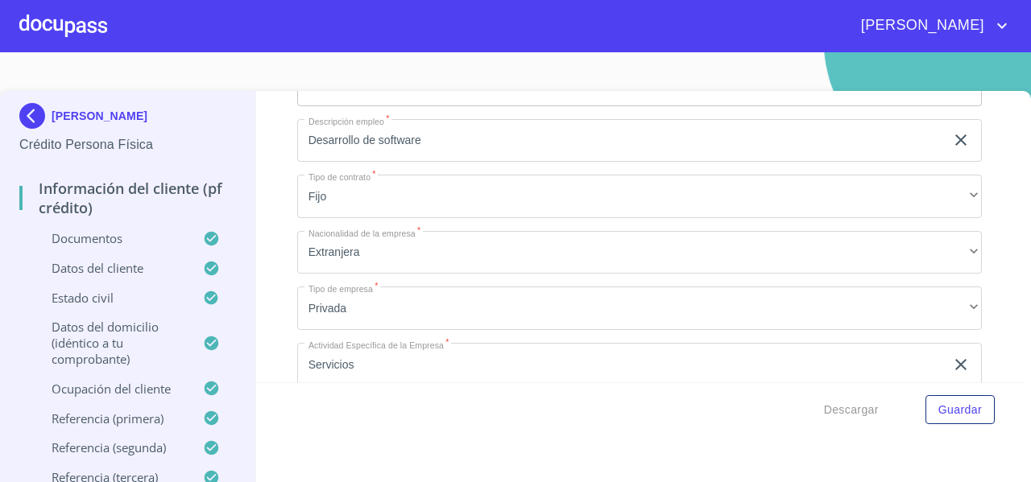
scroll to position [6137, 0]
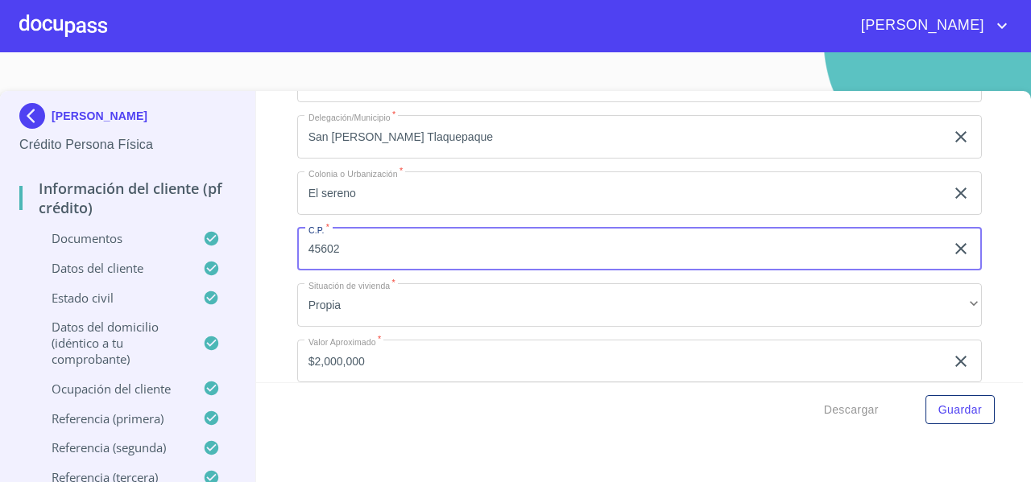
scroll to position [5408, 0]
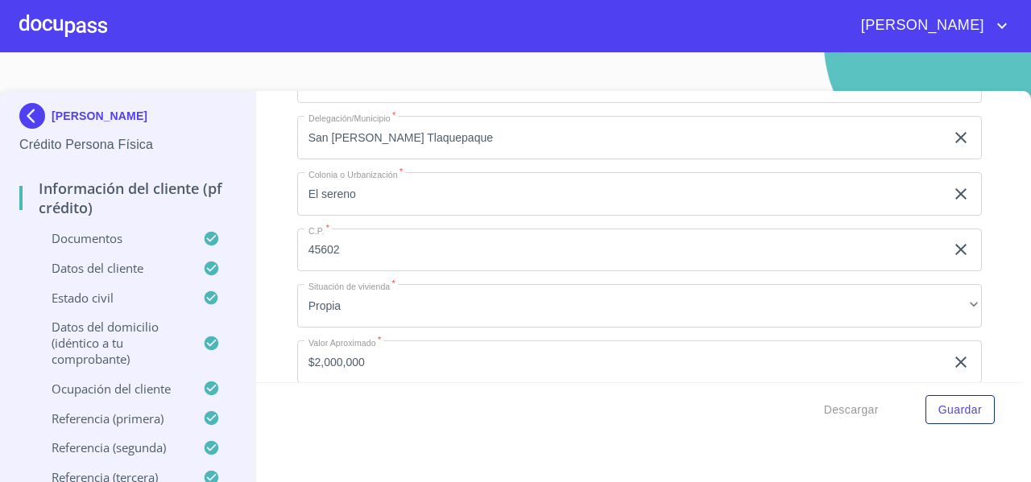
drag, startPoint x: 217, startPoint y: 126, endPoint x: 64, endPoint y: 99, distance: 155.3
click at [64, 99] on div "JOEL VILLANUEVA CHAVEZ Crédito Persona Física" at bounding box center [127, 129] width 217 height 76
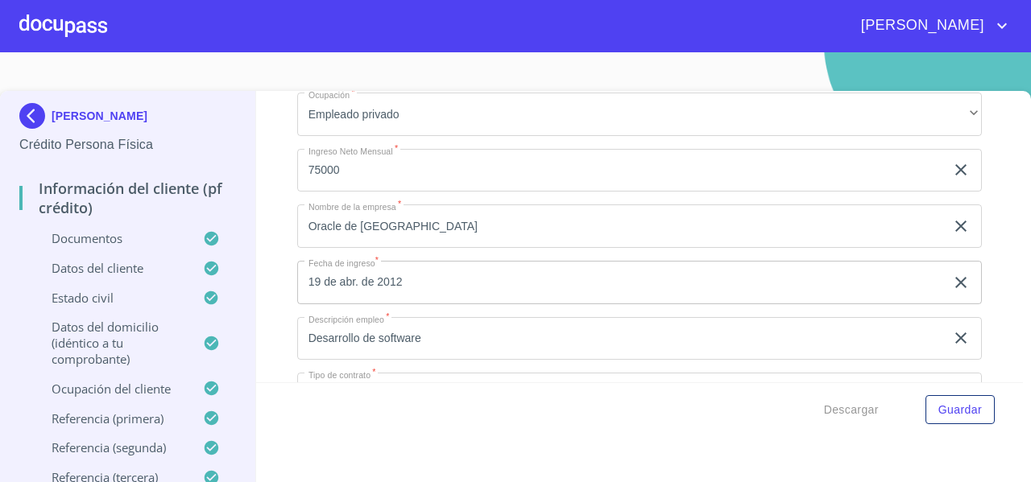
scroll to position [5827, 0]
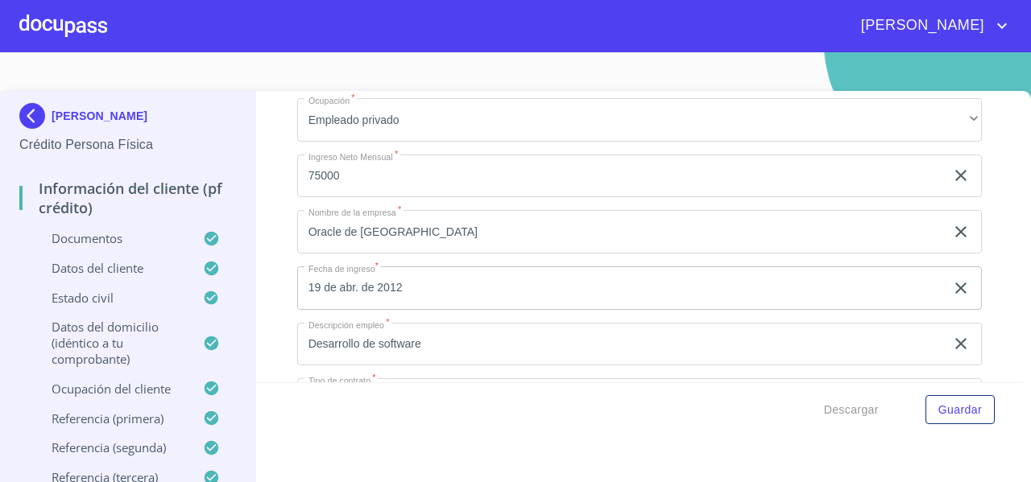
drag, startPoint x: 301, startPoint y: 161, endPoint x: 464, endPoint y: 168, distance: 162.9
drag, startPoint x: 321, startPoint y: 220, endPoint x: 300, endPoint y: 225, distance: 22.3
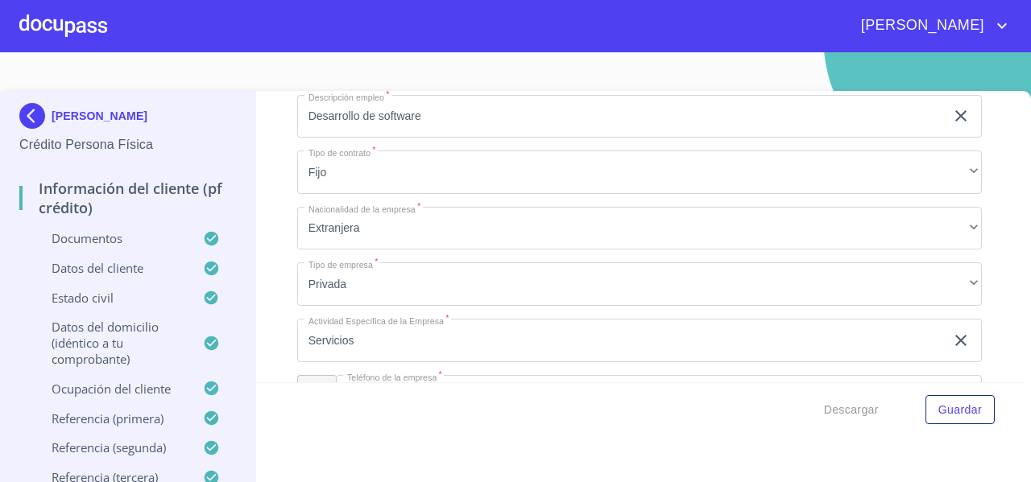
scroll to position [6061, 0]
drag, startPoint x: 332, startPoint y: 267, endPoint x: 299, endPoint y: 267, distance: 33.0
drag, startPoint x: 347, startPoint y: 370, endPoint x: 304, endPoint y: 375, distance: 43.0
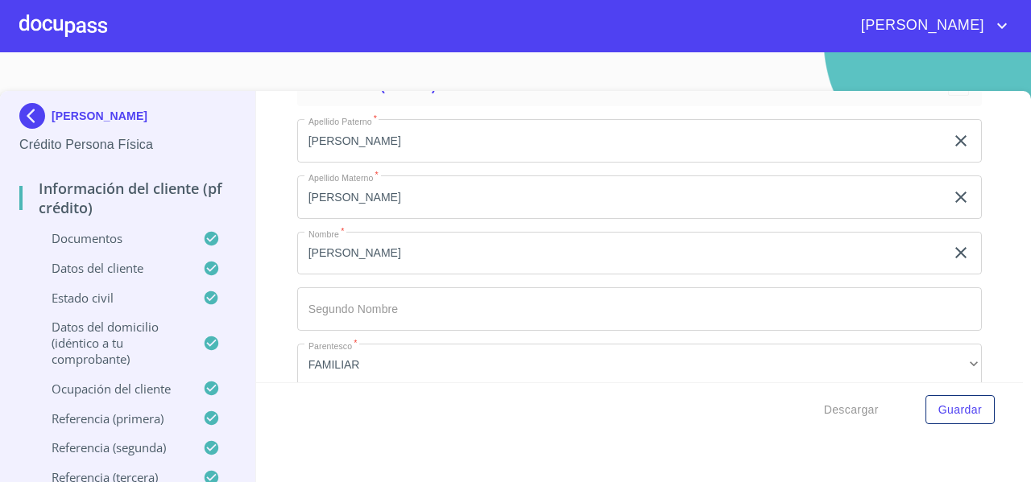
scroll to position [7964, 0]
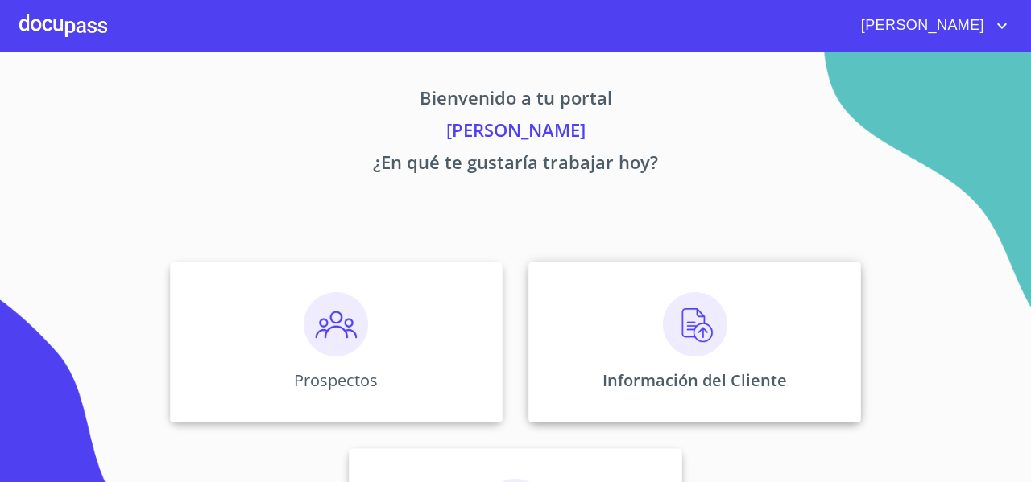
click at [598, 274] on div "Información del Cliente" at bounding box center [694, 342] width 333 height 161
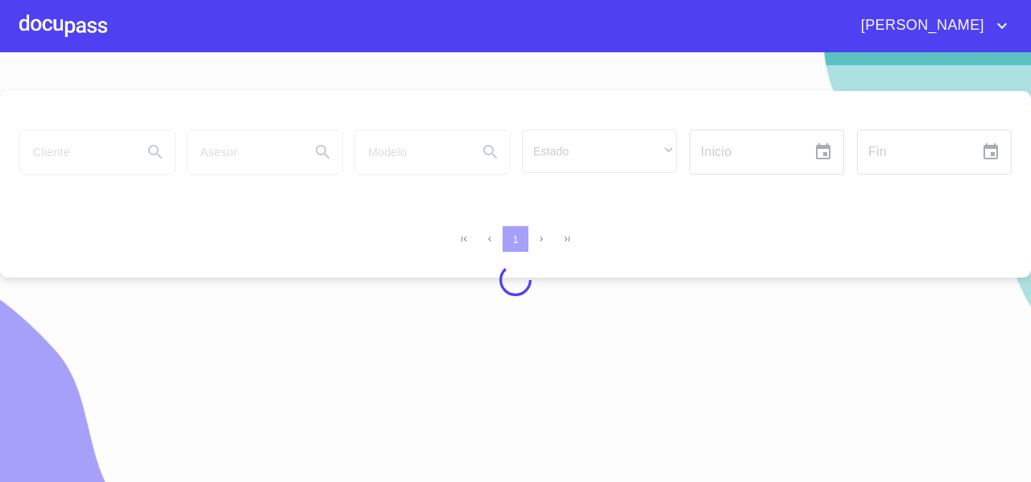
click at [87, 151] on div at bounding box center [515, 280] width 1031 height 430
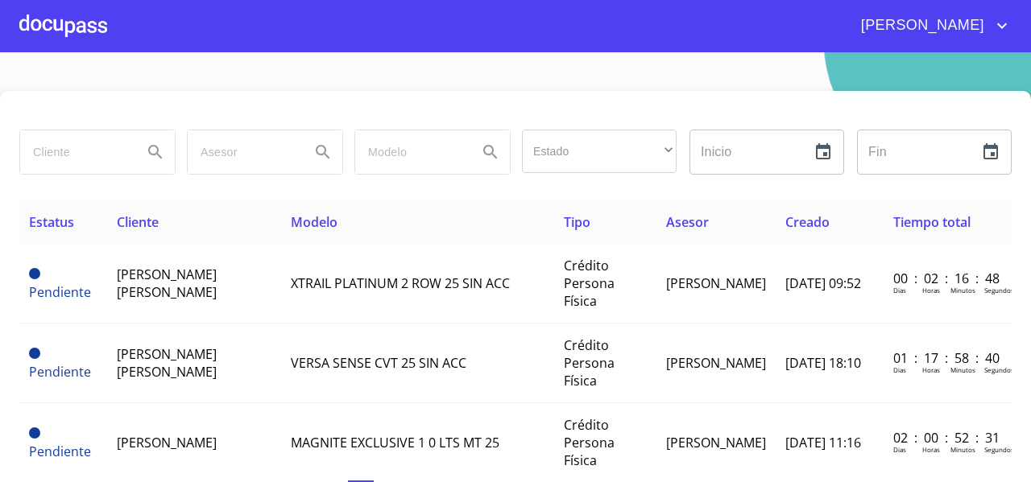
click at [87, 151] on input "search" at bounding box center [75, 151] width 110 height 43
type input "ROCIO ZEPEDA"
click at [150, 147] on icon "Search" at bounding box center [155, 152] width 19 height 19
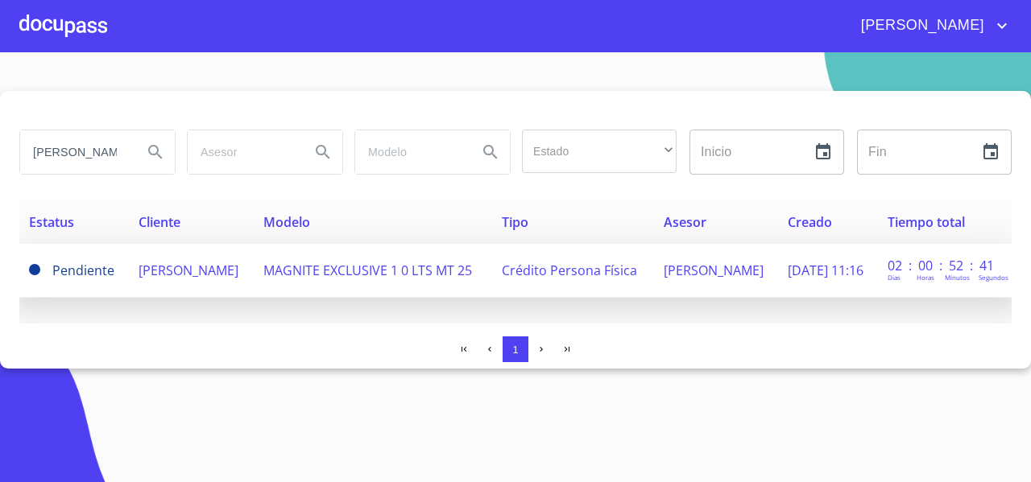
click at [161, 275] on span "[PERSON_NAME]" at bounding box center [189, 271] width 100 height 18
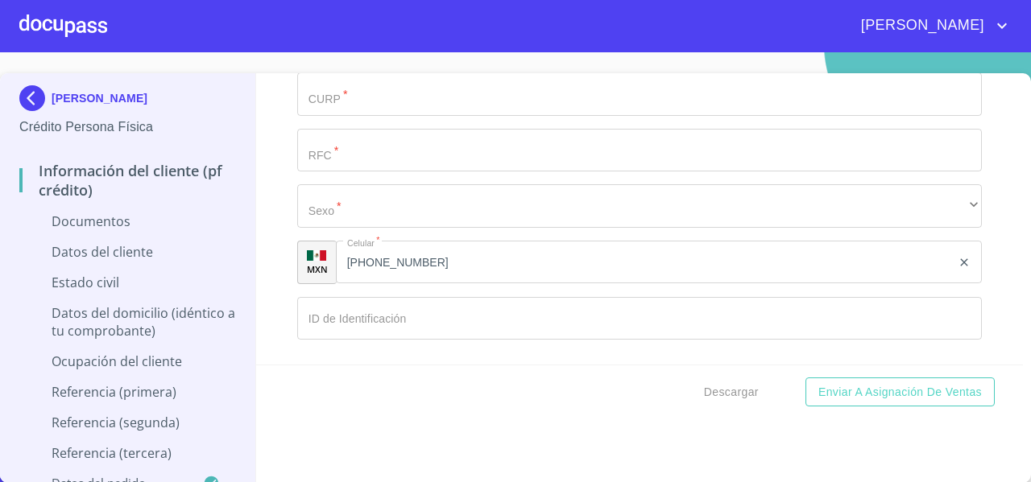
scroll to position [2412, 0]
click at [437, 255] on input "(33)29352136" at bounding box center [643, 260] width 615 height 43
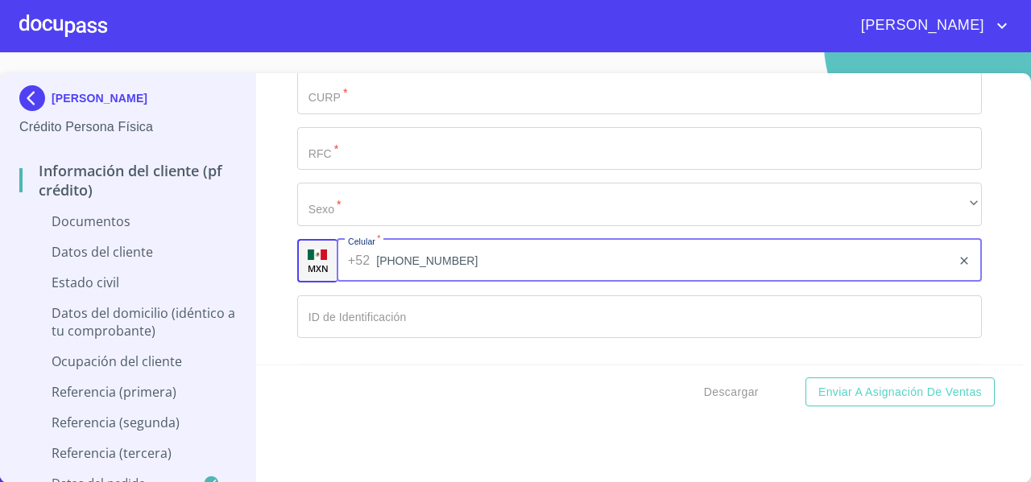
drag, startPoint x: 448, startPoint y: 256, endPoint x: 377, endPoint y: 262, distance: 71.1
click at [377, 262] on input "(33)29352136" at bounding box center [663, 260] width 575 height 43
click at [344, 307] on input "Documento de identificación   *" at bounding box center [639, 317] width 685 height 43
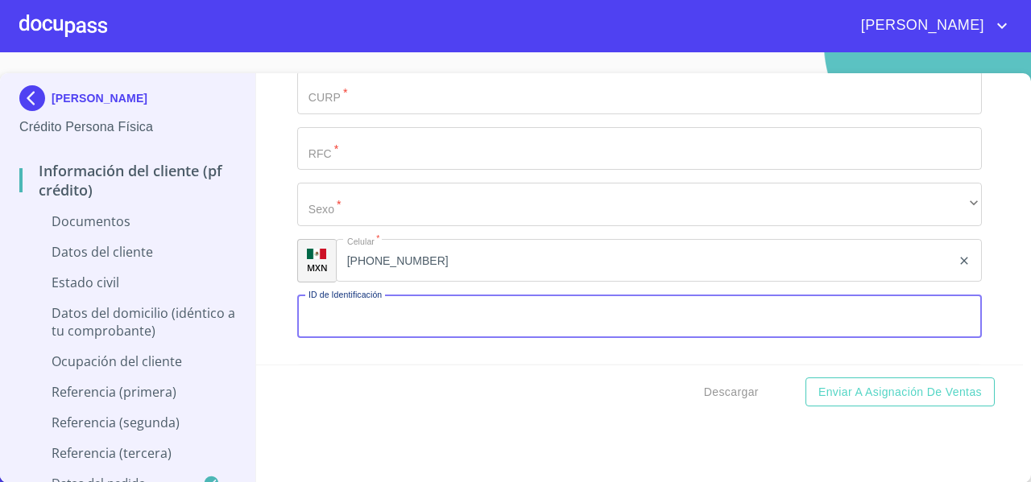
paste input "33)29352136"
click at [321, 315] on input "33)29352136" at bounding box center [621, 317] width 648 height 43
type input "3329352136"
drag, startPoint x: 371, startPoint y: 316, endPoint x: 298, endPoint y: 321, distance: 73.5
click at [298, 321] on input "3329352136" at bounding box center [621, 317] width 648 height 43
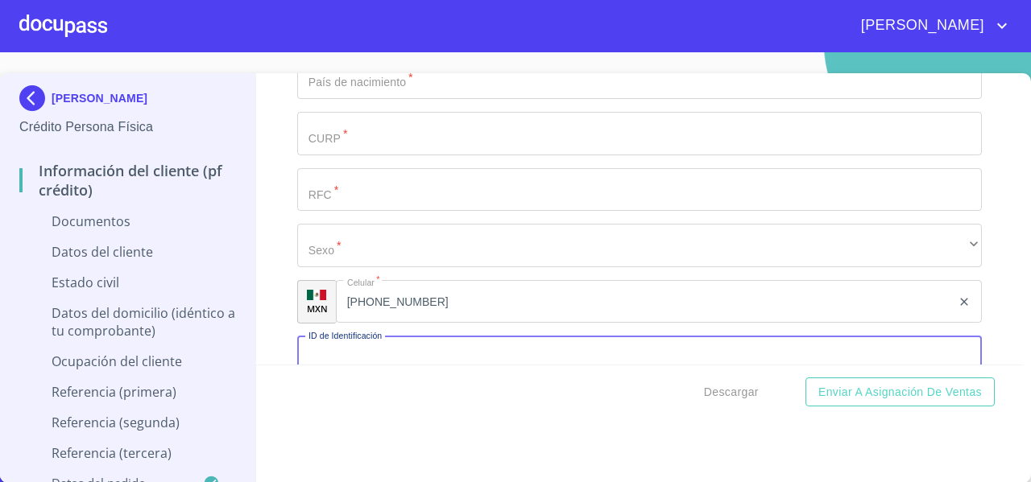
scroll to position [2370, 0]
click at [353, 197] on input "Documento de identificación   *" at bounding box center [639, 190] width 685 height 43
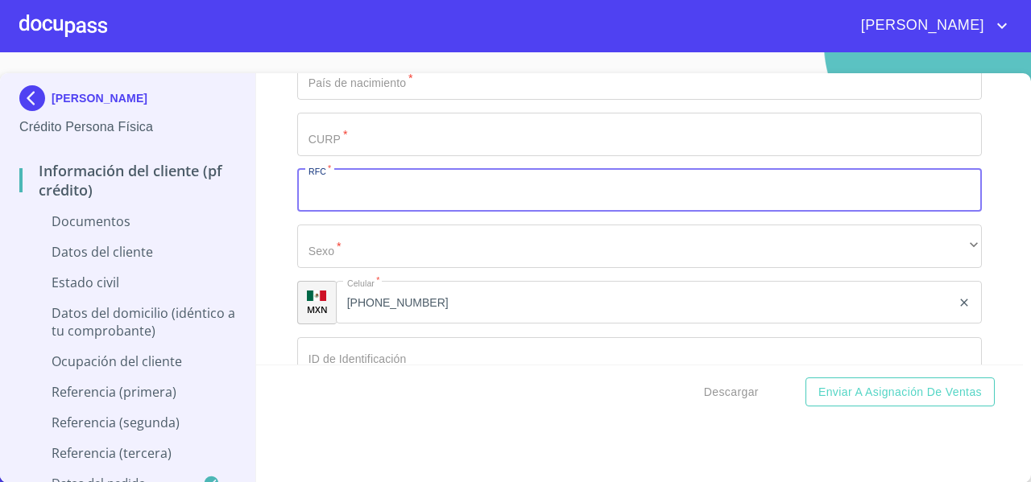
paste input "ZEPR830919"
paste input "TL4"
type input "ZEPR830919TL4"
click at [359, 136] on input "Documento de identificación   *" at bounding box center [639, 134] width 685 height 43
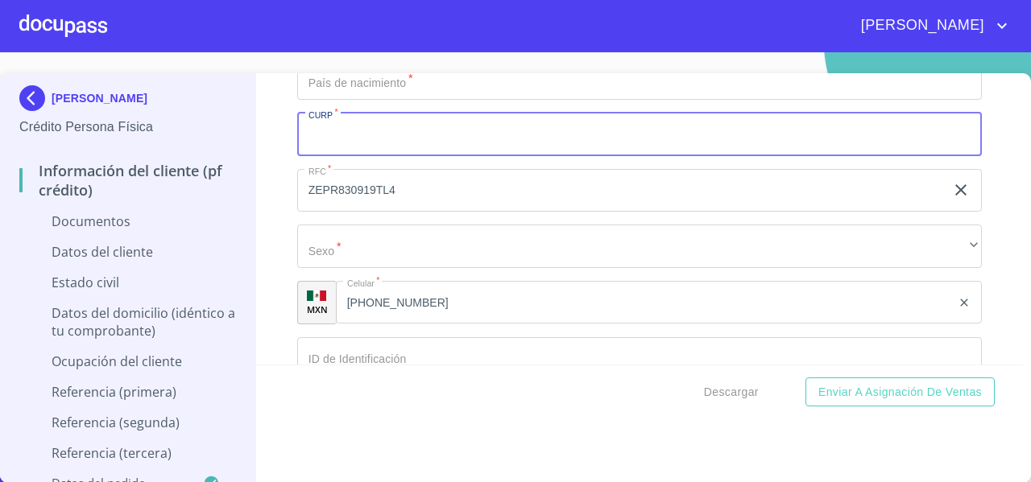
paste input "ZEPR830919MJCPXC04"
type input "ZEPR830919MJCPXC04"
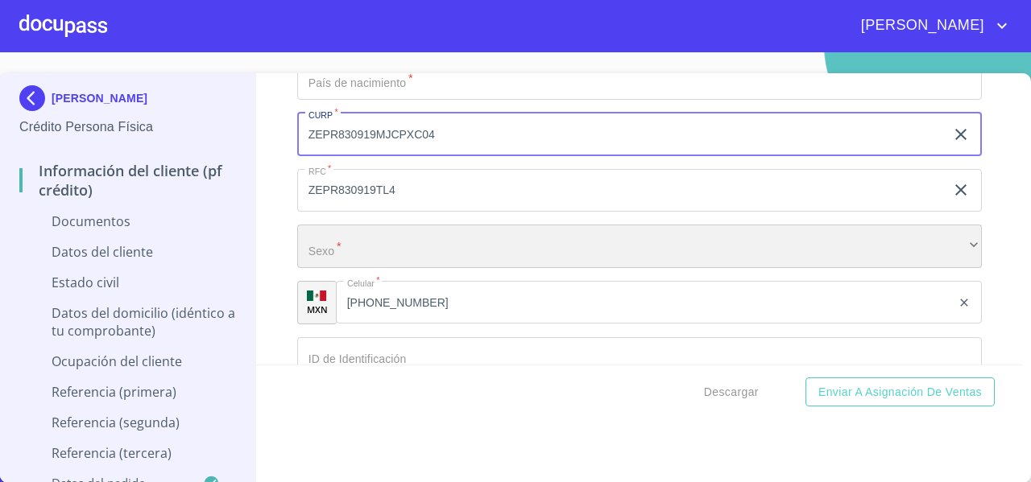
click at [318, 232] on div "​" at bounding box center [639, 246] width 685 height 43
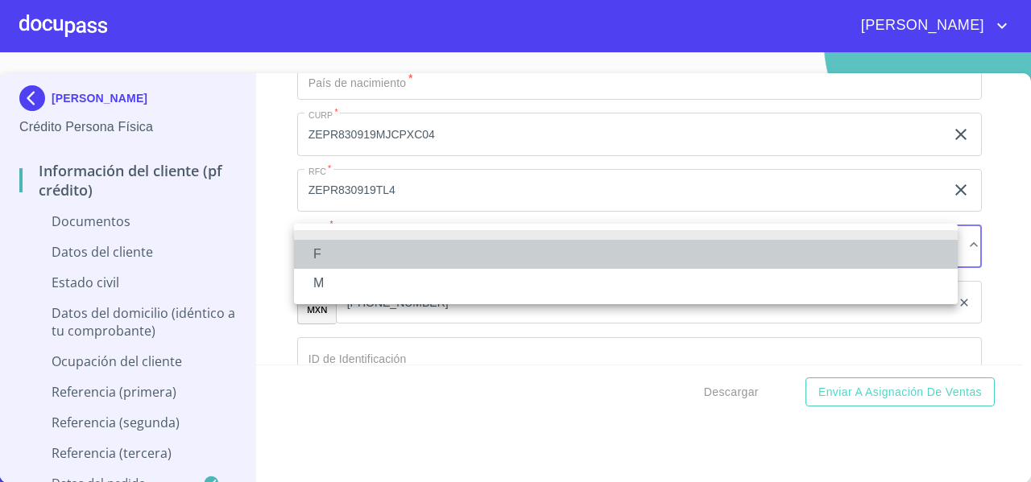
click at [322, 265] on li "F" at bounding box center [626, 254] width 664 height 29
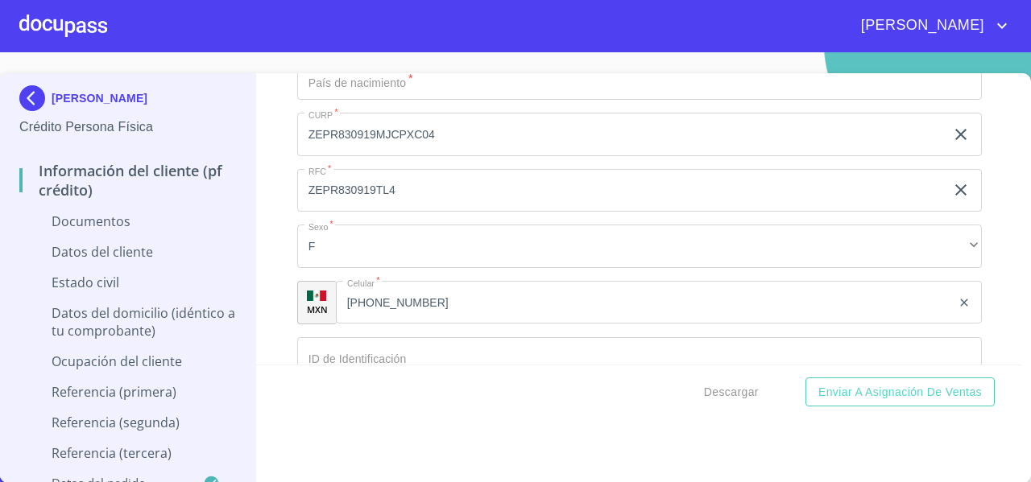
click at [262, 244] on div "Información del cliente (PF crédito) Documentos Documento de identificación   *…" at bounding box center [640, 219] width 768 height 292
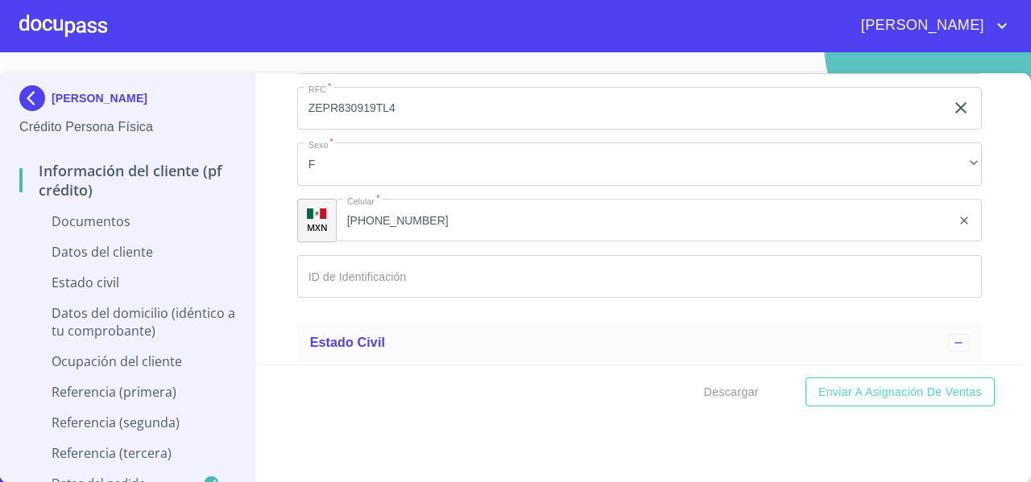
click at [379, 268] on input "Documento de identificación   *" at bounding box center [639, 276] width 685 height 43
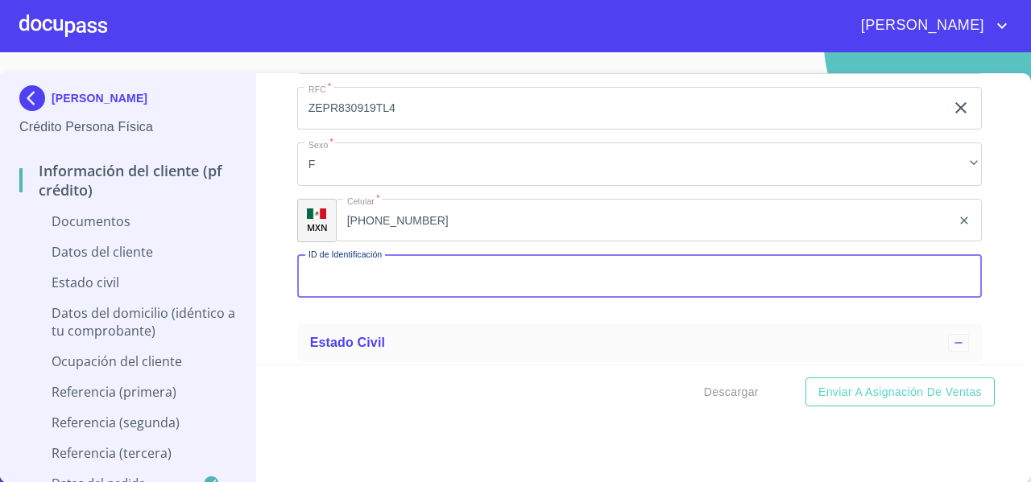
paste input "2634828669"
type input "2634828669"
click at [281, 274] on div "Información del cliente (PF crédito) Documentos Documento de identificación   *…" at bounding box center [640, 219] width 768 height 292
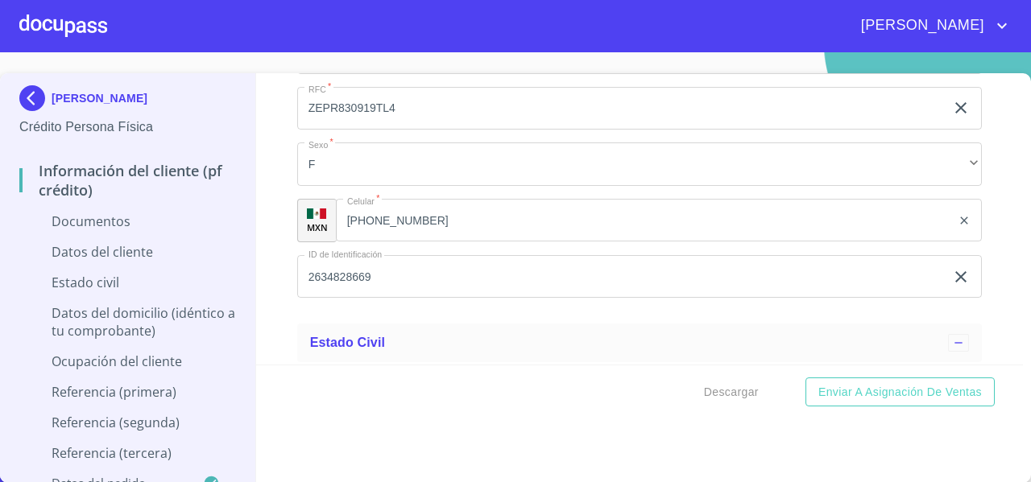
scroll to position [2602, 0]
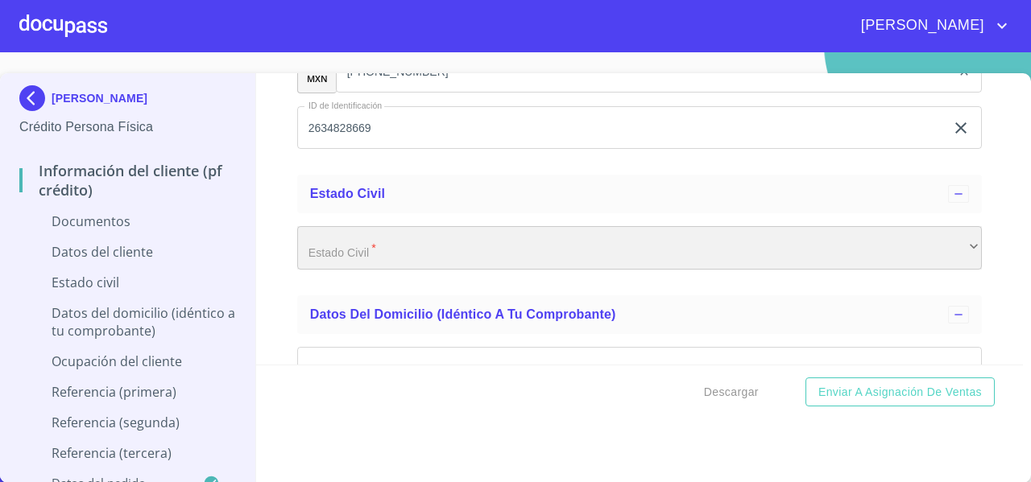
click at [321, 238] on div "​" at bounding box center [639, 247] width 685 height 43
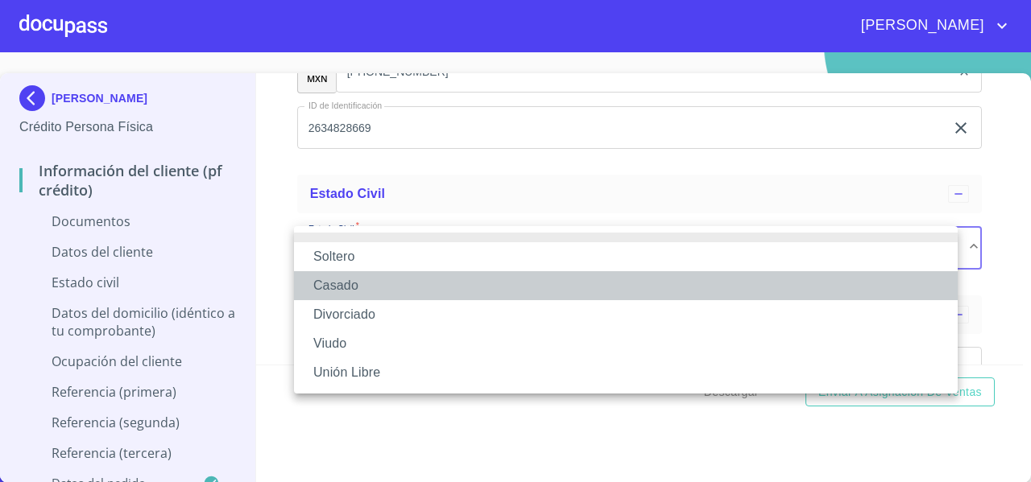
click at [322, 279] on li "Casado" at bounding box center [626, 285] width 664 height 29
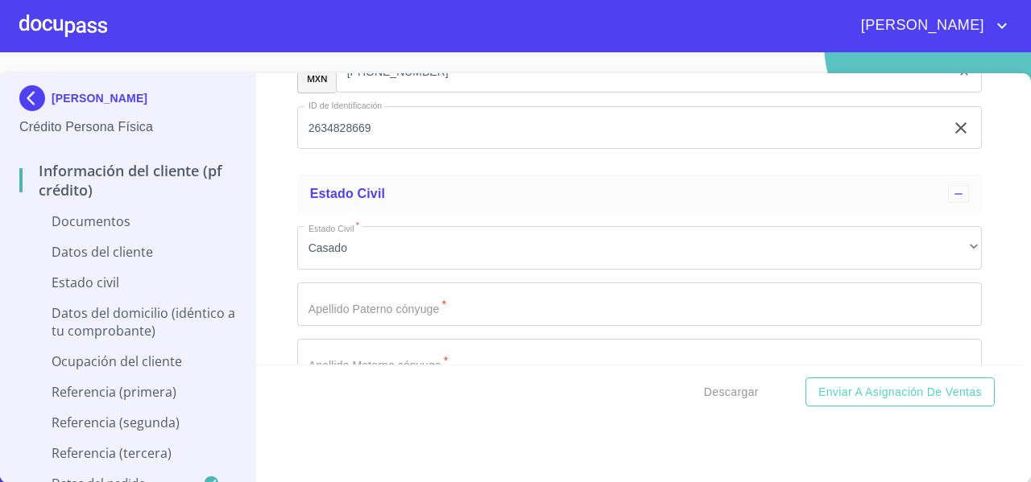
click at [262, 155] on div "Información del cliente (PF crédito) Documentos Documento de identificación   *…" at bounding box center [640, 219] width 768 height 292
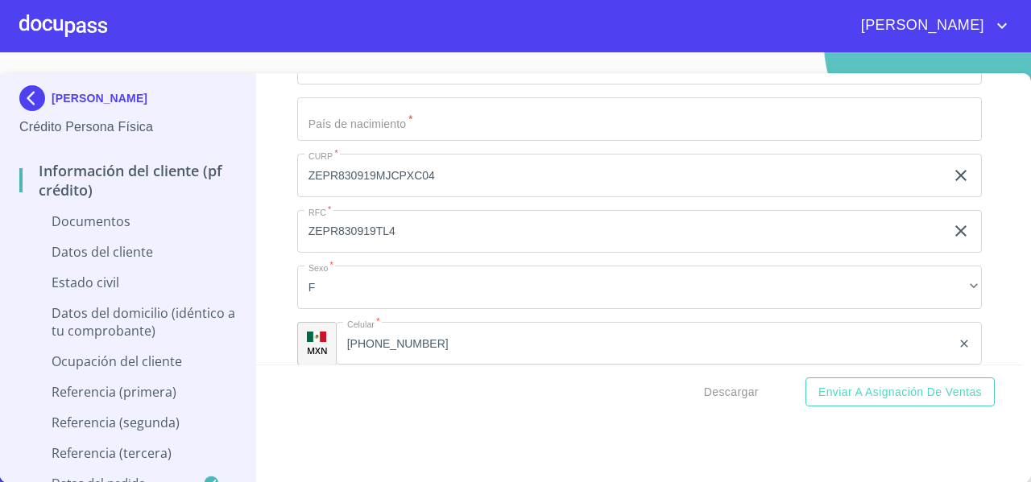
scroll to position [2330, 0]
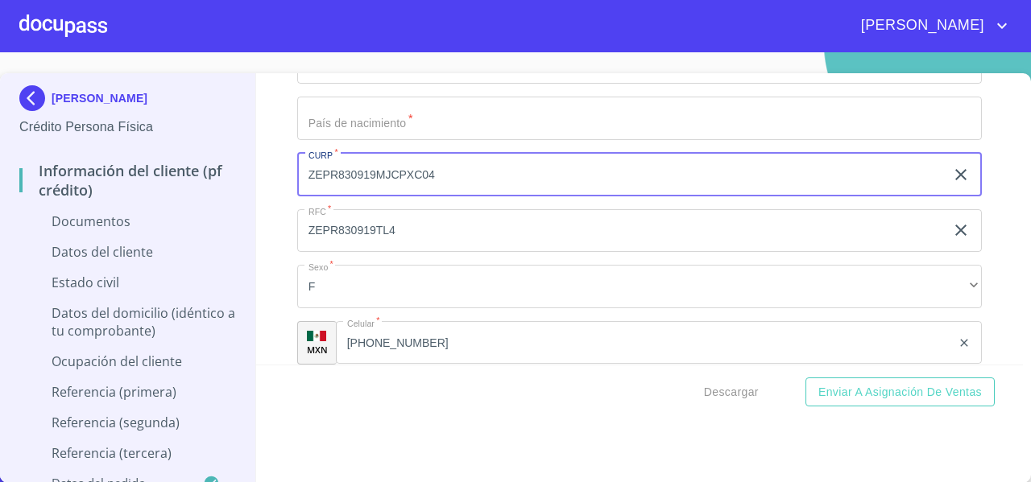
drag, startPoint x: 440, startPoint y: 175, endPoint x: 300, endPoint y: 184, distance: 139.6
click at [300, 184] on input "ZEPR830919MJCPXC04" at bounding box center [621, 174] width 648 height 43
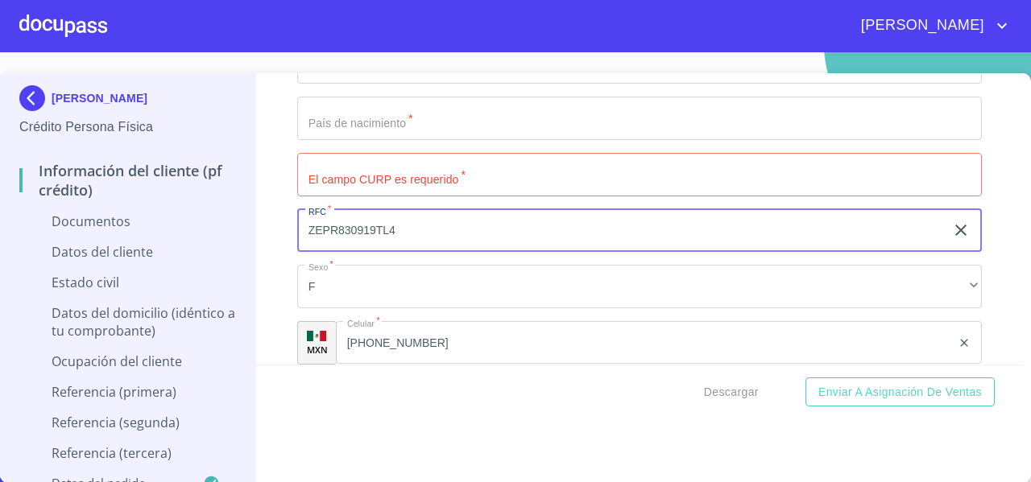
drag, startPoint x: 408, startPoint y: 229, endPoint x: 298, endPoint y: 230, distance: 109.5
click at [298, 230] on input "ZEPR830919TL4" at bounding box center [621, 230] width 648 height 43
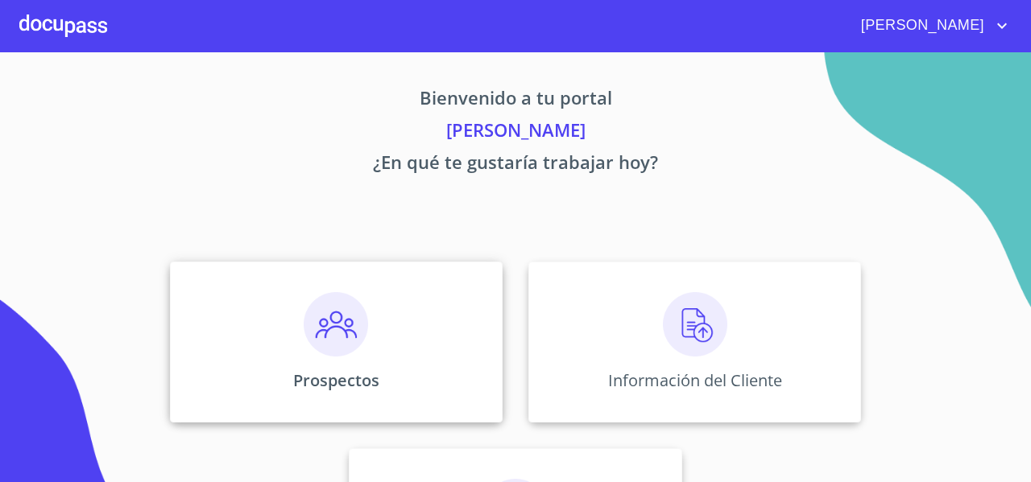
click at [284, 343] on div "Prospectos" at bounding box center [336, 342] width 333 height 161
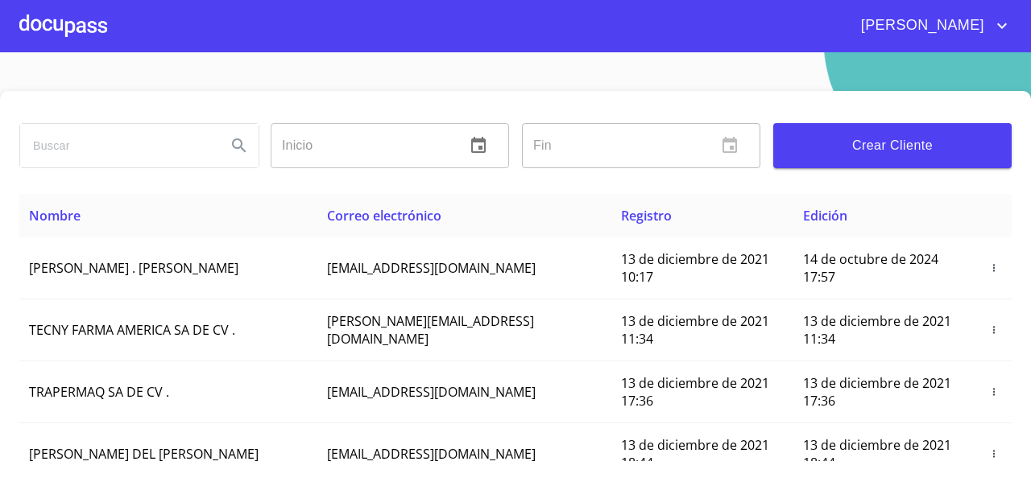
click at [113, 151] on input "search" at bounding box center [116, 145] width 193 height 43
type input "C"
click at [99, 147] on input "ROCIO ZEPDA" at bounding box center [116, 145] width 193 height 43
type input "[PERSON_NAME]"
click at [201, 209] on th "Nombre" at bounding box center [168, 215] width 298 height 43
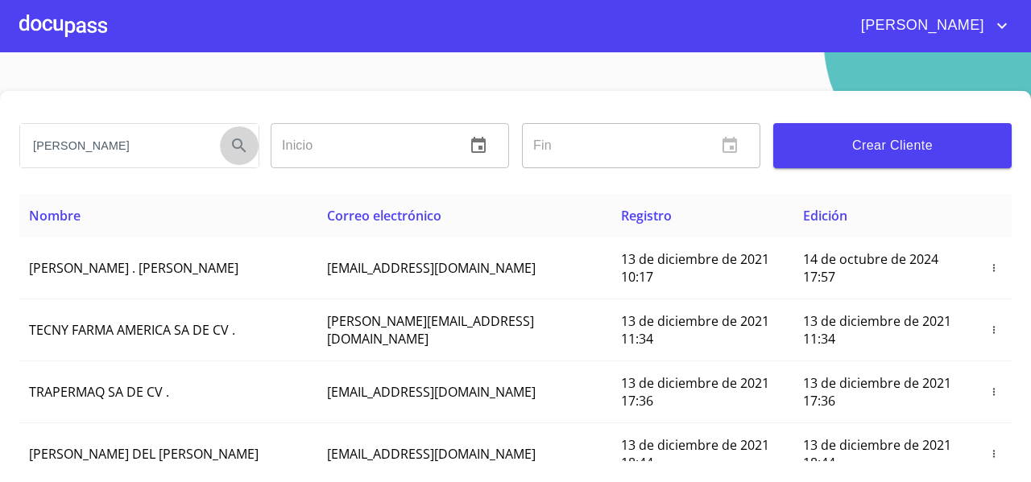
click at [242, 147] on icon "Search" at bounding box center [239, 145] width 19 height 19
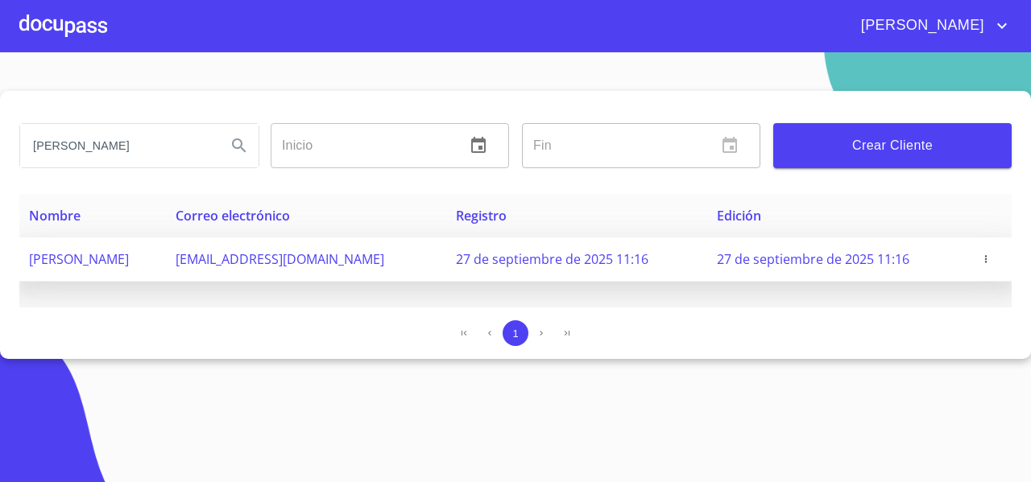
drag, startPoint x: 163, startPoint y: 265, endPoint x: 26, endPoint y: 263, distance: 136.9
click at [26, 263] on td "[PERSON_NAME]" at bounding box center [92, 260] width 147 height 44
copy span "[PERSON_NAME]"
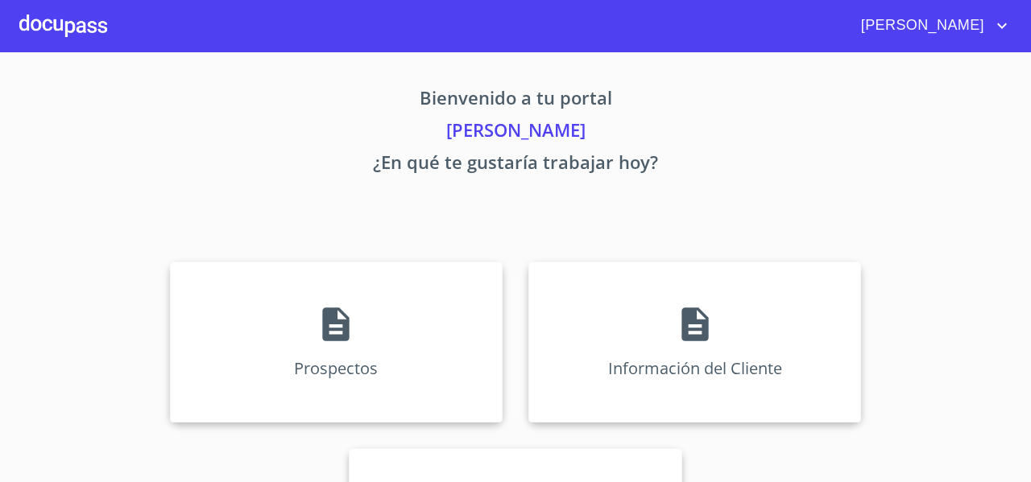
click at [207, 255] on div "Prospectos Información del Cliente Asignación de Ventas" at bounding box center [515, 436] width 999 height 374
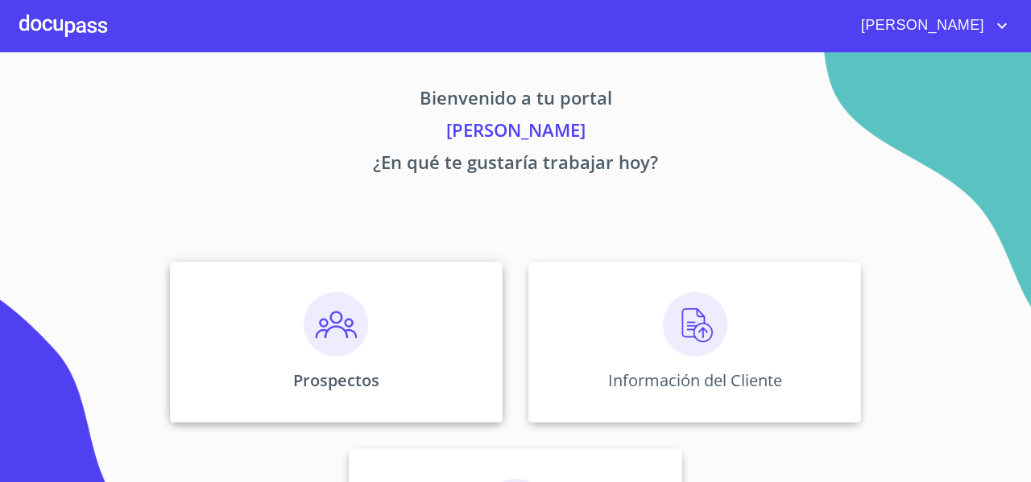
click at [205, 279] on div "Prospectos" at bounding box center [336, 342] width 333 height 161
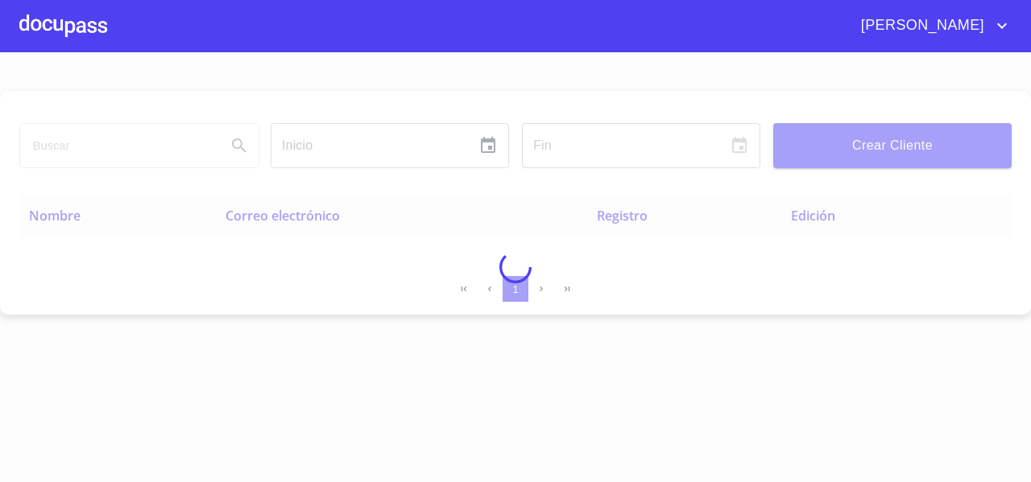
click at [64, 147] on div at bounding box center [515, 267] width 1031 height 430
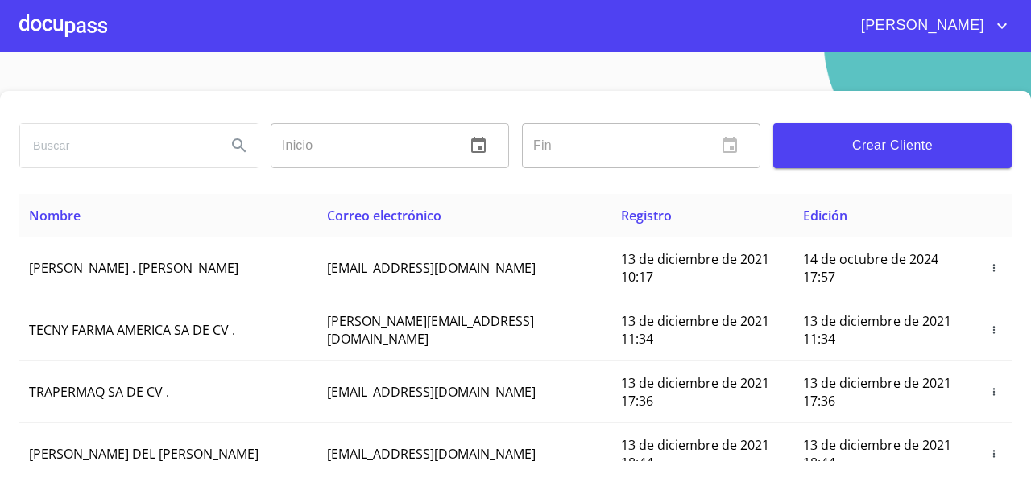
click at [64, 147] on input "search" at bounding box center [116, 145] width 193 height 43
type input "[PERSON_NAME]"
click at [239, 143] on icon "Search" at bounding box center [239, 145] width 19 height 19
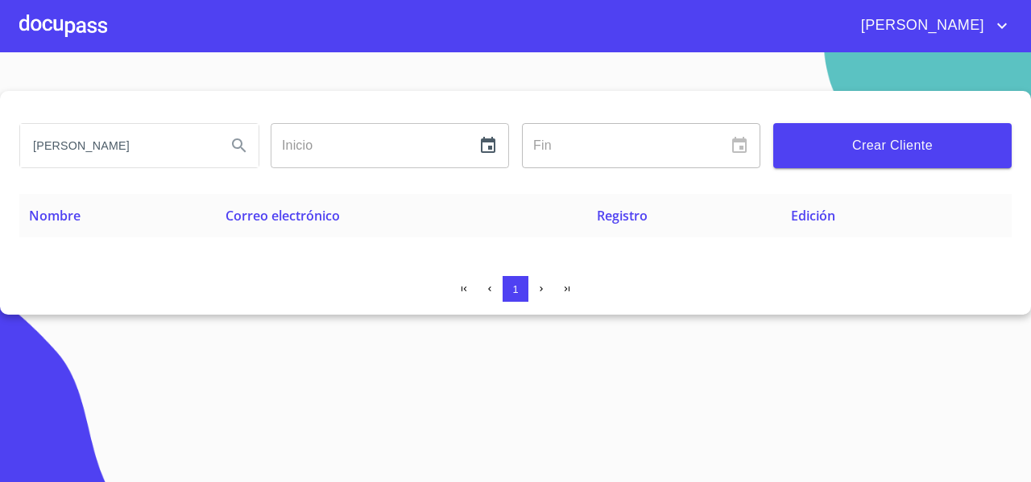
click at [63, 27] on div at bounding box center [63, 26] width 88 height 52
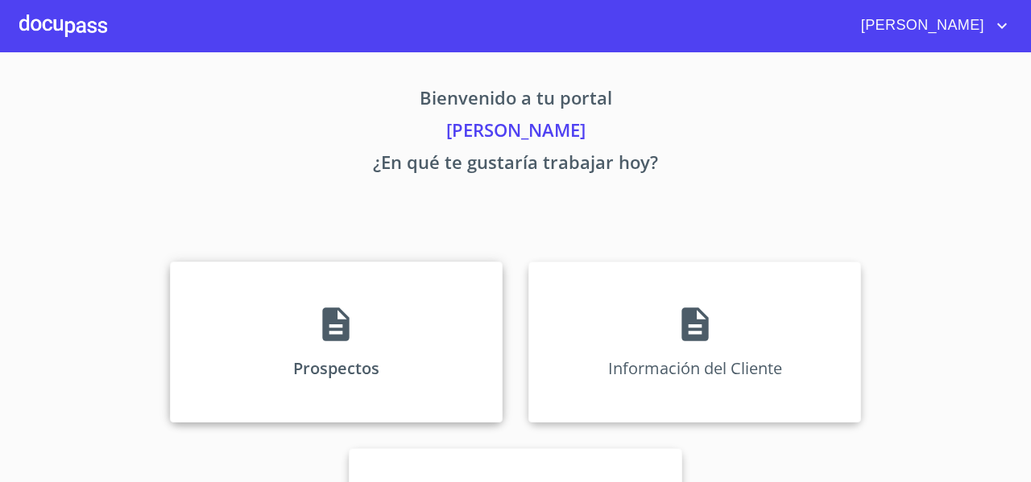
click at [259, 300] on div "Prospectos" at bounding box center [336, 342] width 333 height 161
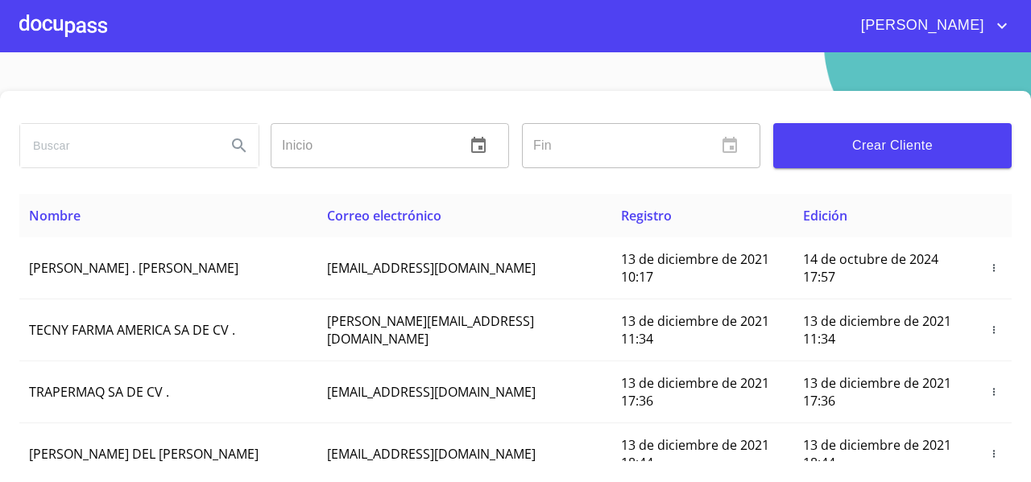
click at [92, 140] on input "search" at bounding box center [116, 145] width 193 height 43
click at [92, 140] on input "[PERSON_NAME]" at bounding box center [116, 145] width 193 height 43
type input "[PERSON_NAME]"
click at [232, 145] on icon "Search" at bounding box center [239, 145] width 19 height 19
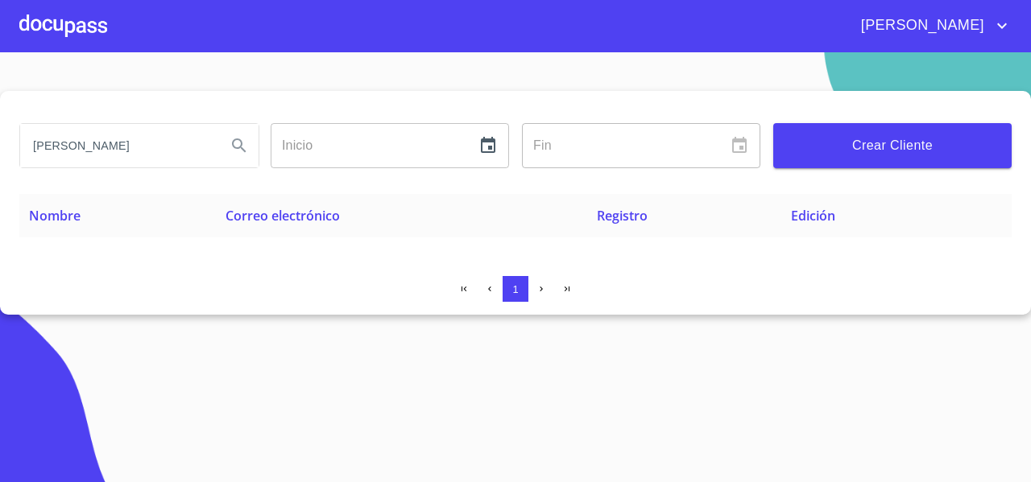
click at [73, 31] on div at bounding box center [63, 26] width 88 height 52
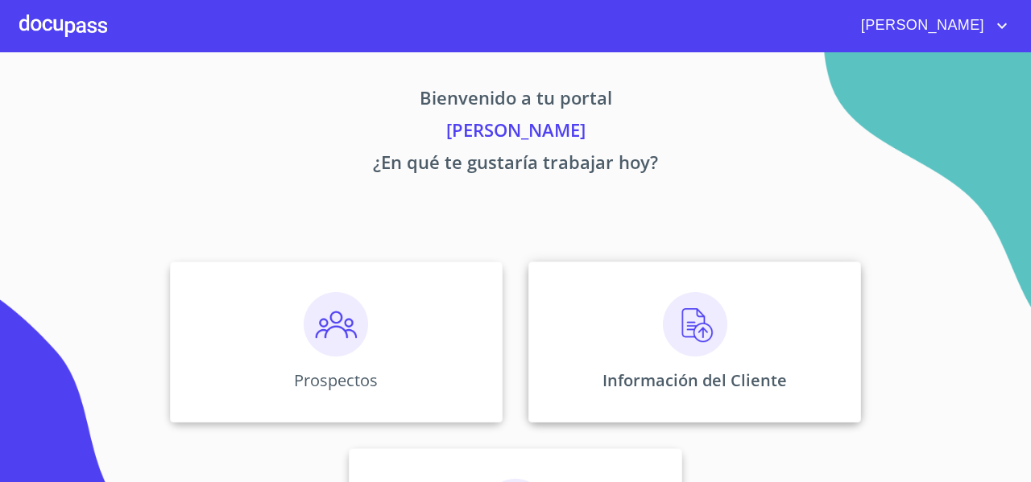
click at [569, 272] on div "Información del Cliente" at bounding box center [694, 342] width 333 height 161
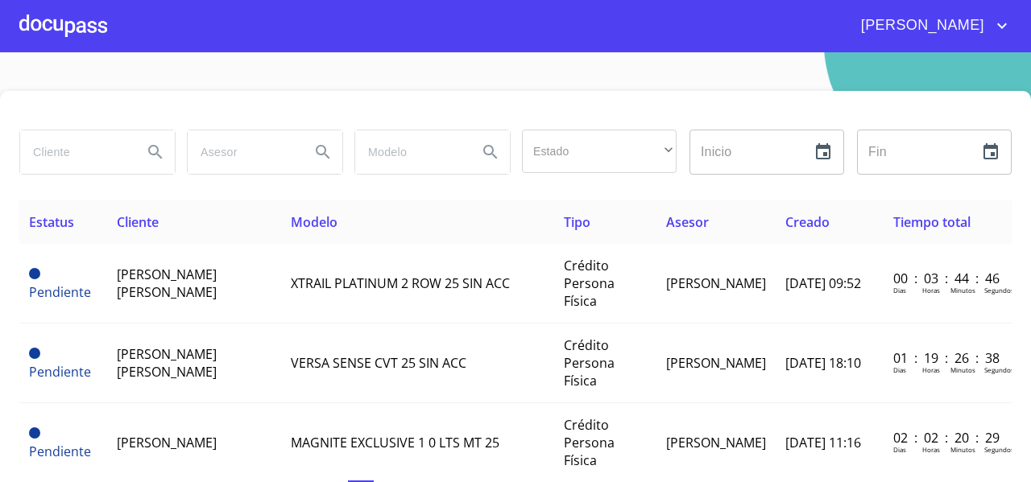
click at [74, 29] on div at bounding box center [63, 26] width 88 height 52
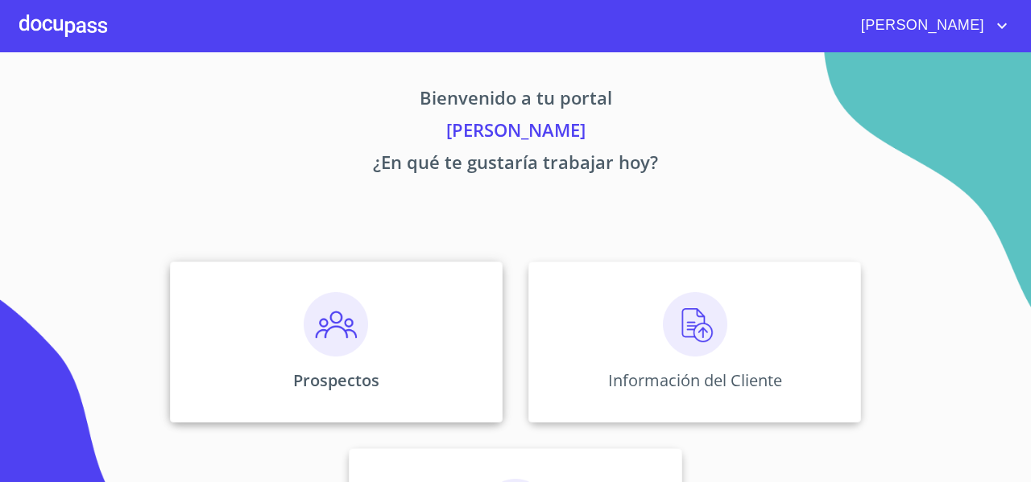
click at [217, 333] on div "Prospectos" at bounding box center [336, 342] width 333 height 161
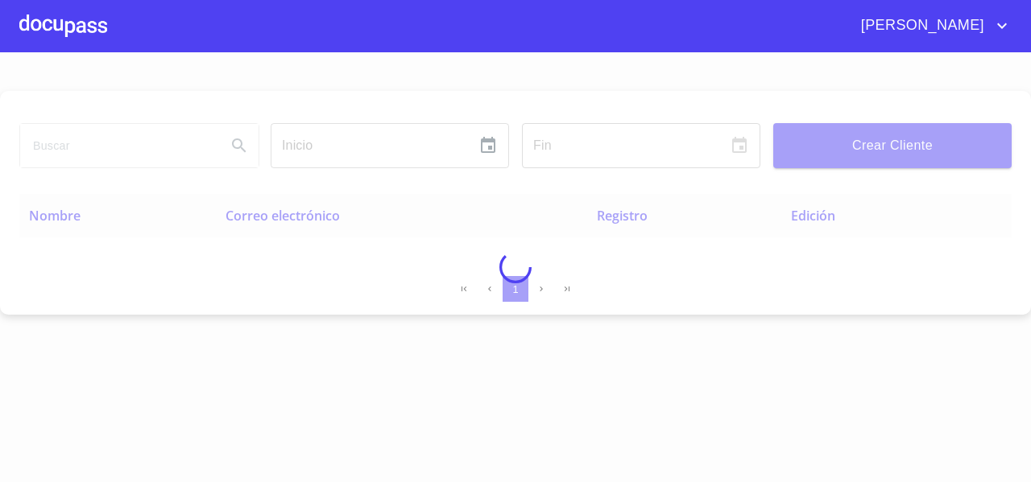
click at [87, 151] on input "search" at bounding box center [116, 145] width 193 height 43
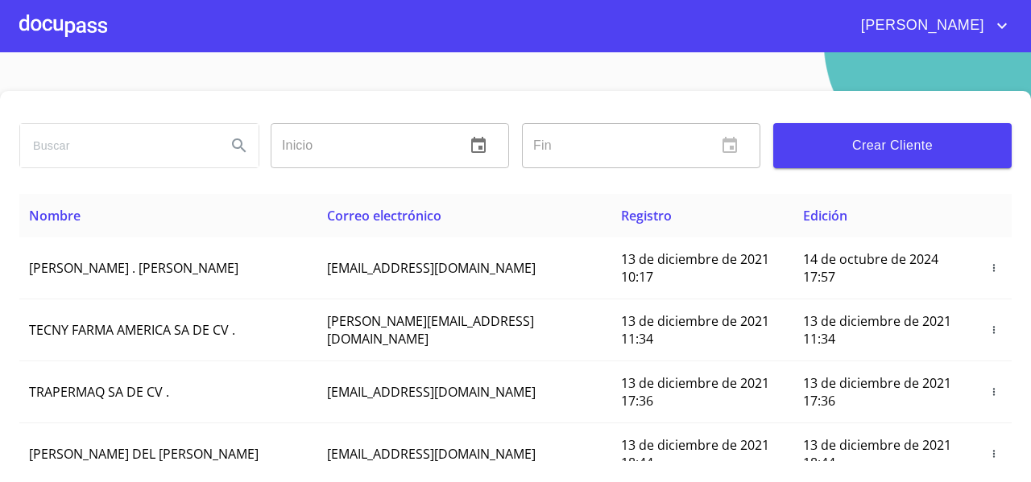
click at [87, 151] on input "search" at bounding box center [116, 145] width 193 height 43
type input "[PERSON_NAME]"
click at [233, 137] on icon "Search" at bounding box center [239, 145] width 19 height 19
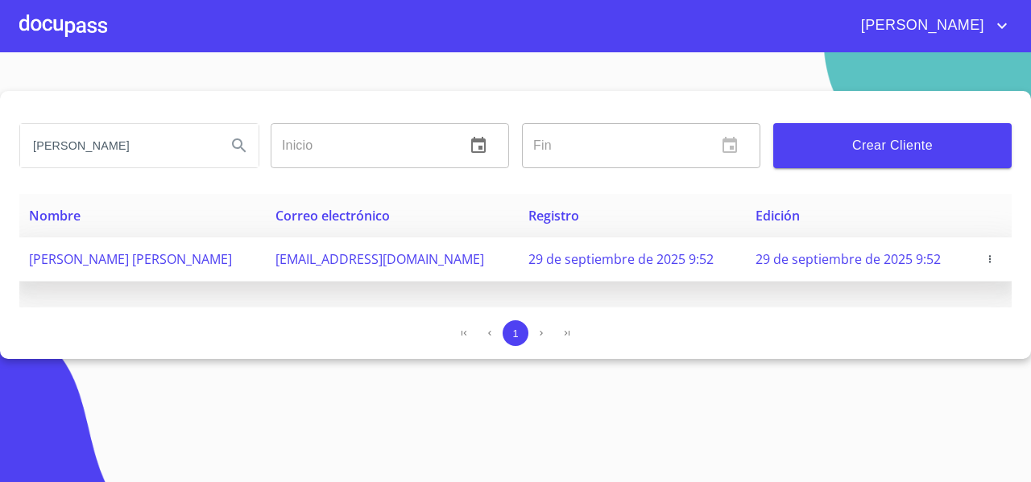
drag, startPoint x: 255, startPoint y: 265, endPoint x: 21, endPoint y: 255, distance: 234.6
click at [21, 255] on td "[PERSON_NAME] [PERSON_NAME]" at bounding box center [142, 260] width 246 height 44
copy span "[PERSON_NAME] [PERSON_NAME]"
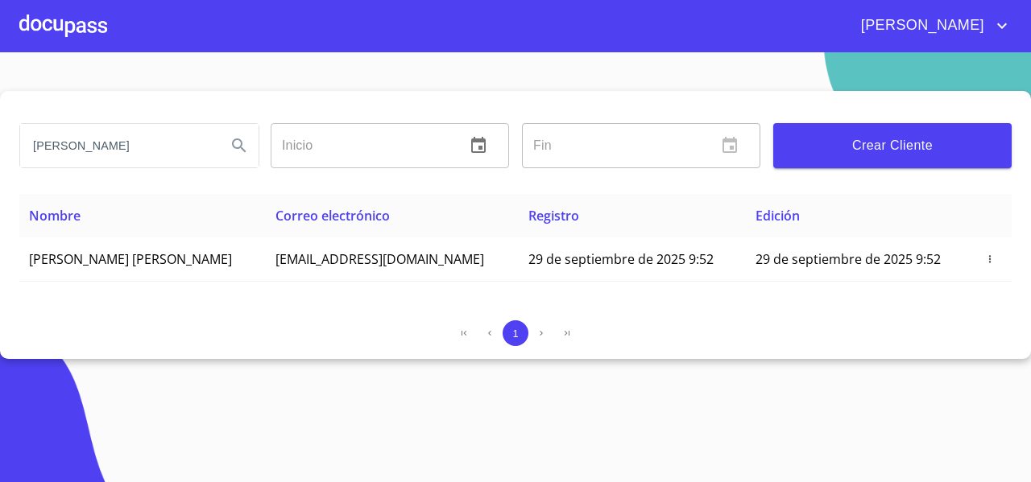
copy span "[PERSON_NAME] [PERSON_NAME]"
click at [94, 27] on div at bounding box center [63, 26] width 88 height 52
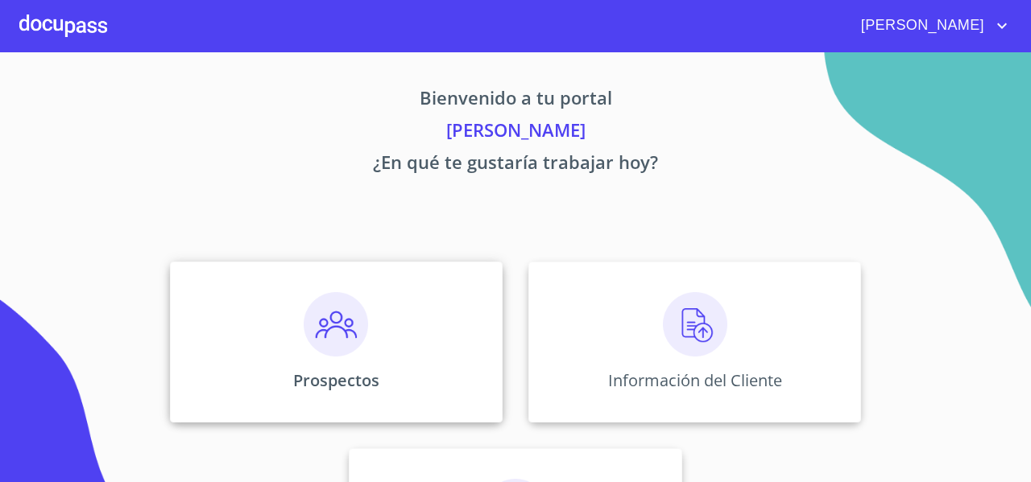
click at [272, 319] on div "Prospectos" at bounding box center [336, 342] width 333 height 161
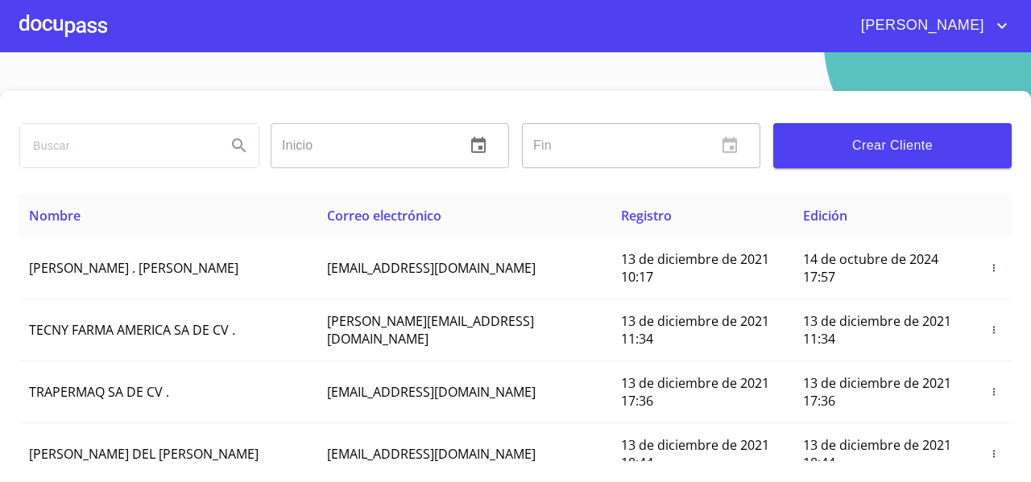
click at [132, 151] on input "search" at bounding box center [116, 145] width 193 height 43
type input "[PERSON_NAME]"
click at [220, 142] on button "Search" at bounding box center [239, 145] width 39 height 39
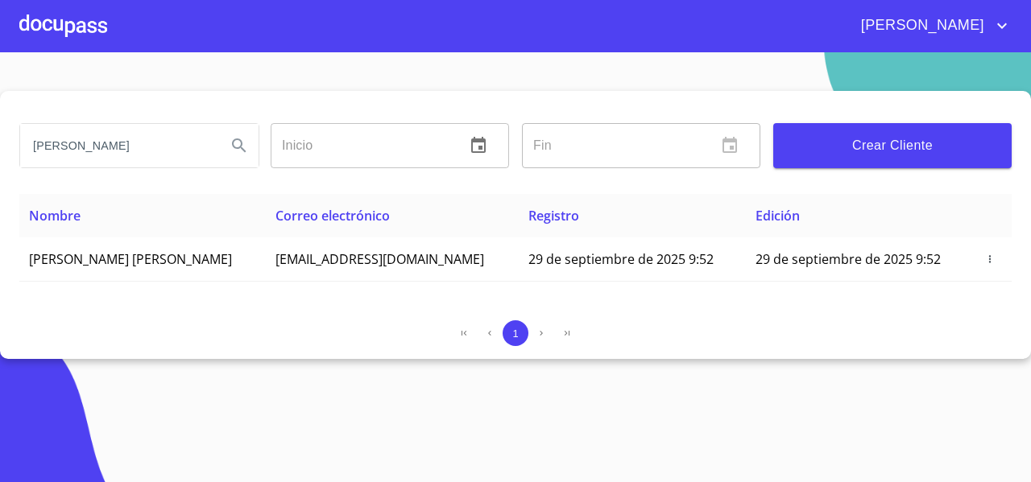
type button "[PERSON_NAME]"
